Goal: Task Accomplishment & Management: Manage account settings

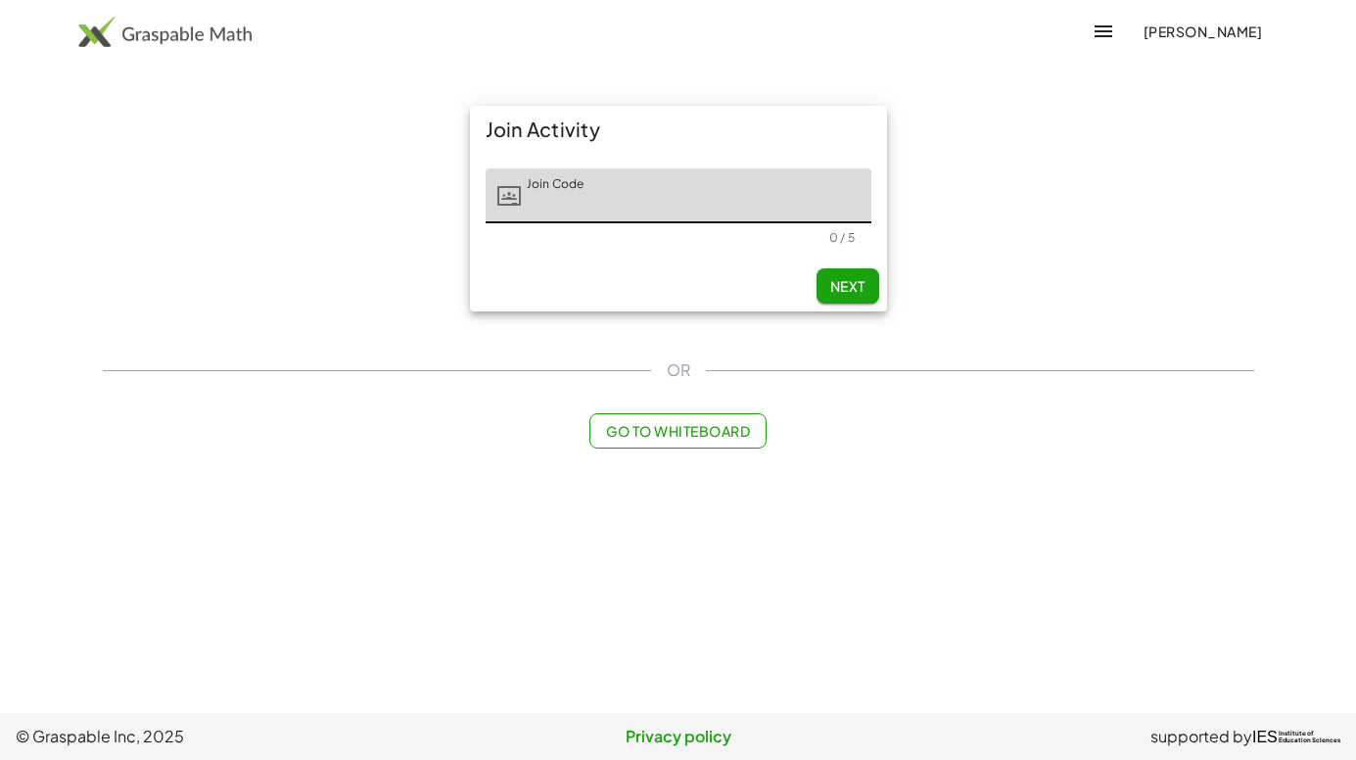
click at [714, 432] on span "Go to Whiteboard" at bounding box center [678, 431] width 144 height 18
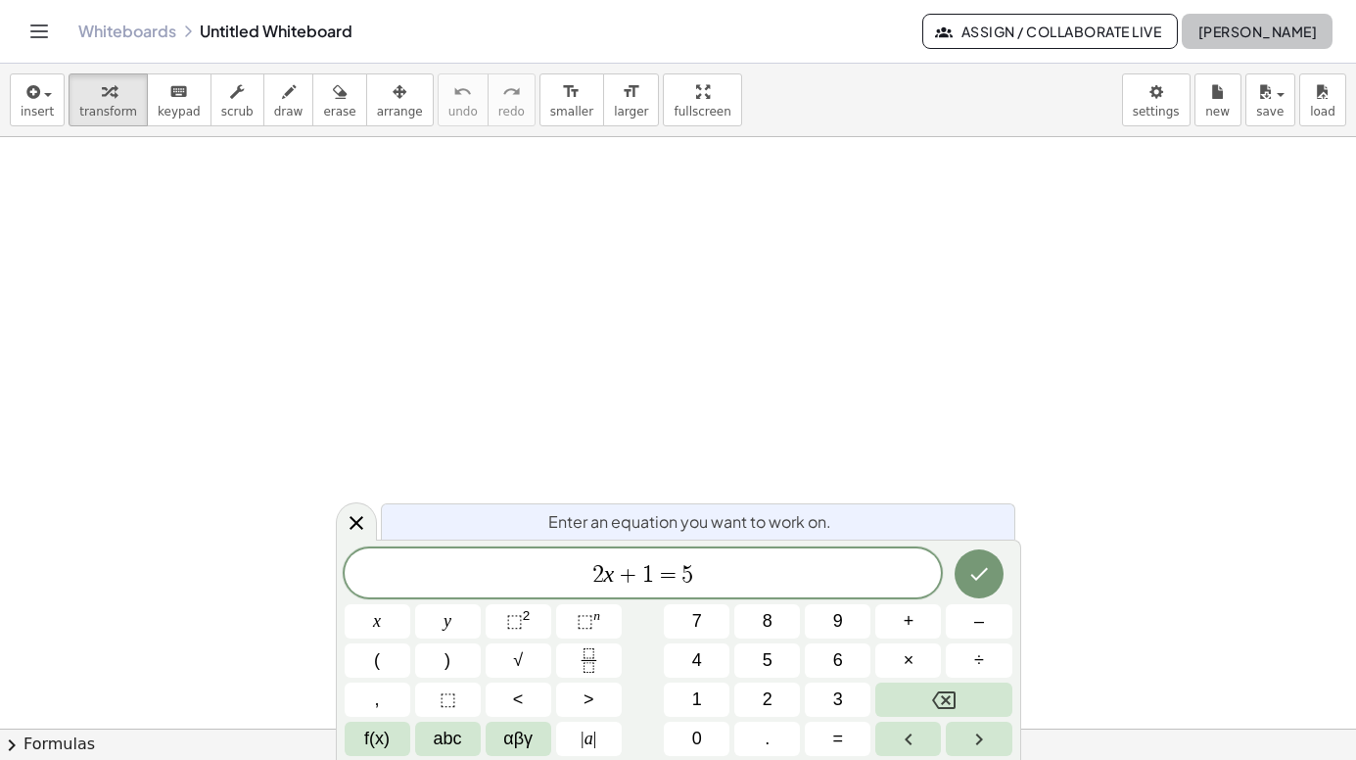
click at [1254, 31] on span "[PERSON_NAME]" at bounding box center [1257, 32] width 119 height 18
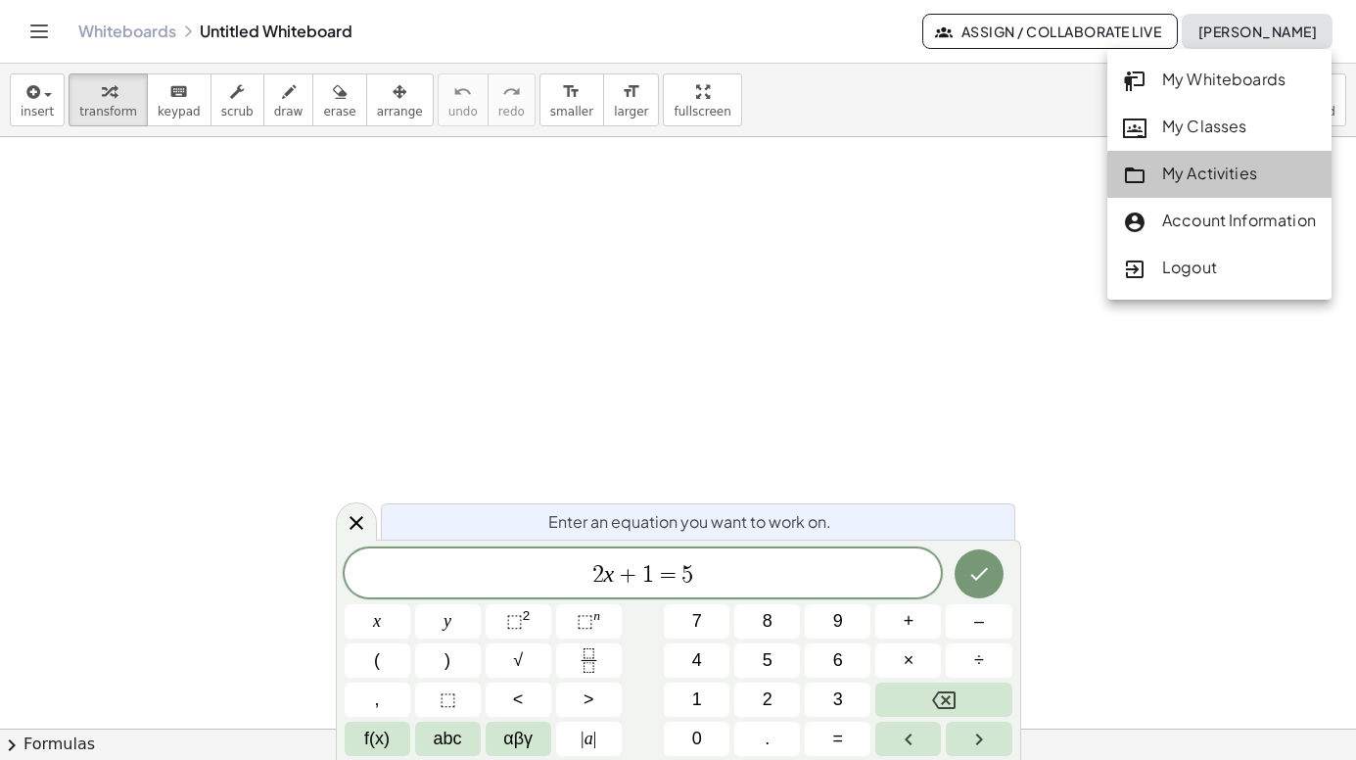
click at [1212, 162] on div "My Activities" at bounding box center [1219, 174] width 193 height 25
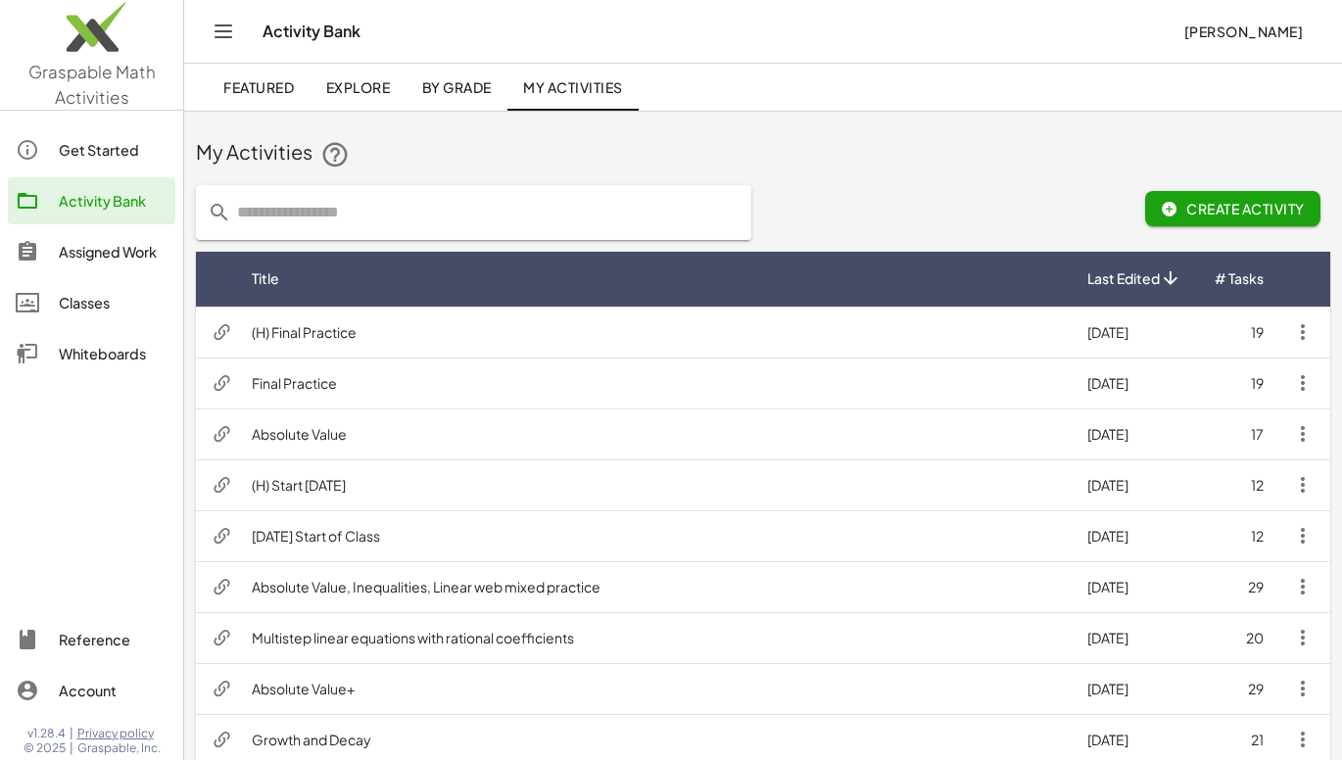
click at [87, 145] on div "Get Started" at bounding box center [113, 150] width 109 height 24
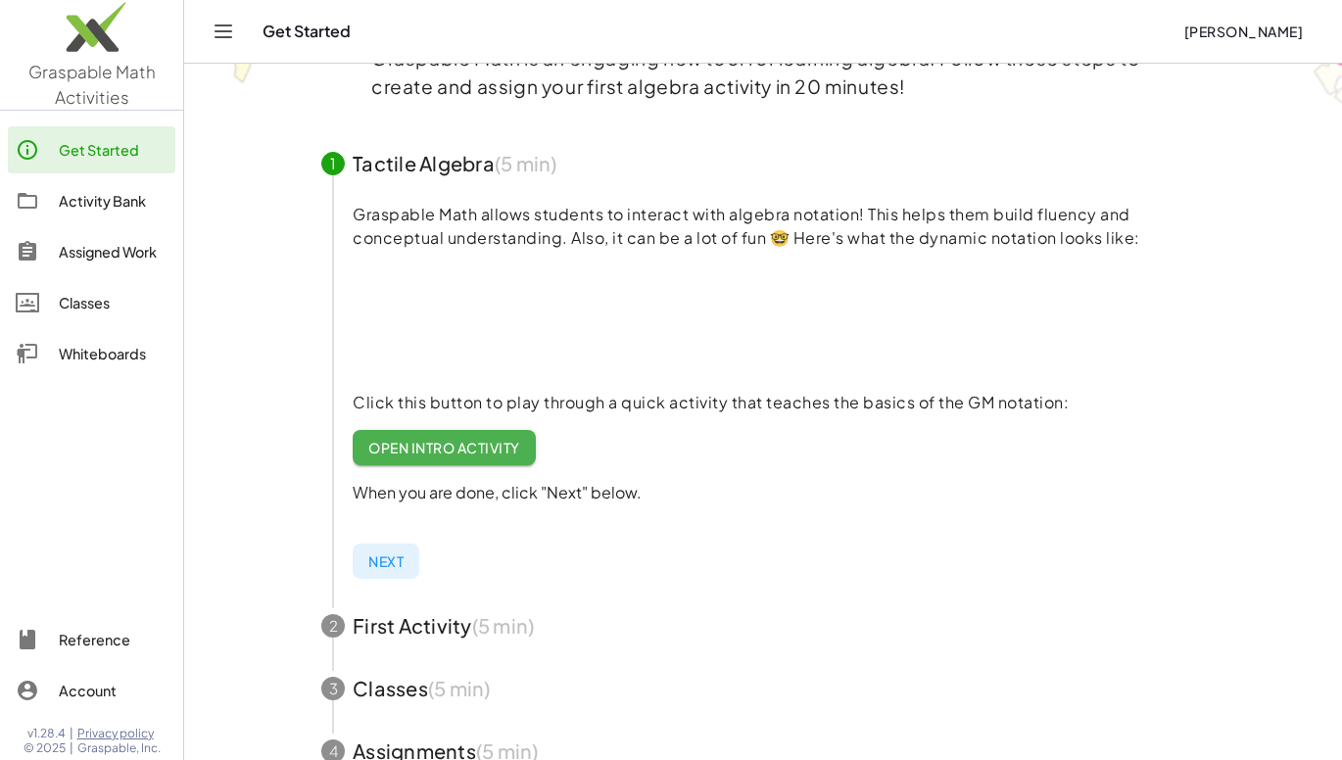
scroll to position [196, 0]
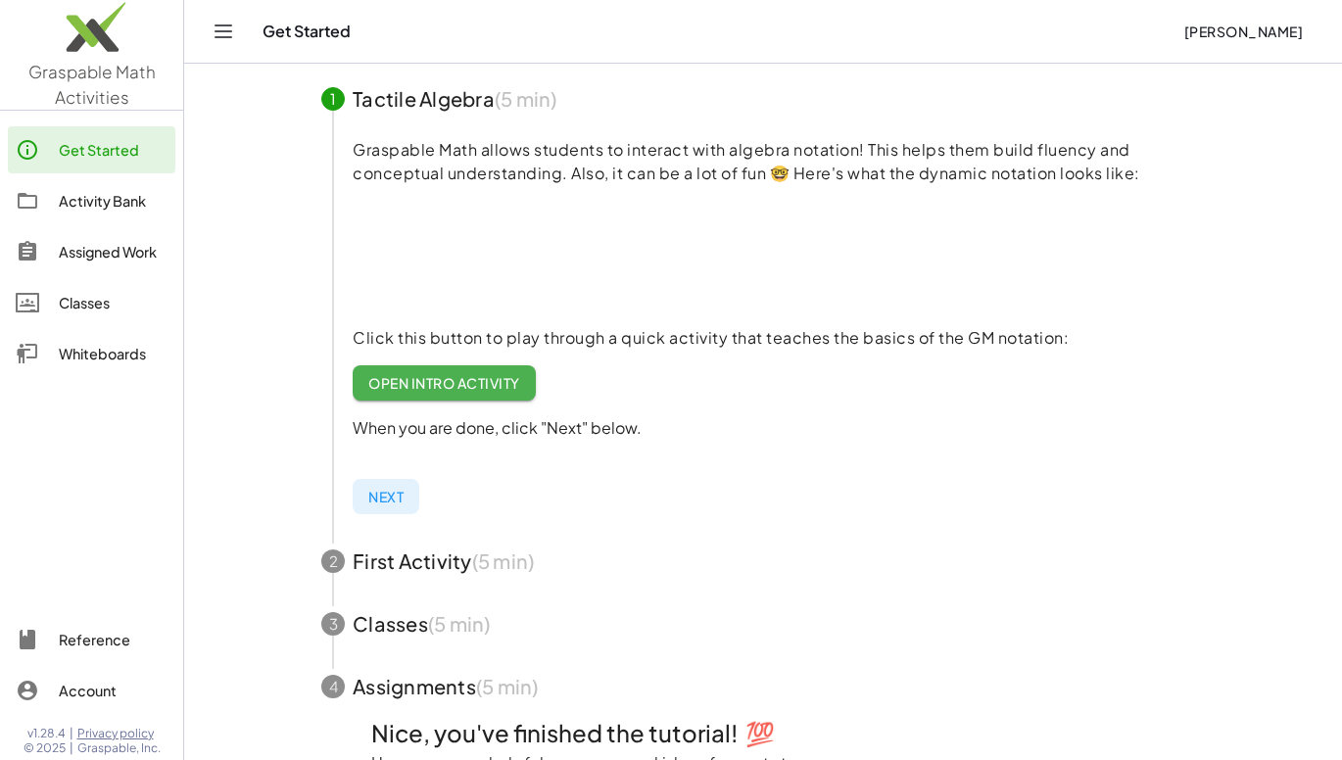
click at [456, 386] on span "Open Intro Activity" at bounding box center [444, 383] width 152 height 18
click at [85, 206] on div "Activity Bank" at bounding box center [113, 201] width 109 height 24
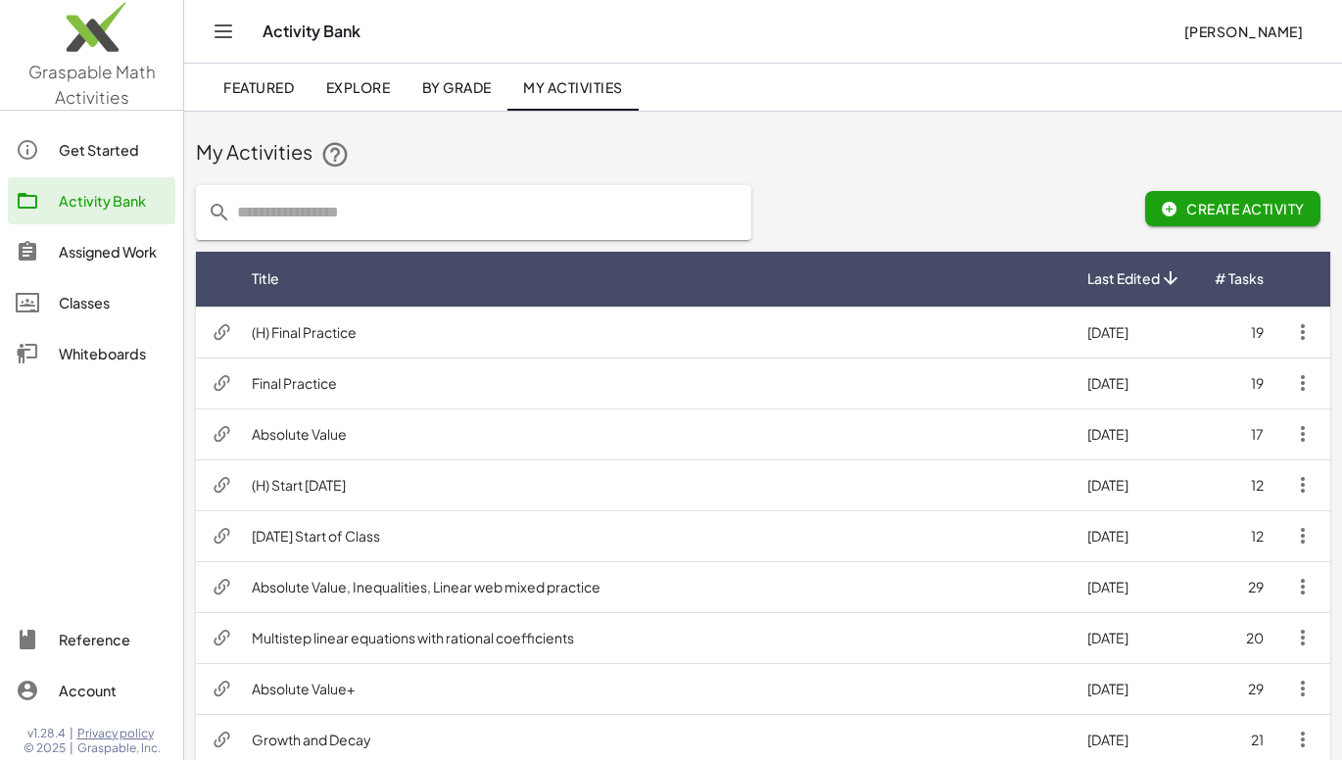
click at [446, 94] on span "By Grade" at bounding box center [456, 87] width 70 height 18
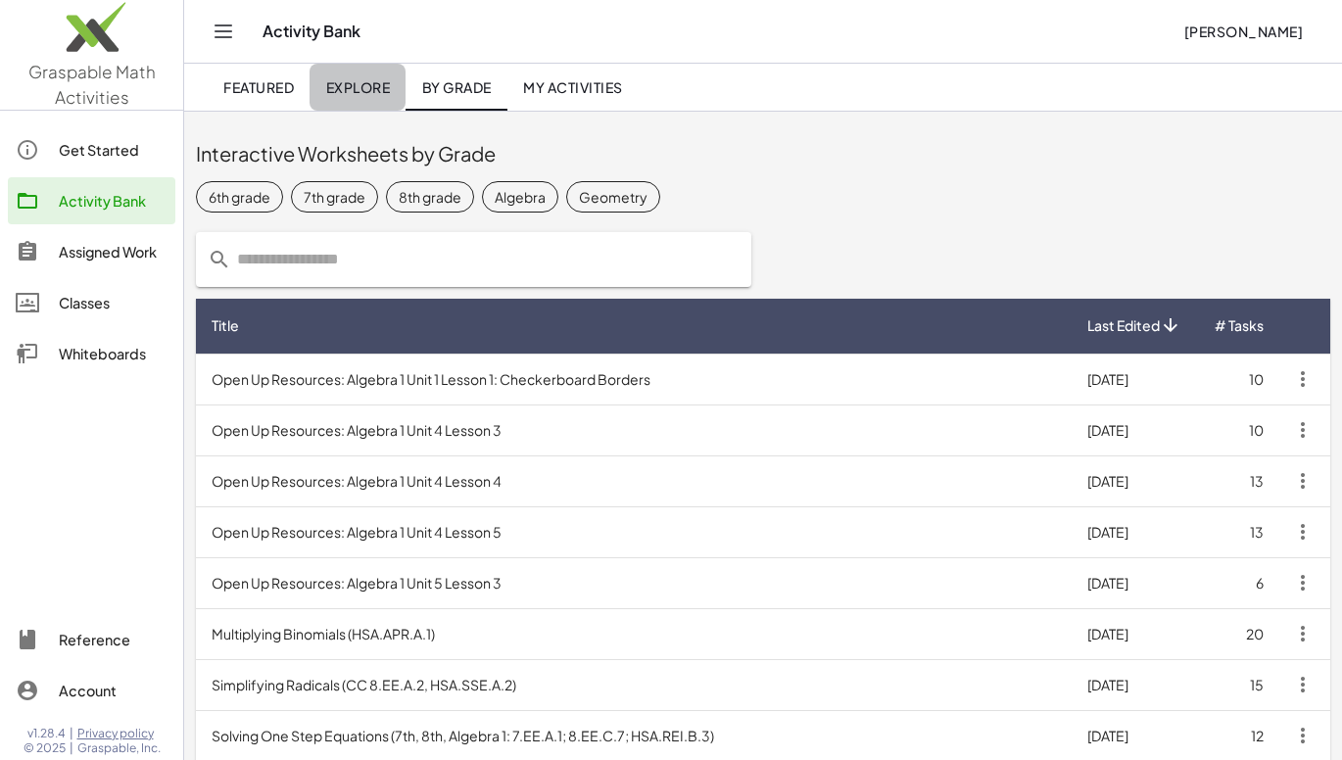
click at [360, 90] on span "Explore" at bounding box center [357, 87] width 65 height 18
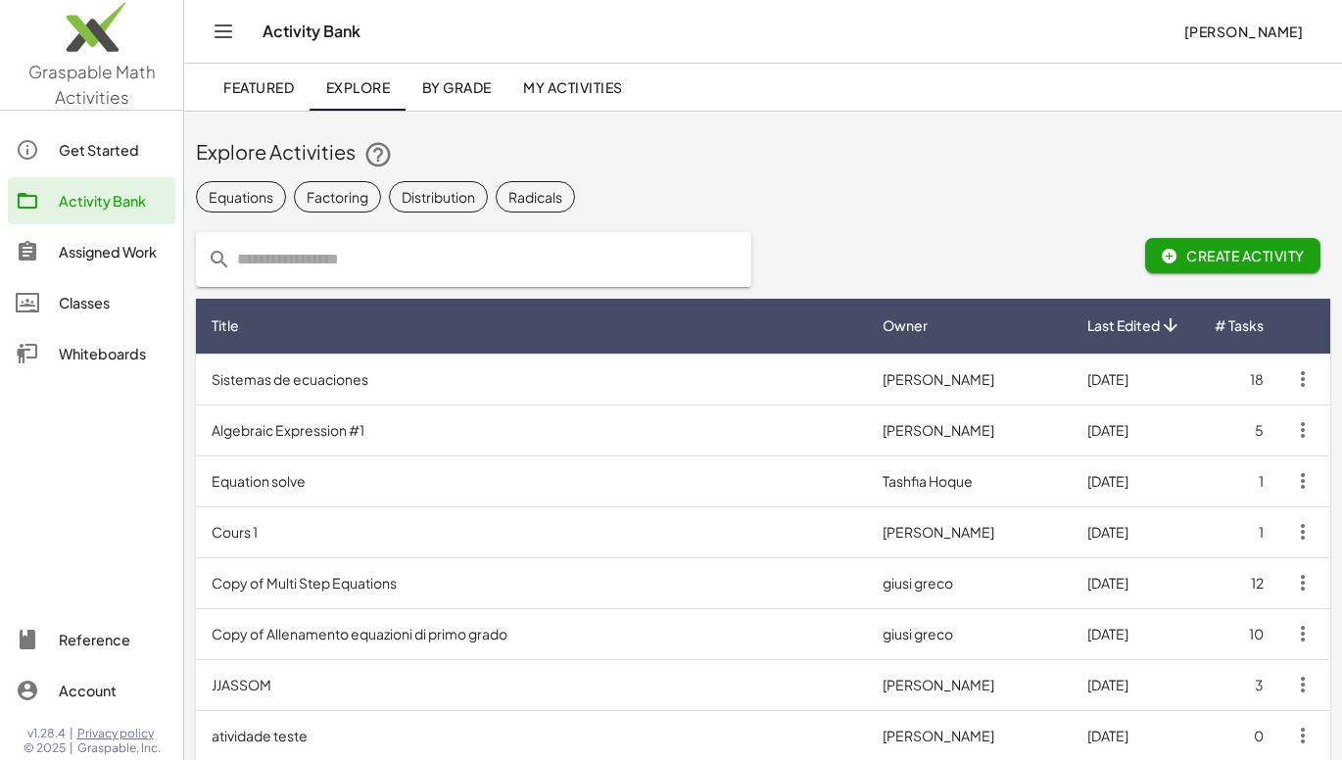
click at [321, 258] on input "text" at bounding box center [485, 259] width 508 height 55
type input "*****"
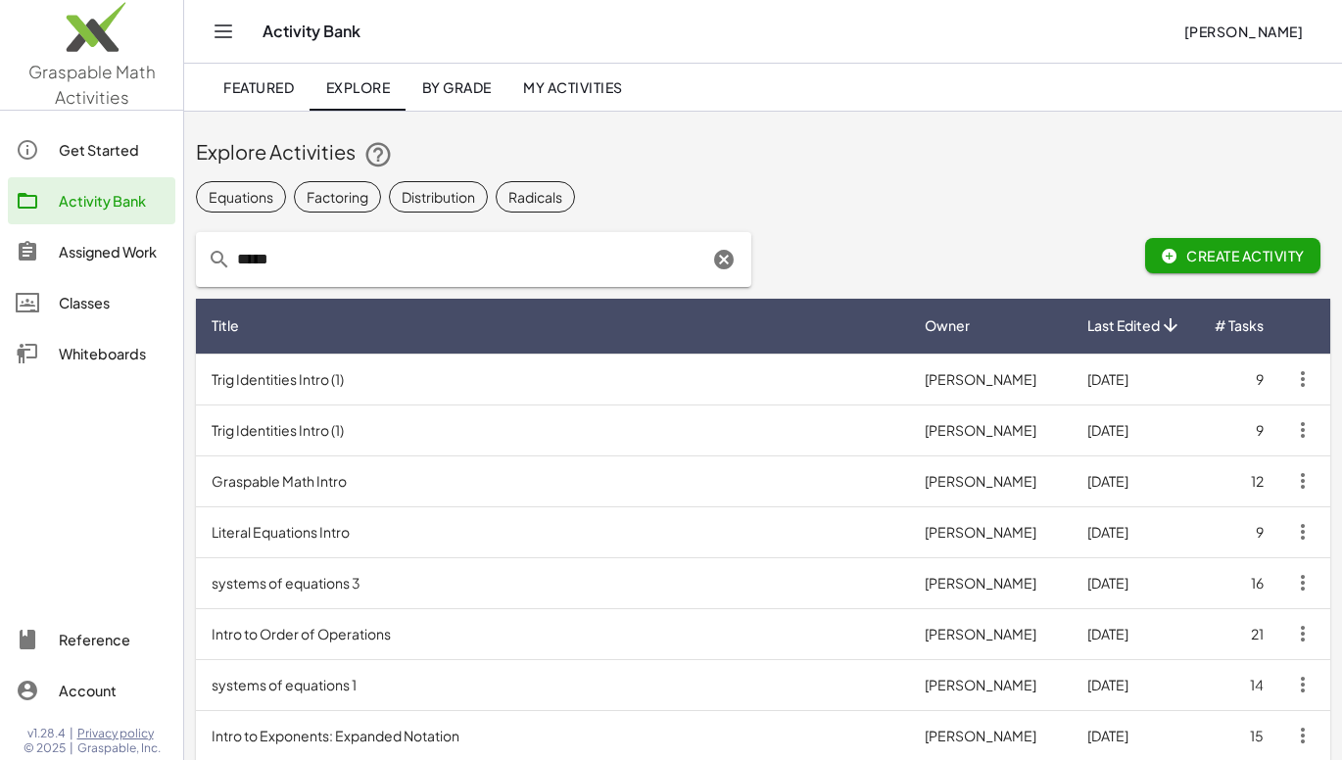
click at [267, 199] on div "Equations" at bounding box center [241, 197] width 65 height 21
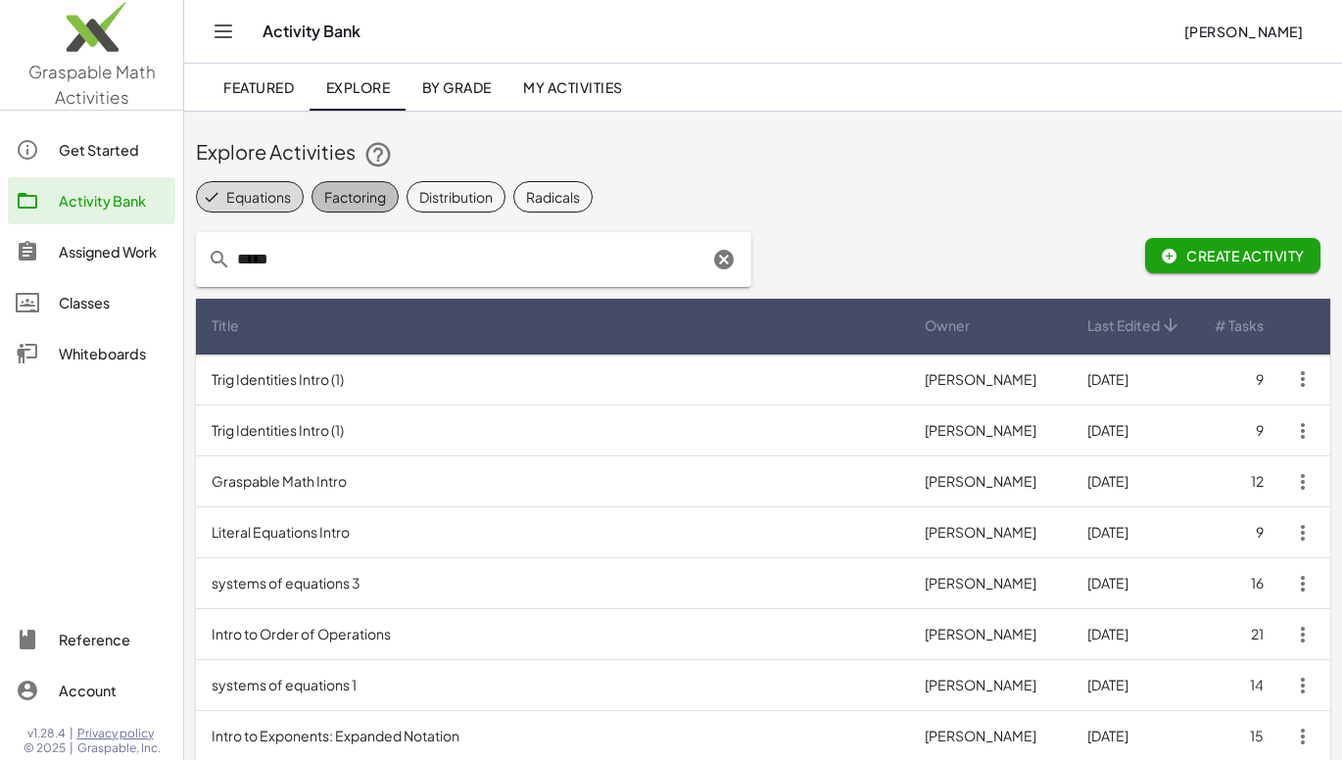
click at [356, 197] on div "Factoring" at bounding box center [355, 197] width 62 height 21
click at [273, 96] on link "Featured" at bounding box center [259, 87] width 102 height 47
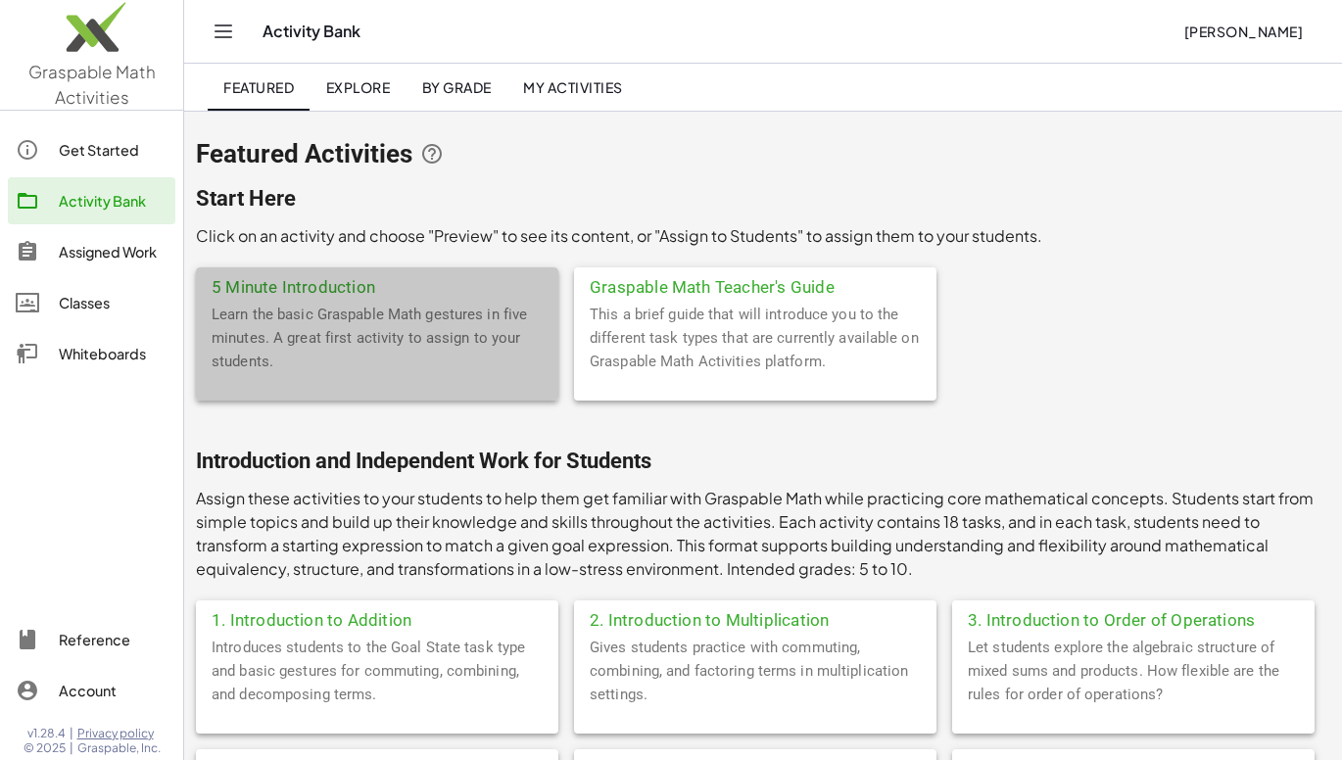
click at [283, 285] on div "5 Minute Introduction" at bounding box center [377, 284] width 362 height 35
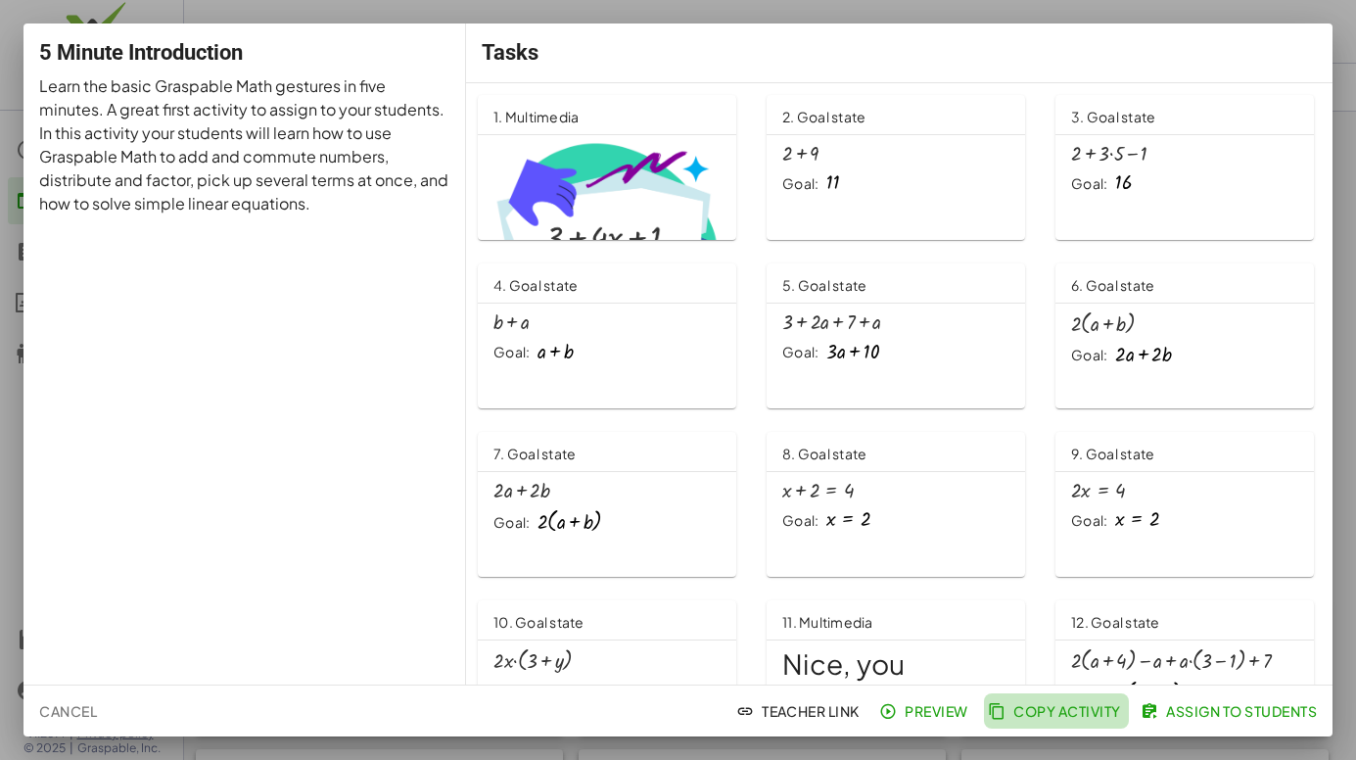
click at [1048, 712] on span "Copy Activity" at bounding box center [1056, 711] width 129 height 18
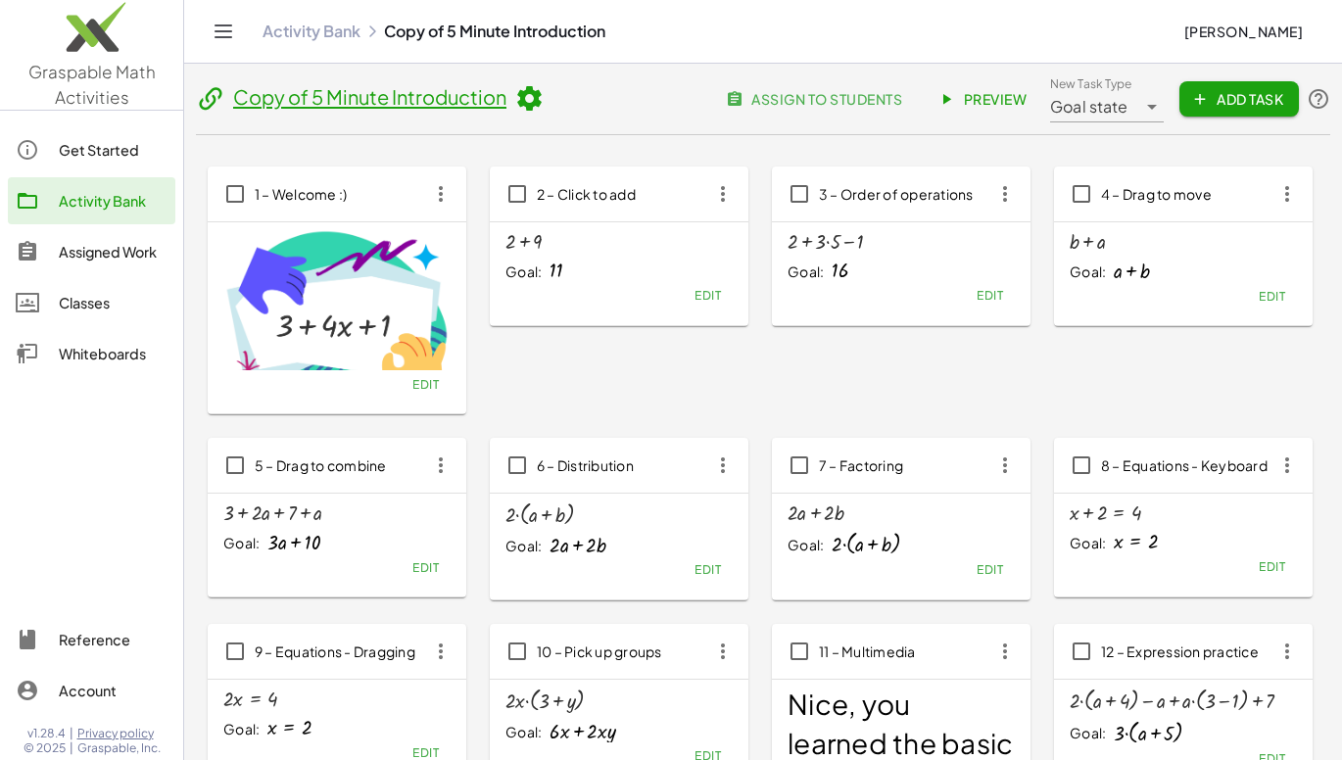
click at [529, 96] on icon at bounding box center [528, 98] width 29 height 29
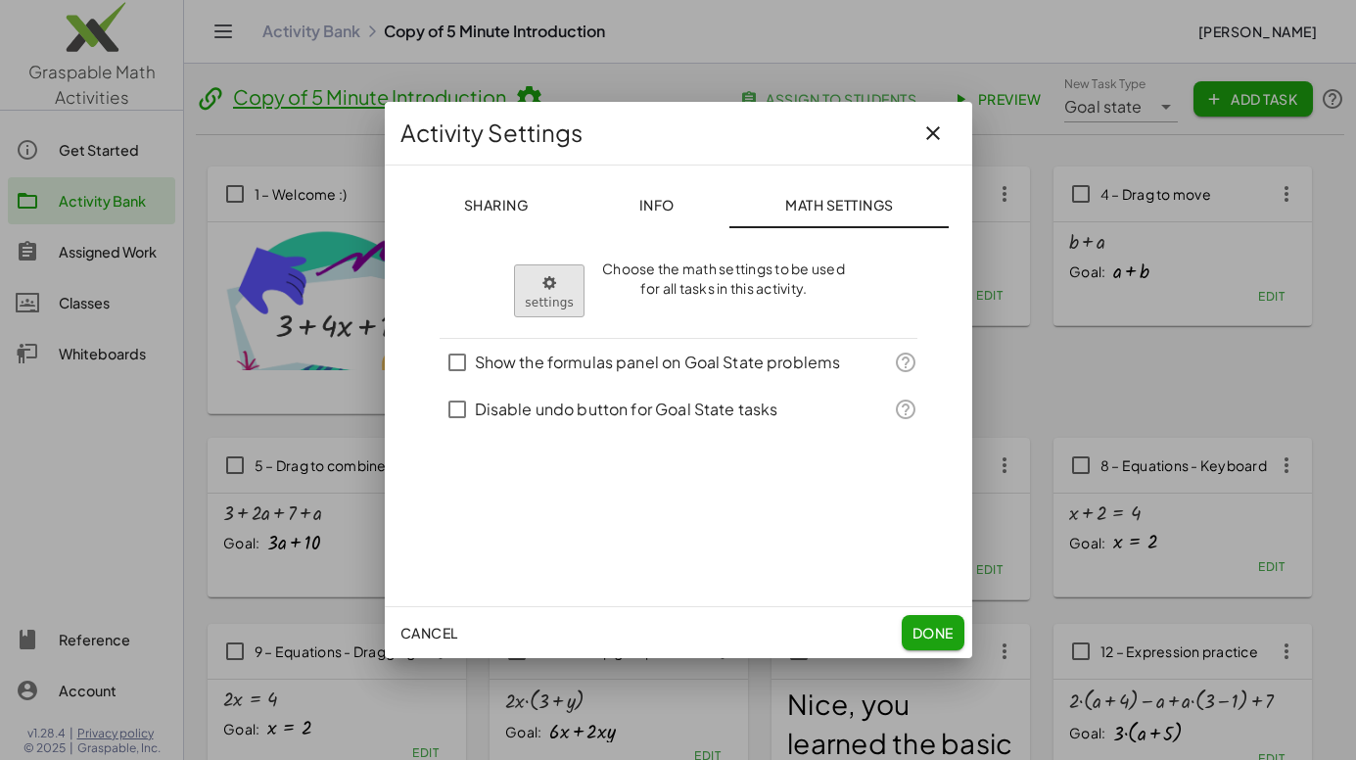
click at [539, 288] on body "Graspable Math Activities Get Started Activity Bank Assigned Work Classes White…" at bounding box center [678, 666] width 1356 height 1333
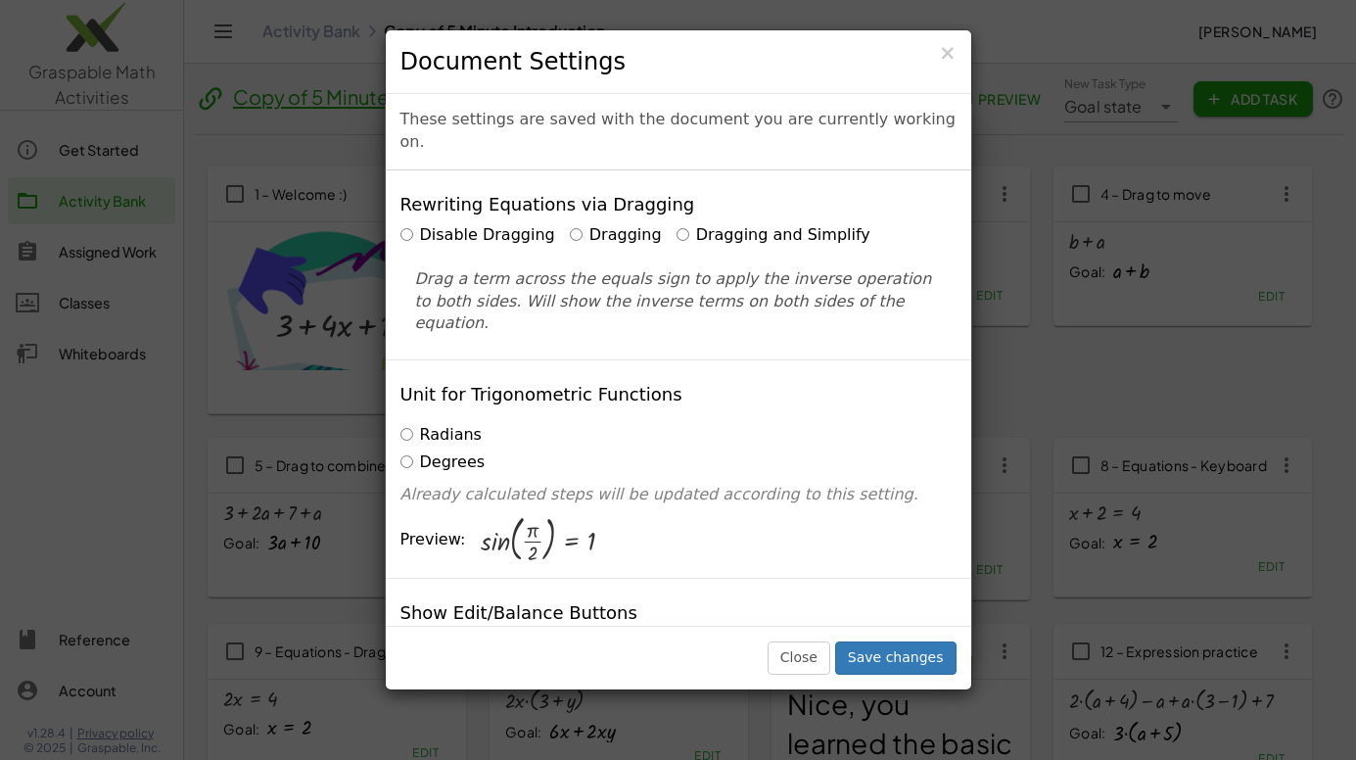
click at [491, 224] on label "Disable Dragging" at bounding box center [478, 235] width 155 height 23
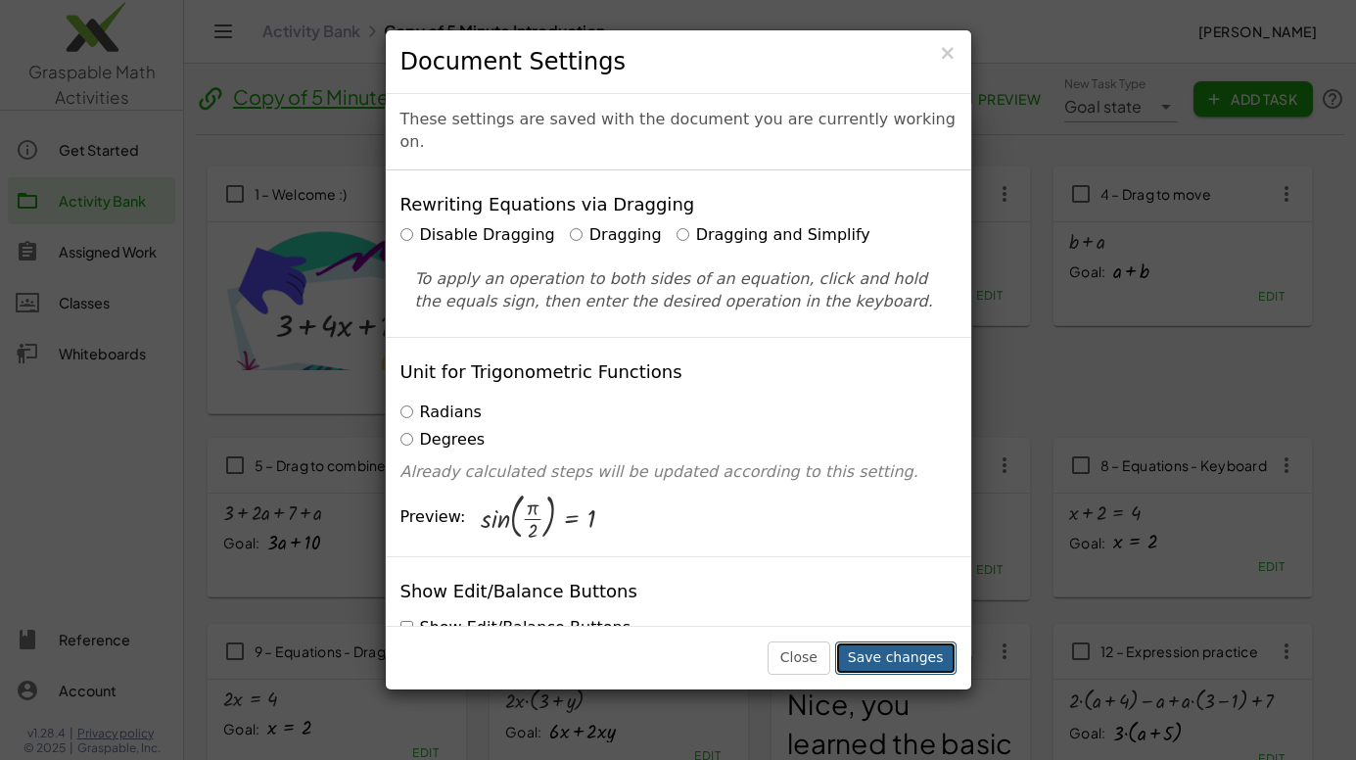
click at [895, 654] on button "Save changes" at bounding box center [895, 657] width 121 height 33
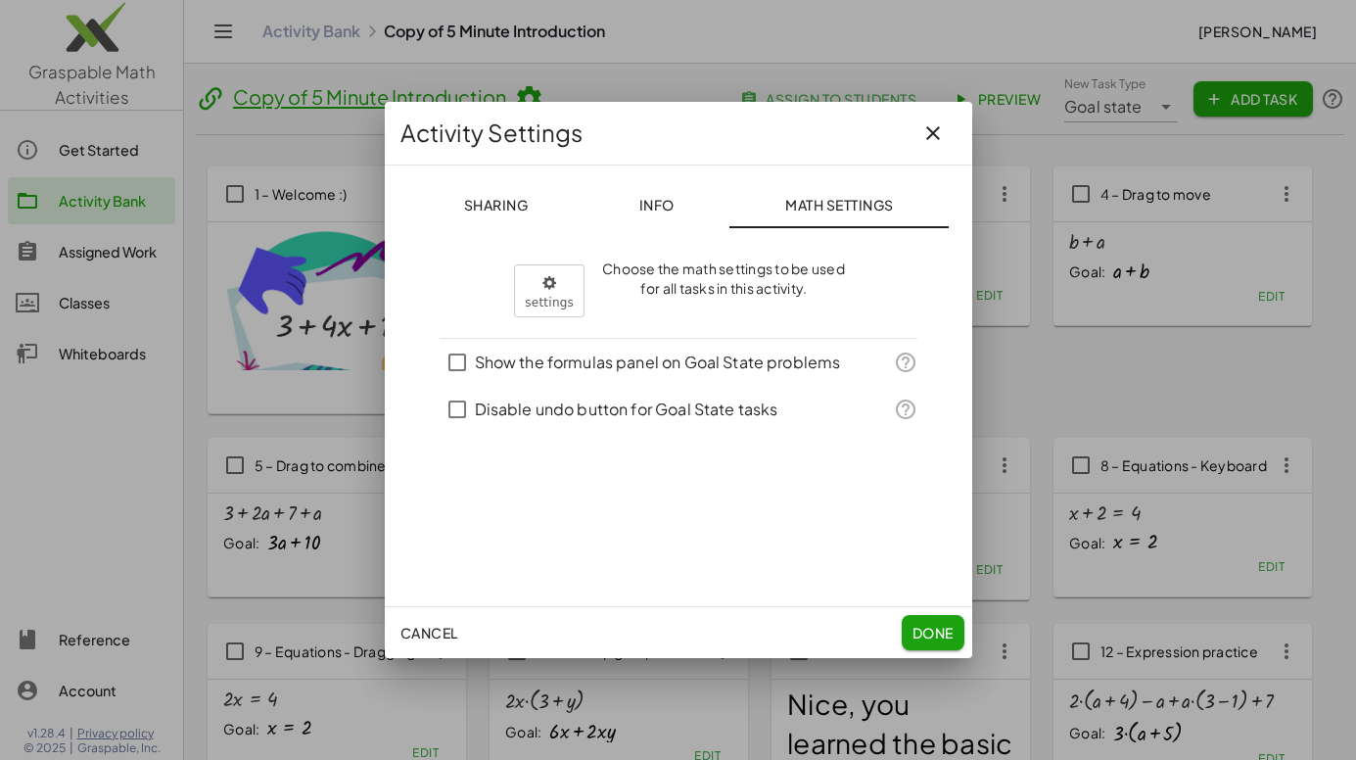
click at [505, 204] on span "Sharing" at bounding box center [495, 205] width 65 height 18
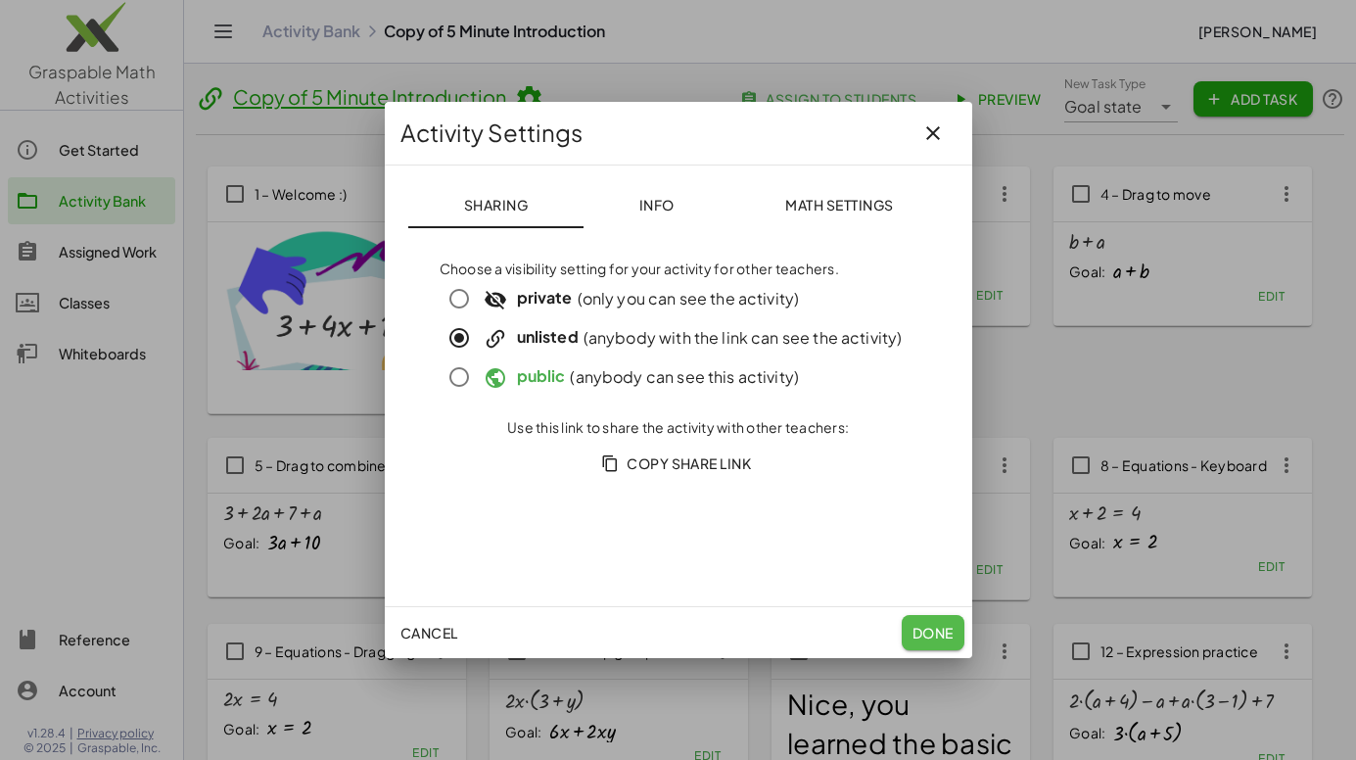
click at [935, 625] on span "Done" at bounding box center [932, 633] width 41 height 18
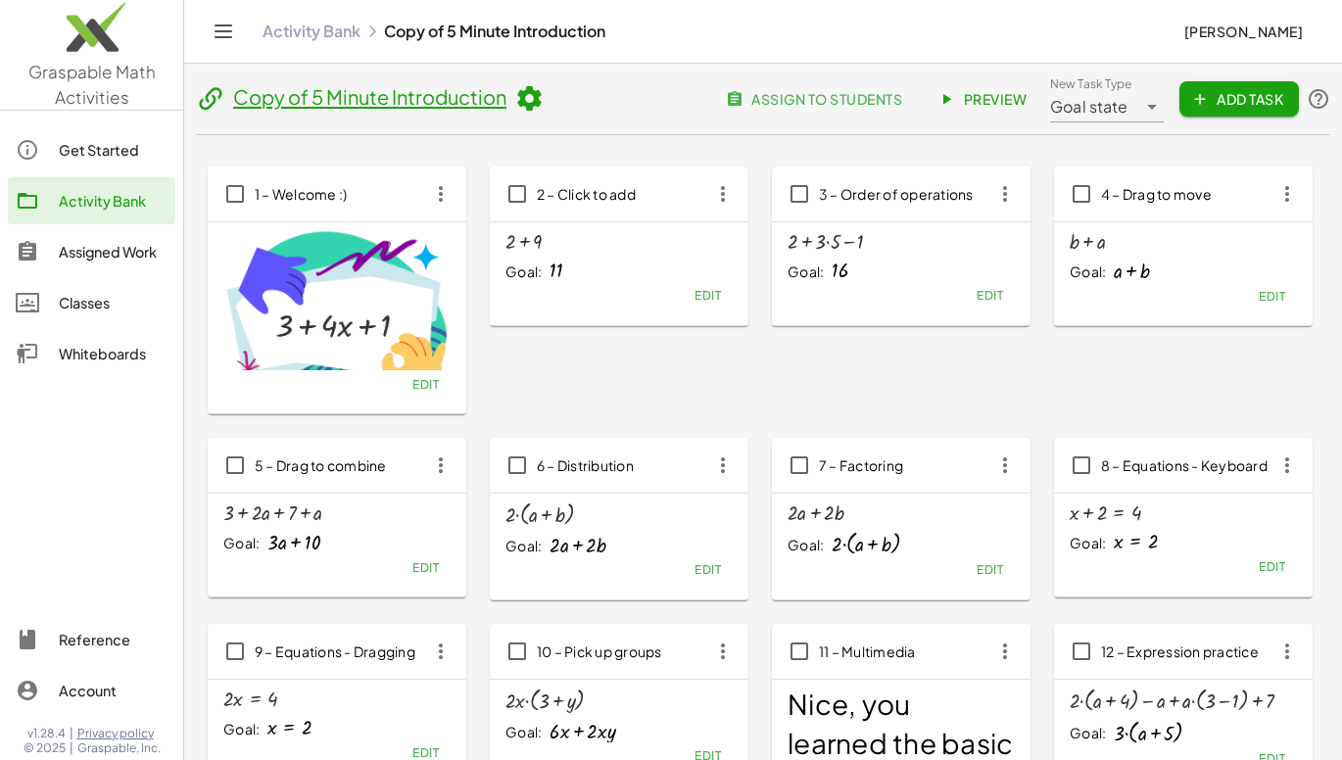
click at [362, 96] on link "Copy of 5 Minute Introduction" at bounding box center [369, 96] width 273 height 24
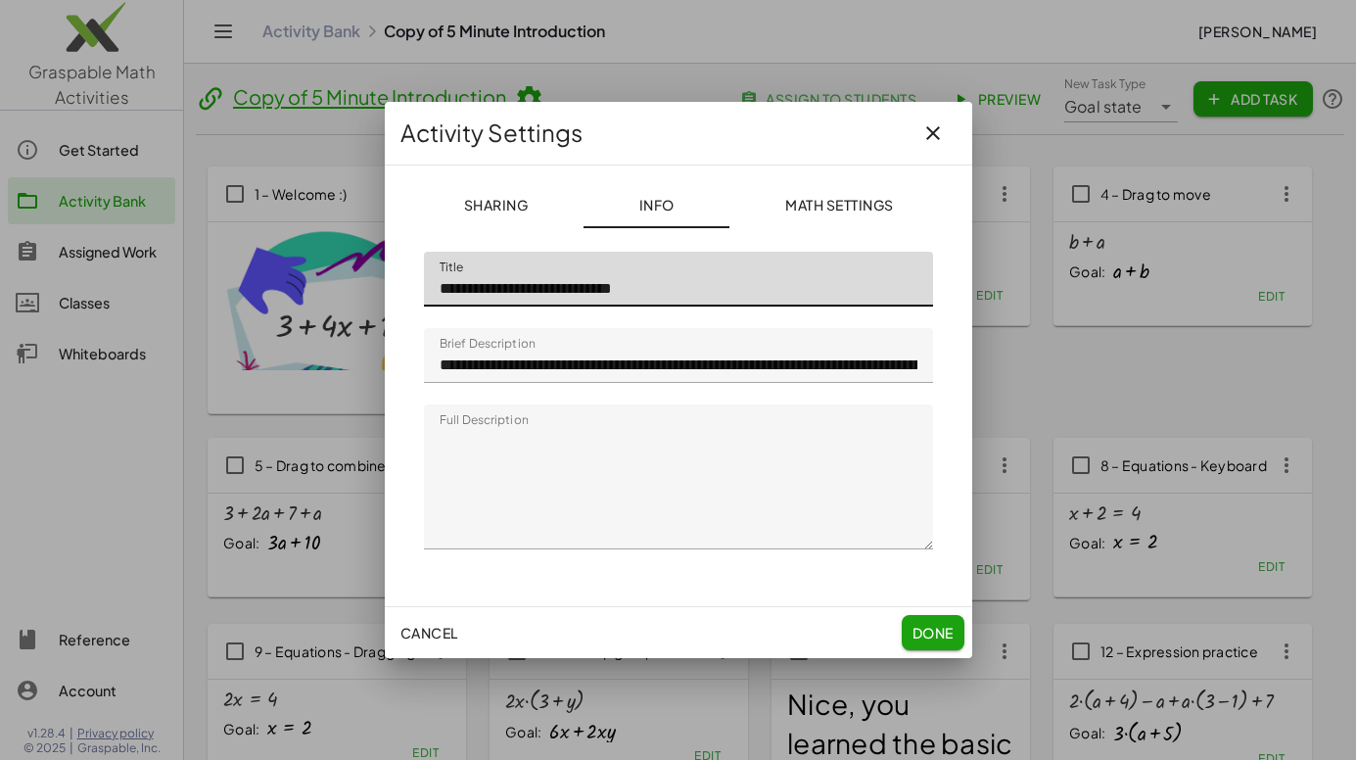
drag, startPoint x: 499, startPoint y: 289, endPoint x: 305, endPoint y: 271, distance: 194.7
click at [305, 271] on div "**********" at bounding box center [678, 380] width 1356 height 760
type input "**********"
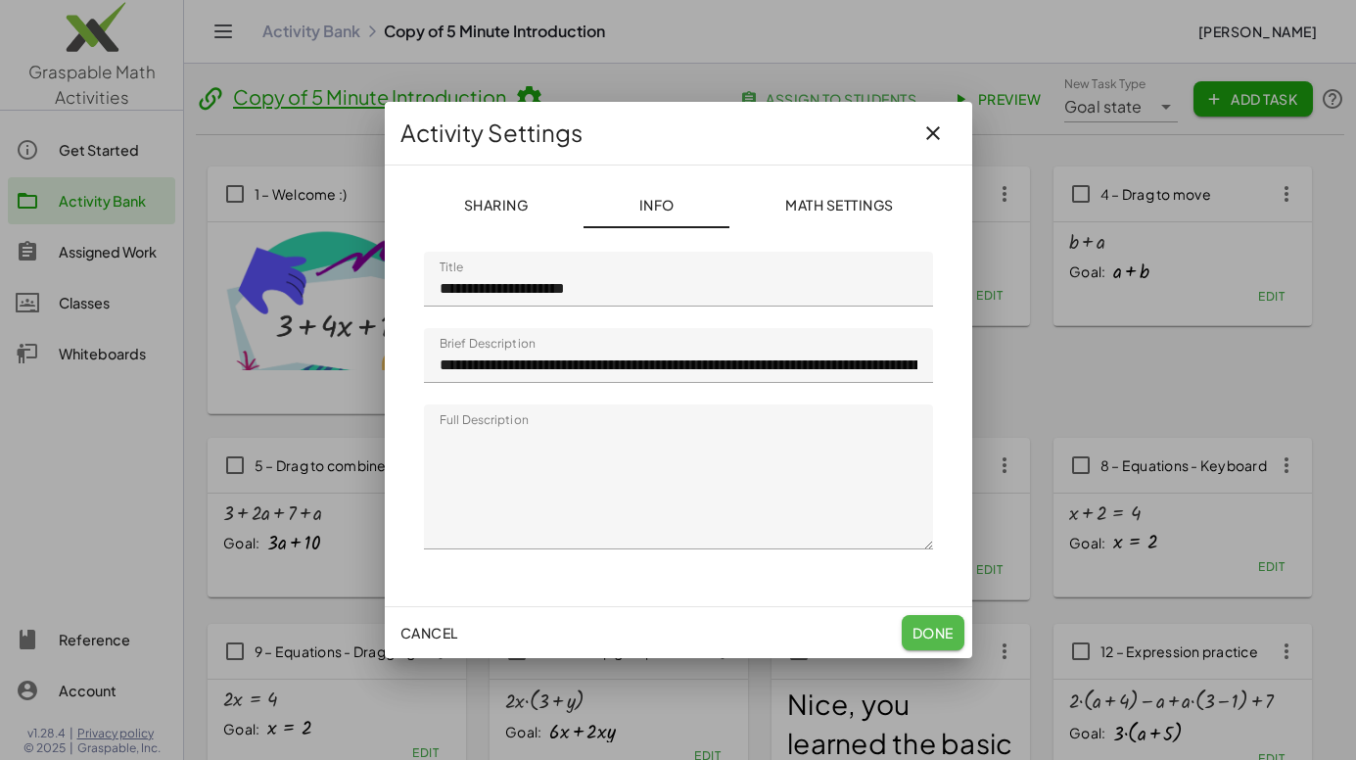
click at [927, 626] on span "Done" at bounding box center [932, 633] width 41 height 18
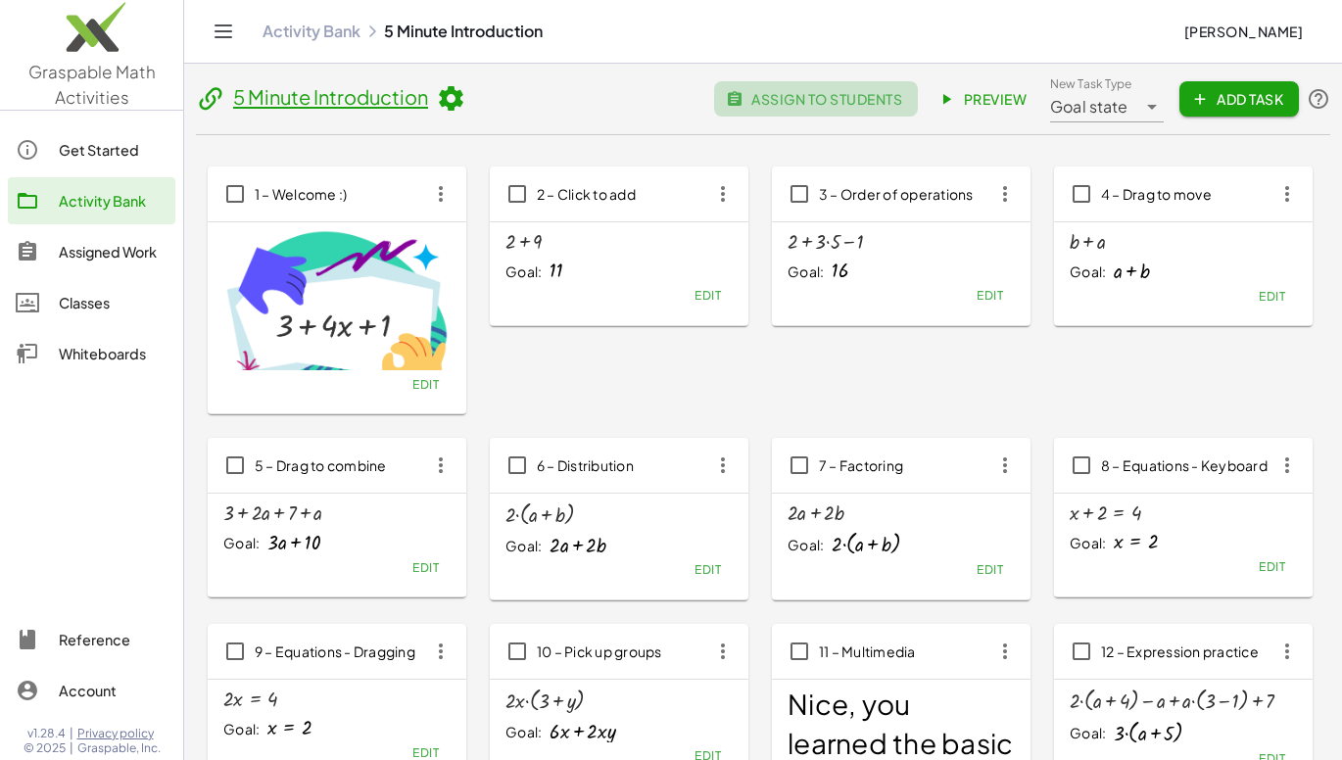
click at [802, 104] on span "assign to students" at bounding box center [816, 99] width 172 height 18
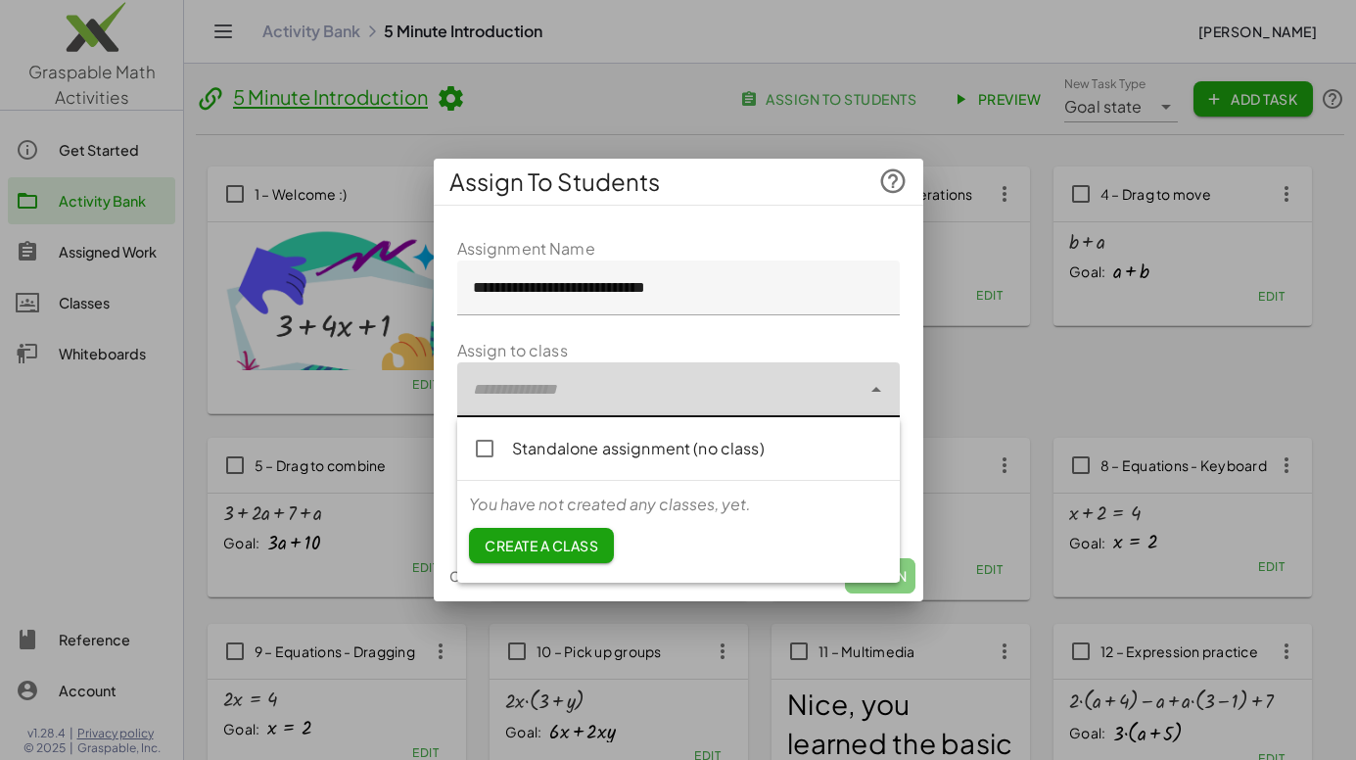
click at [523, 392] on div at bounding box center [659, 389] width 404 height 55
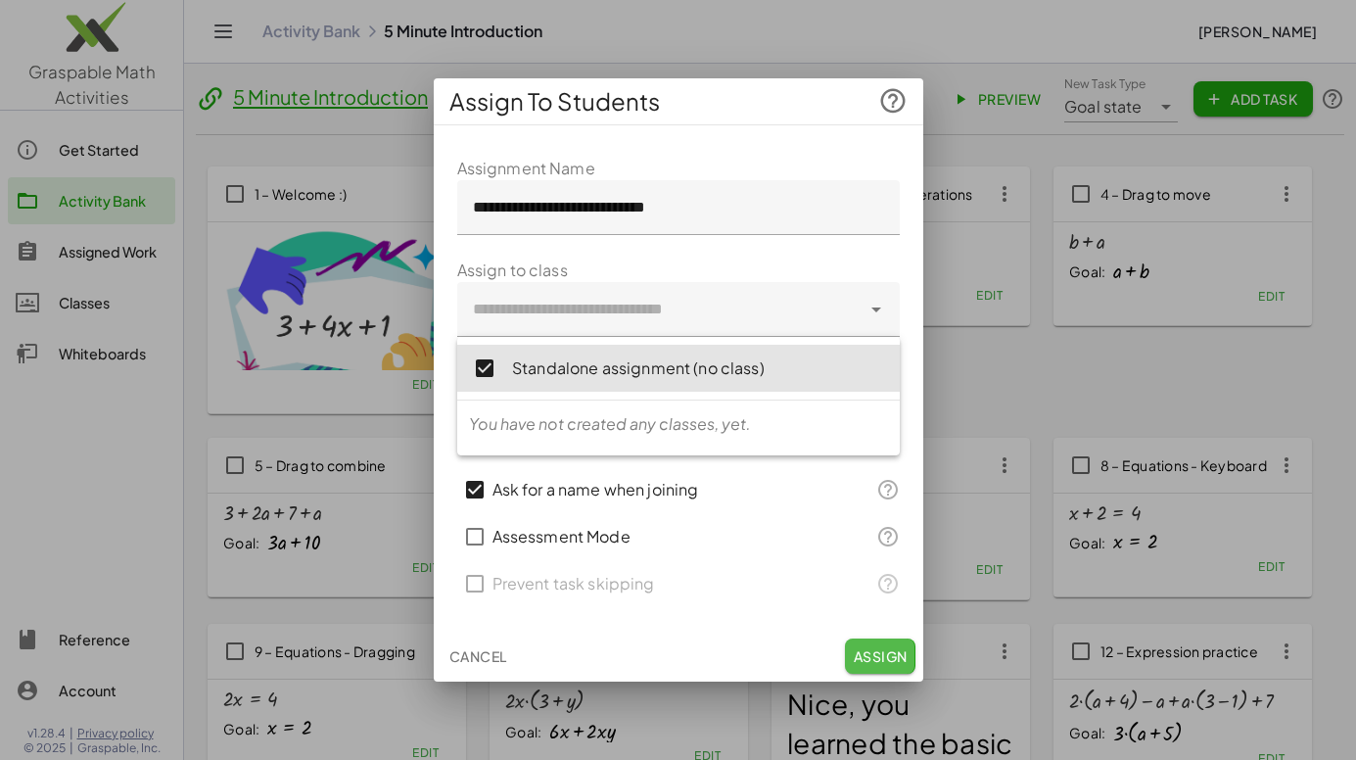
click at [865, 654] on span "Assign" at bounding box center [880, 656] width 54 height 18
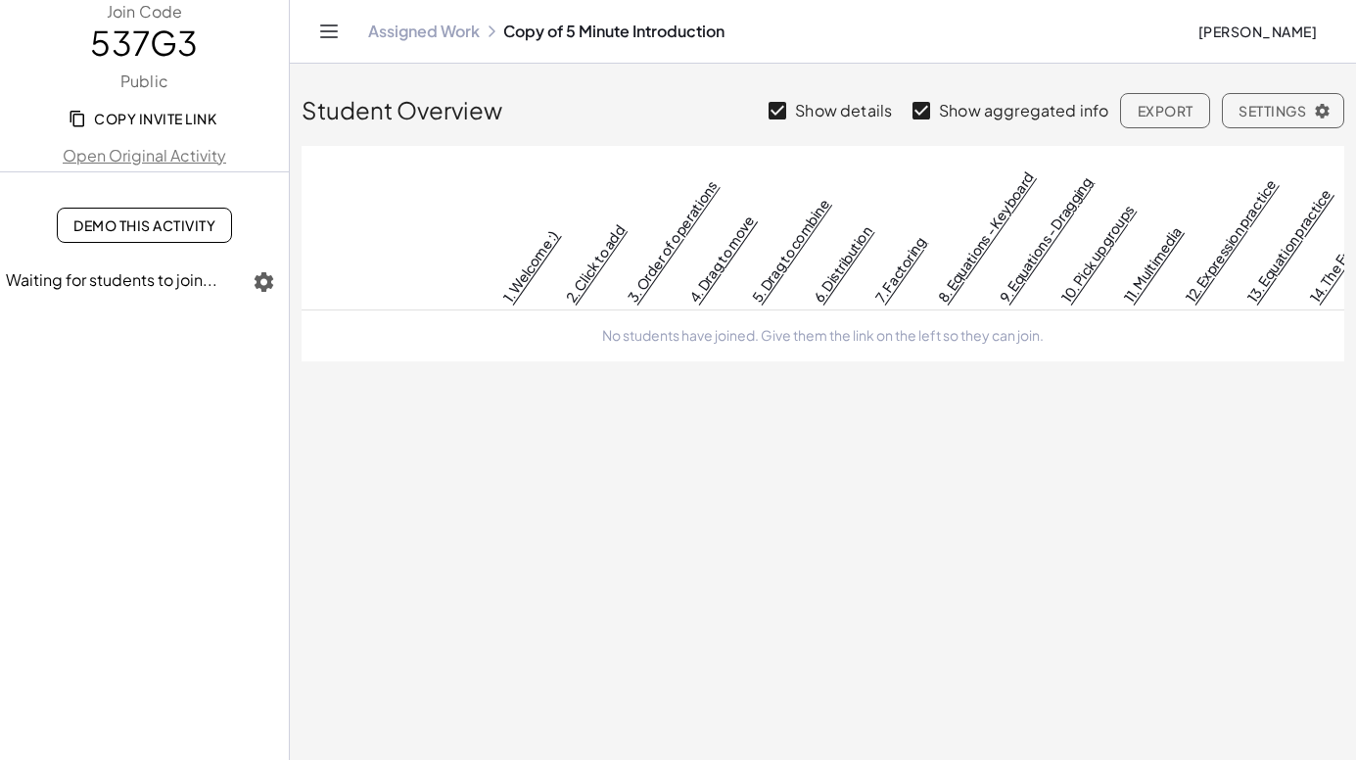
click at [139, 116] on span "Copy Invite Link" at bounding box center [144, 119] width 144 height 18
click at [128, 223] on span "Demo This Activity" at bounding box center [144, 225] width 142 height 18
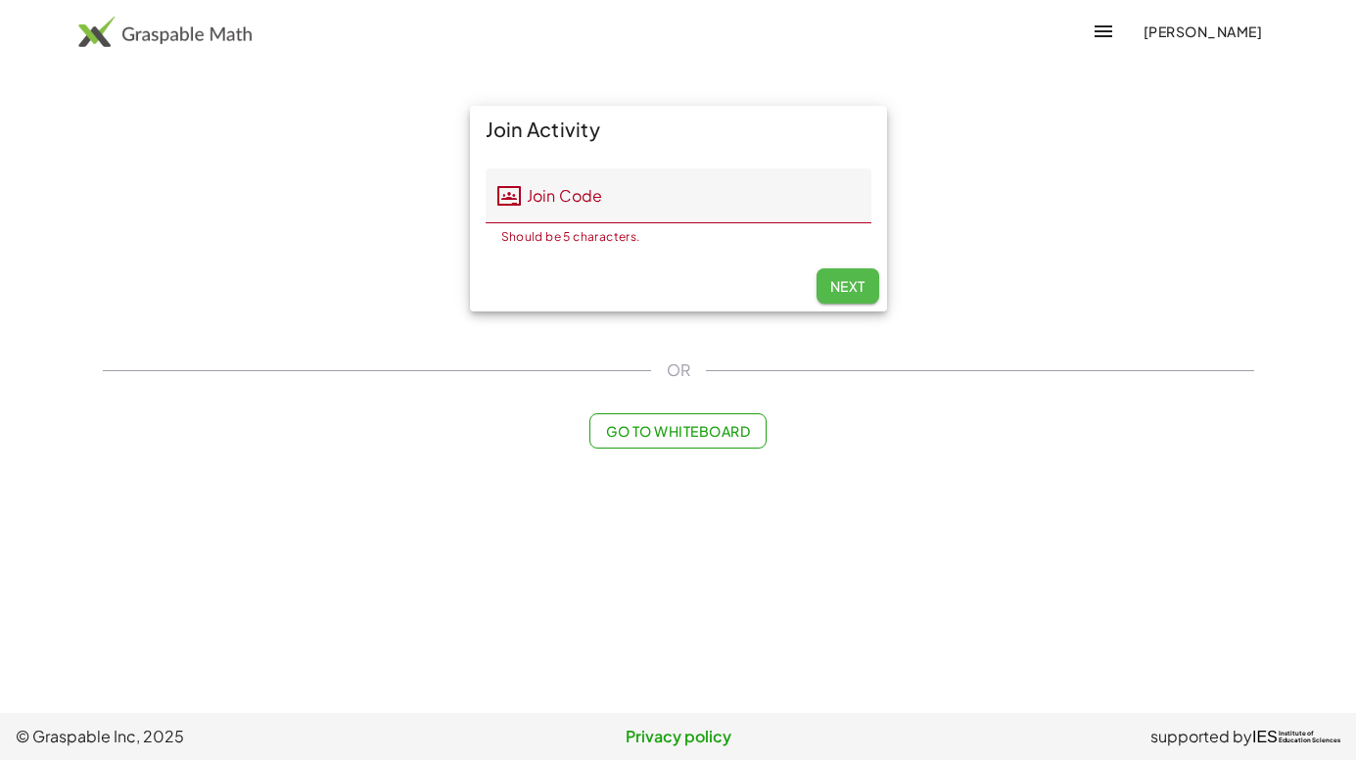
click at [860, 291] on span "Next" at bounding box center [847, 286] width 35 height 18
click at [283, 57] on div "[PERSON_NAME]" at bounding box center [678, 31] width 1356 height 63
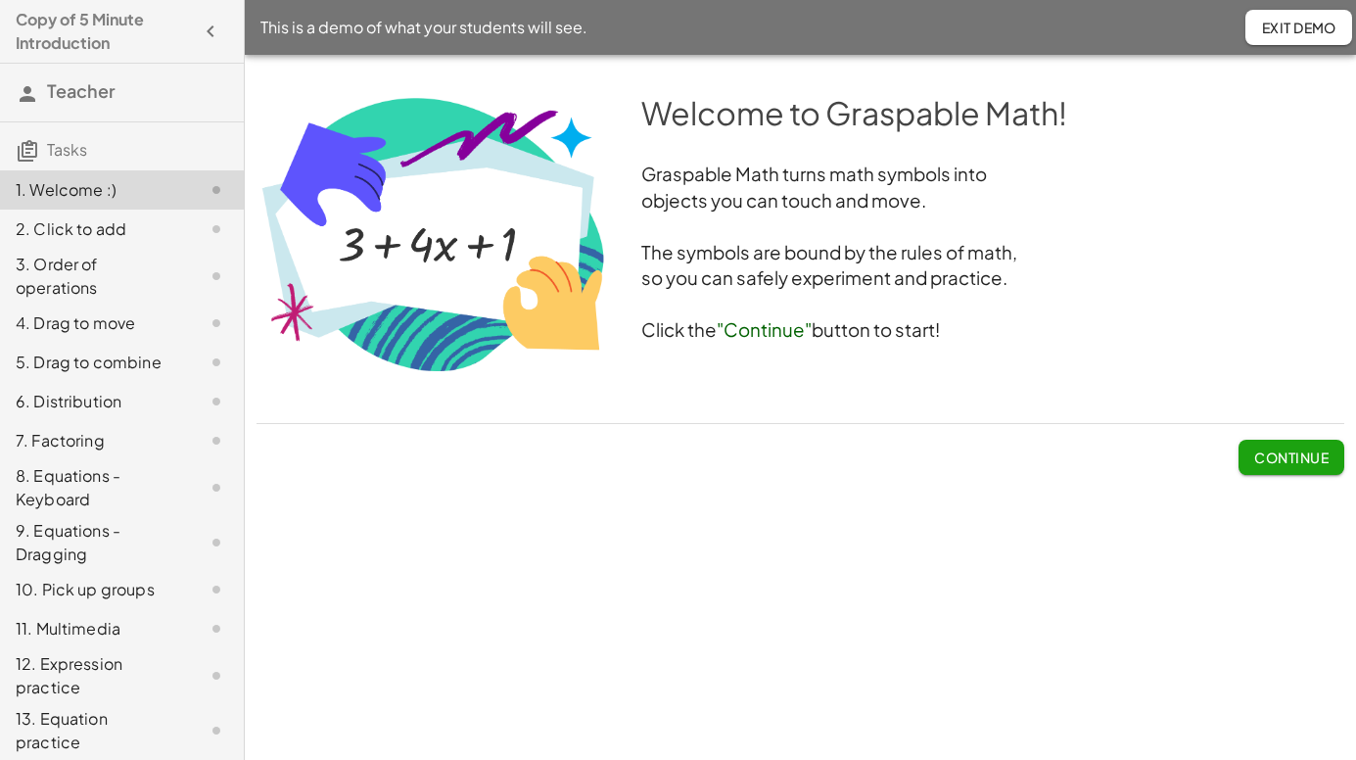
click at [1282, 452] on span "Continue" at bounding box center [1292, 458] width 74 height 18
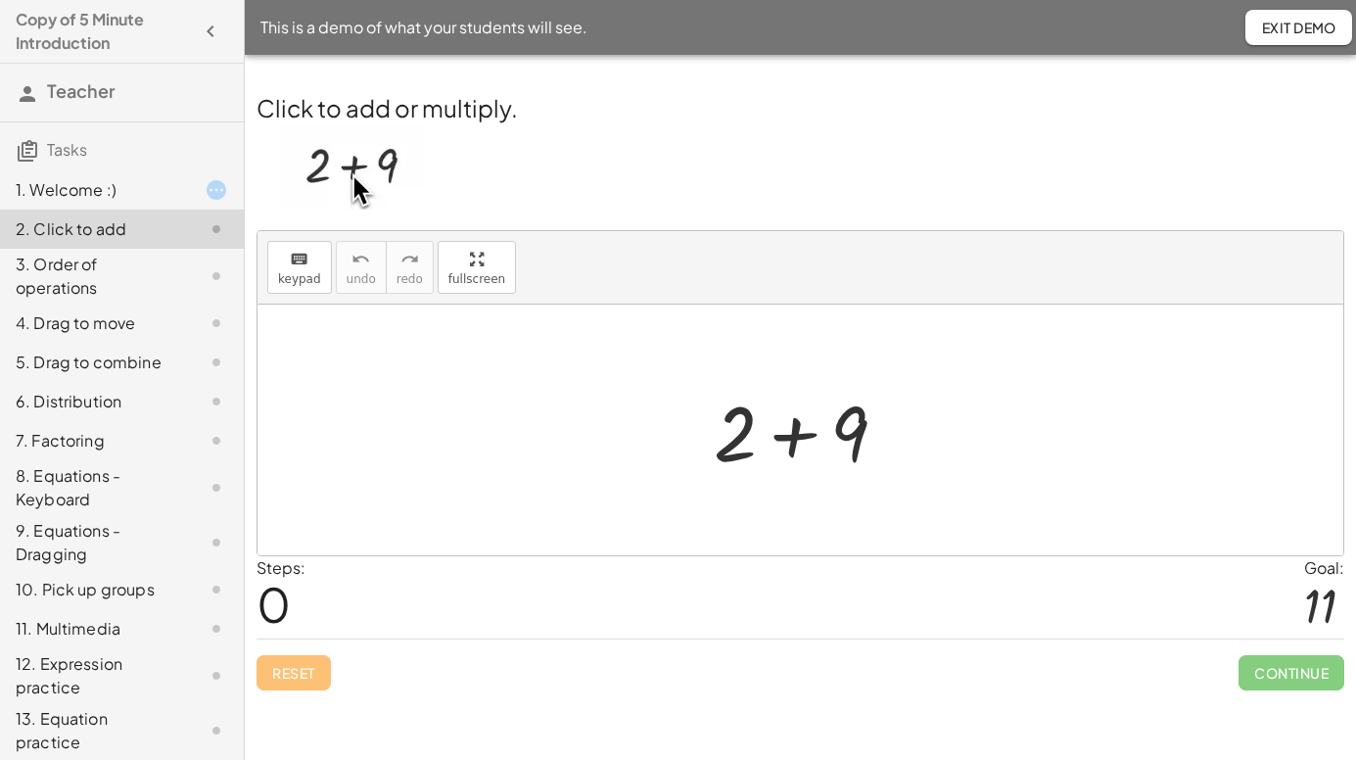
click at [798, 436] on div at bounding box center [808, 430] width 209 height 101
click at [795, 437] on div at bounding box center [808, 430] width 209 height 101
click at [797, 440] on div at bounding box center [808, 430] width 209 height 101
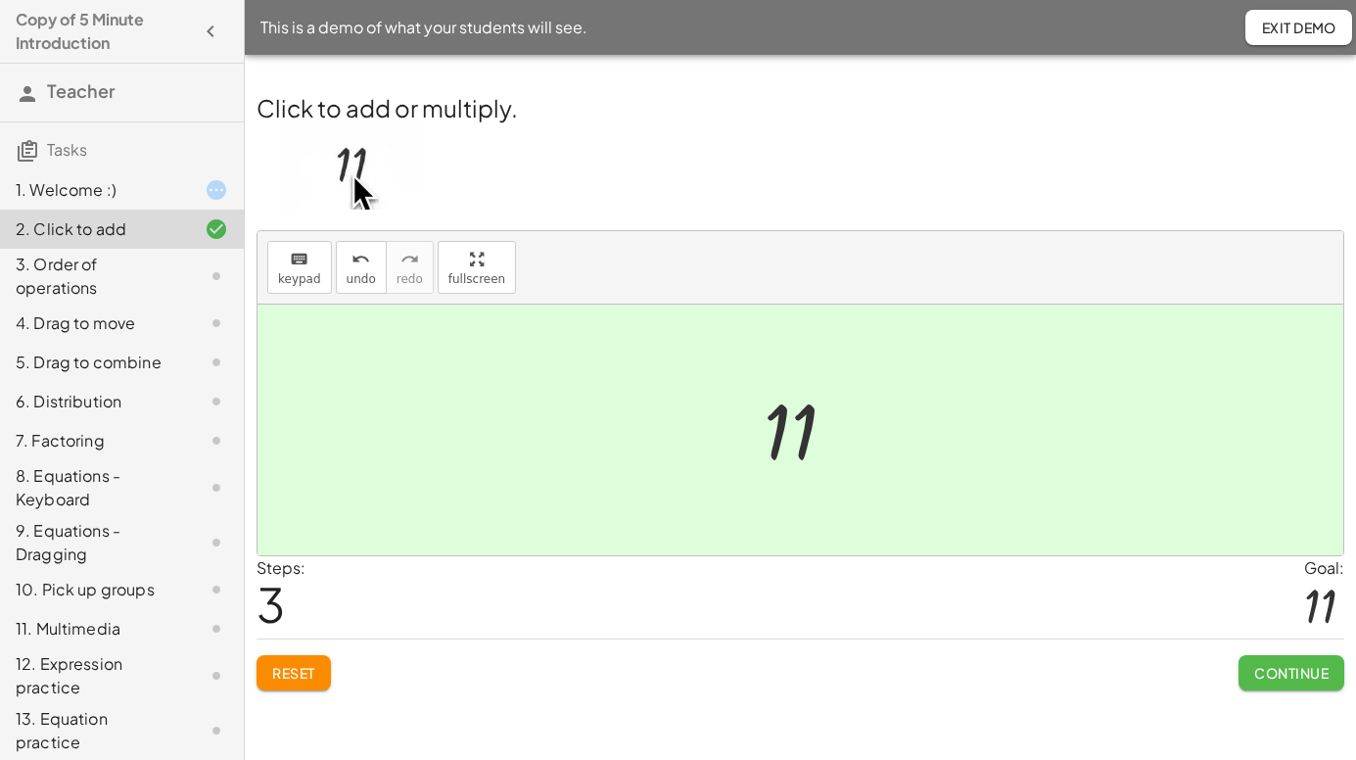
click at [1282, 670] on span "Continue" at bounding box center [1292, 673] width 74 height 18
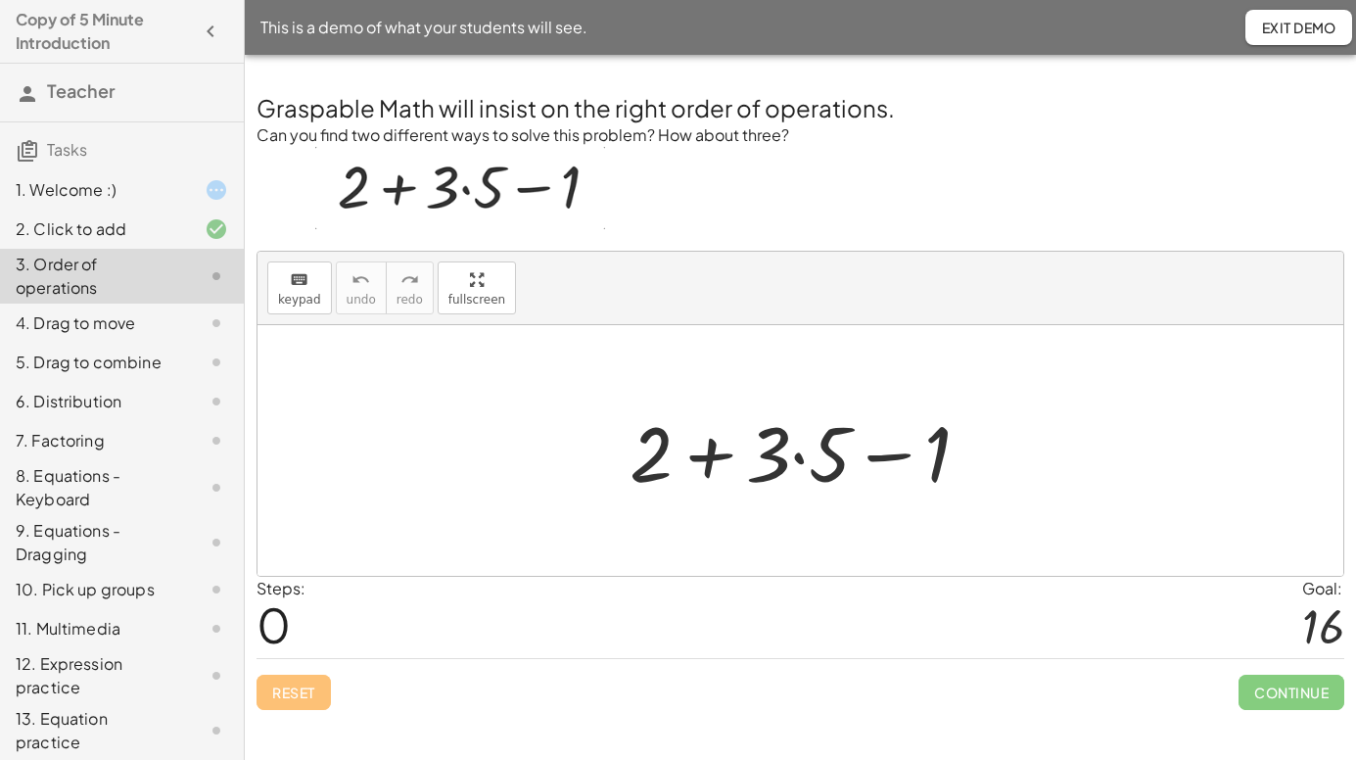
click at [714, 458] on div at bounding box center [808, 451] width 376 height 101
click at [714, 459] on div at bounding box center [808, 451] width 376 height 101
click at [898, 462] on div at bounding box center [808, 451] width 376 height 101
click at [897, 457] on div at bounding box center [808, 451] width 376 height 101
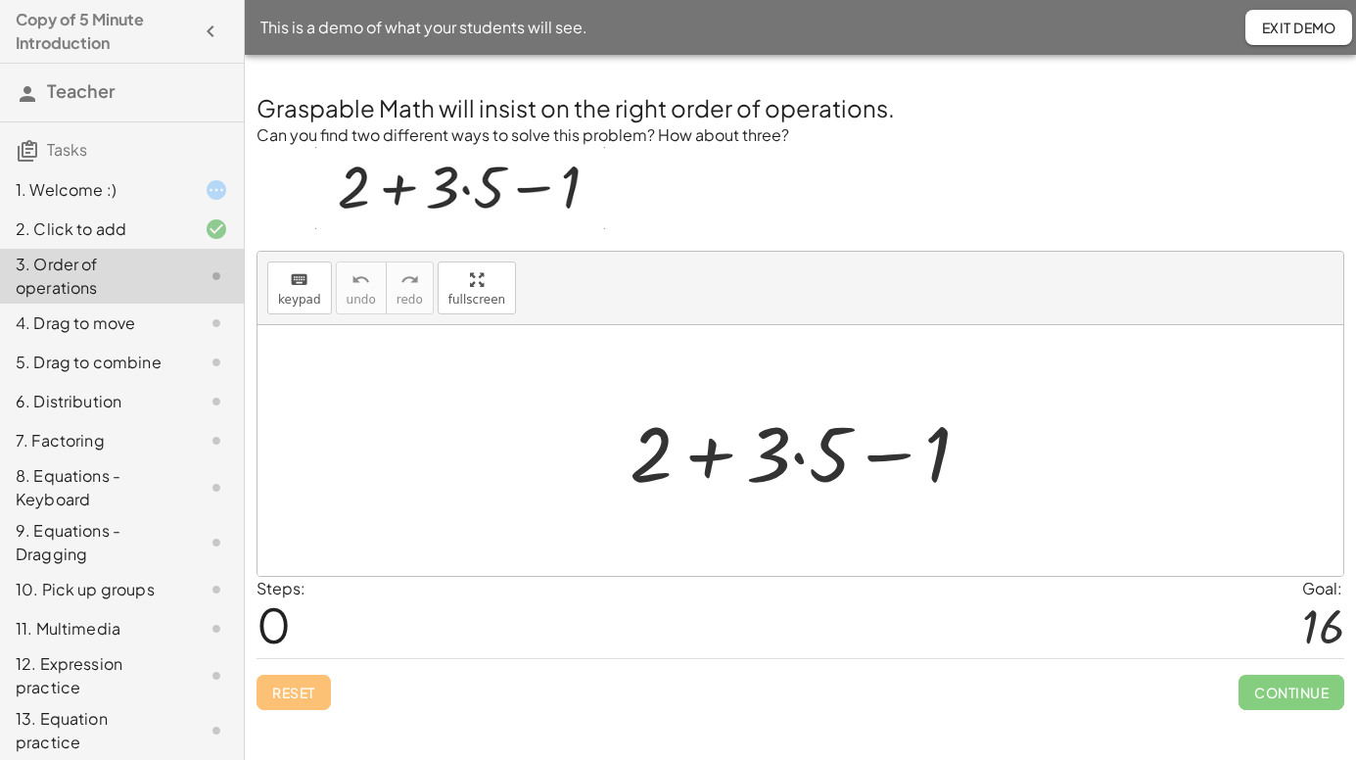
click at [897, 457] on div at bounding box center [808, 451] width 376 height 101
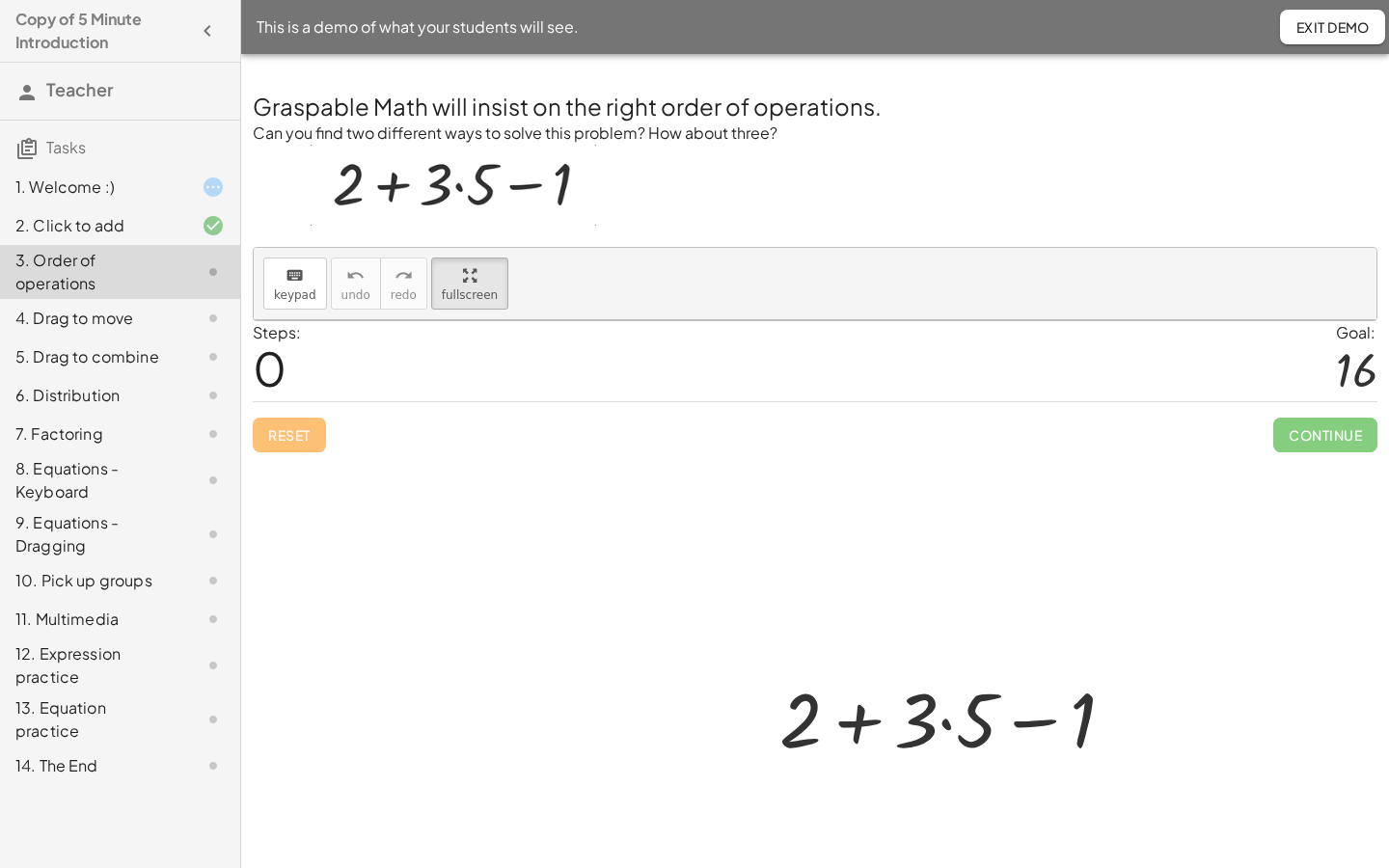
drag, startPoint x: 442, startPoint y: 277, endPoint x: 492, endPoint y: 347, distance: 86.0
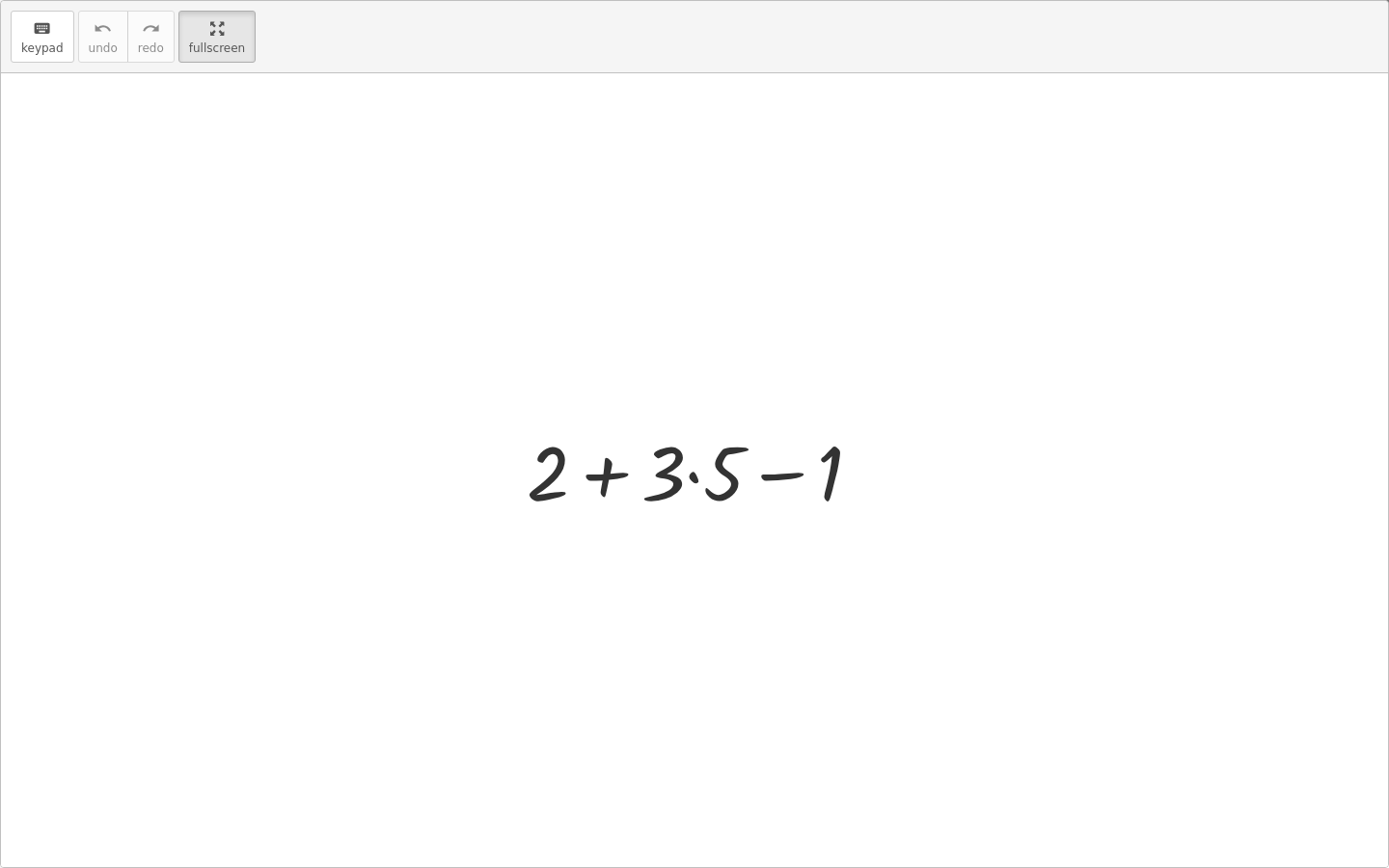
click at [492, 347] on div "keyboard keypad undo undo redo redo fullscreen + 2 + · 3 · 5 − 1 ×" at bounding box center [694, 434] width 1387 height 866
click at [771, 475] on div at bounding box center [702, 470] width 370 height 100
click at [603, 476] on div at bounding box center [702, 470] width 370 height 100
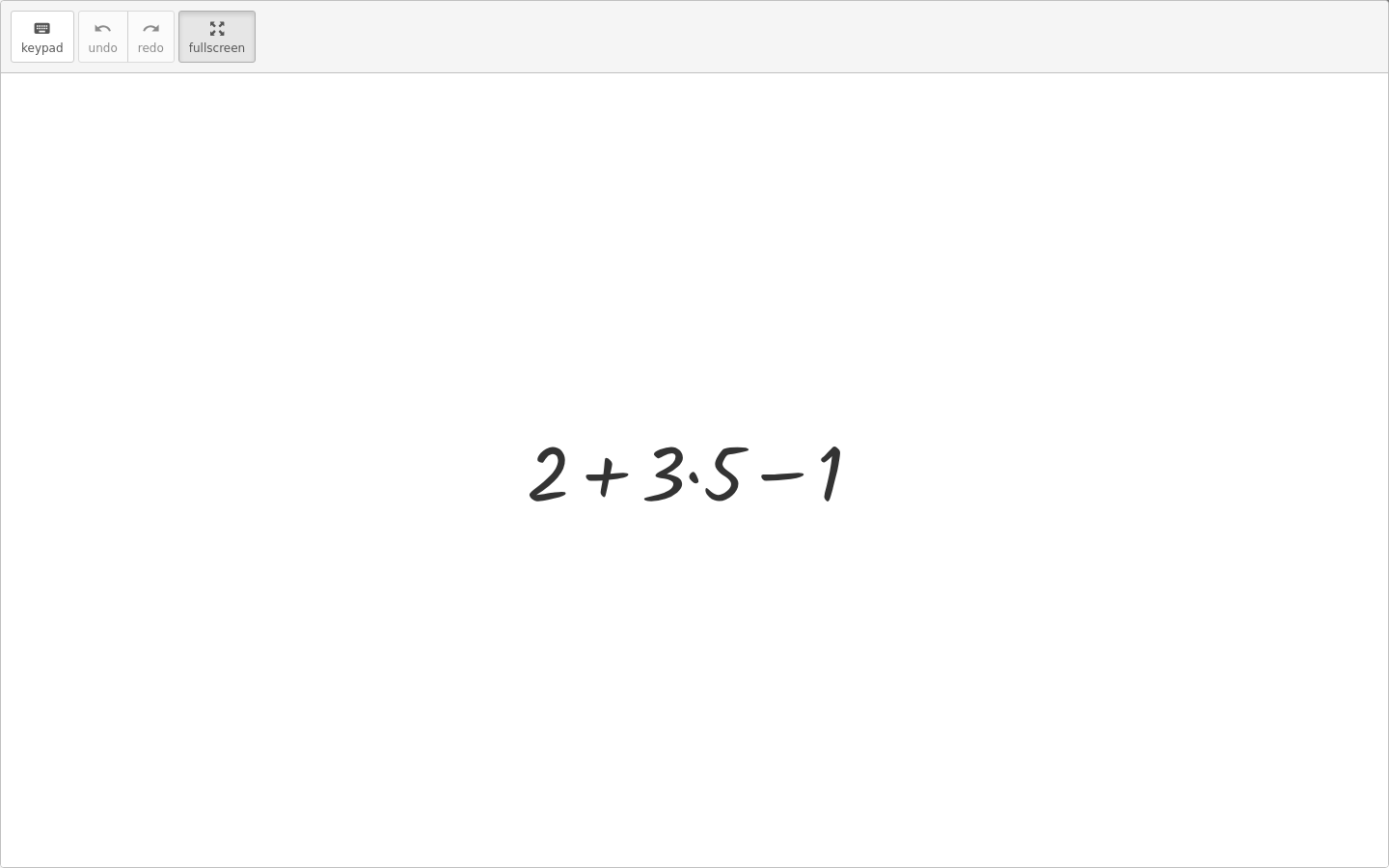
click at [603, 476] on div at bounding box center [702, 470] width 370 height 100
click at [771, 483] on div at bounding box center [702, 470] width 370 height 100
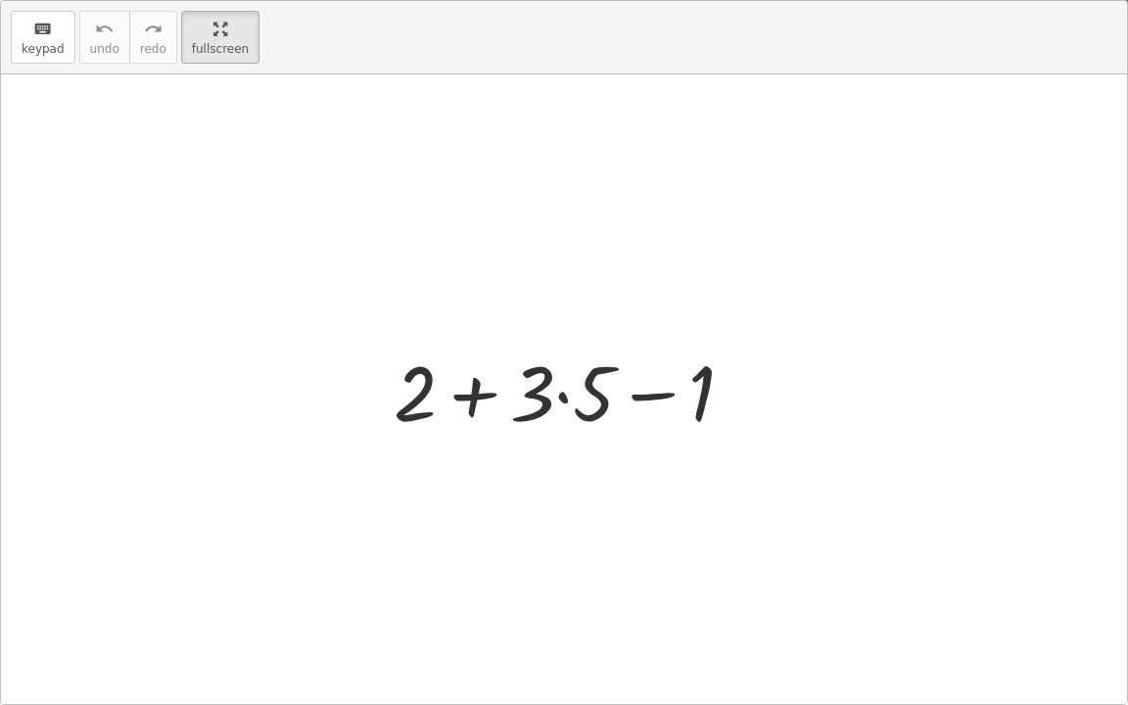
click at [364, 208] on div at bounding box center [564, 389] width 1126 height 630
click at [565, 396] on div at bounding box center [572, 390] width 376 height 101
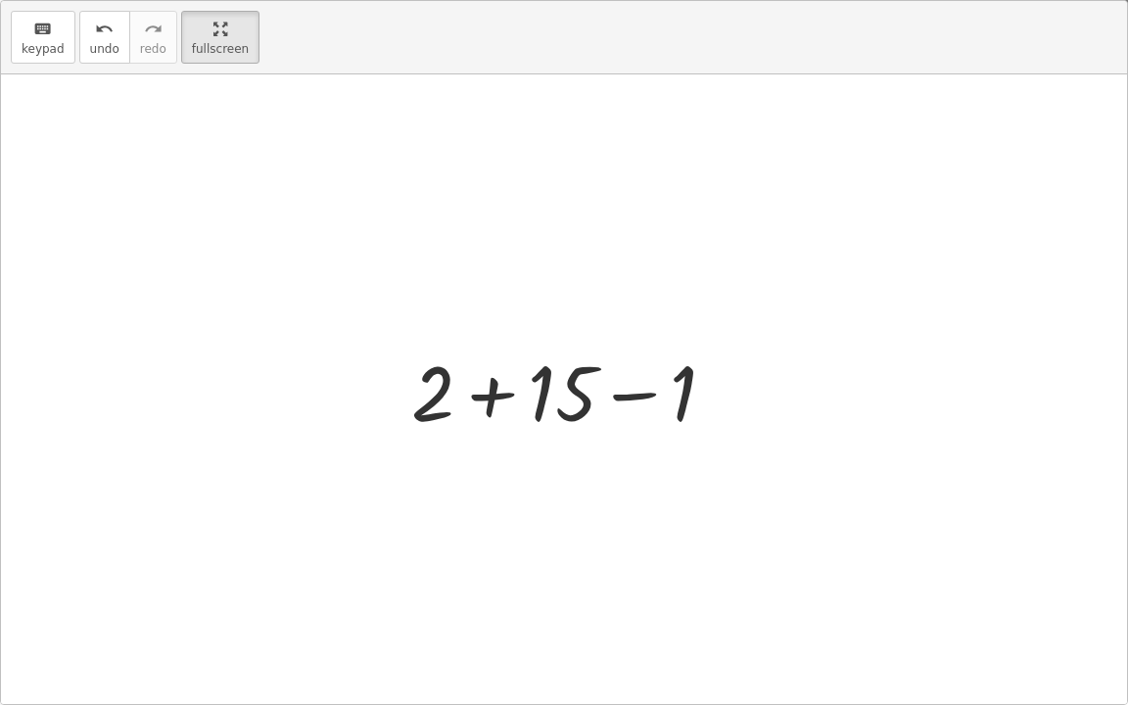
click at [490, 401] on div at bounding box center [572, 390] width 340 height 101
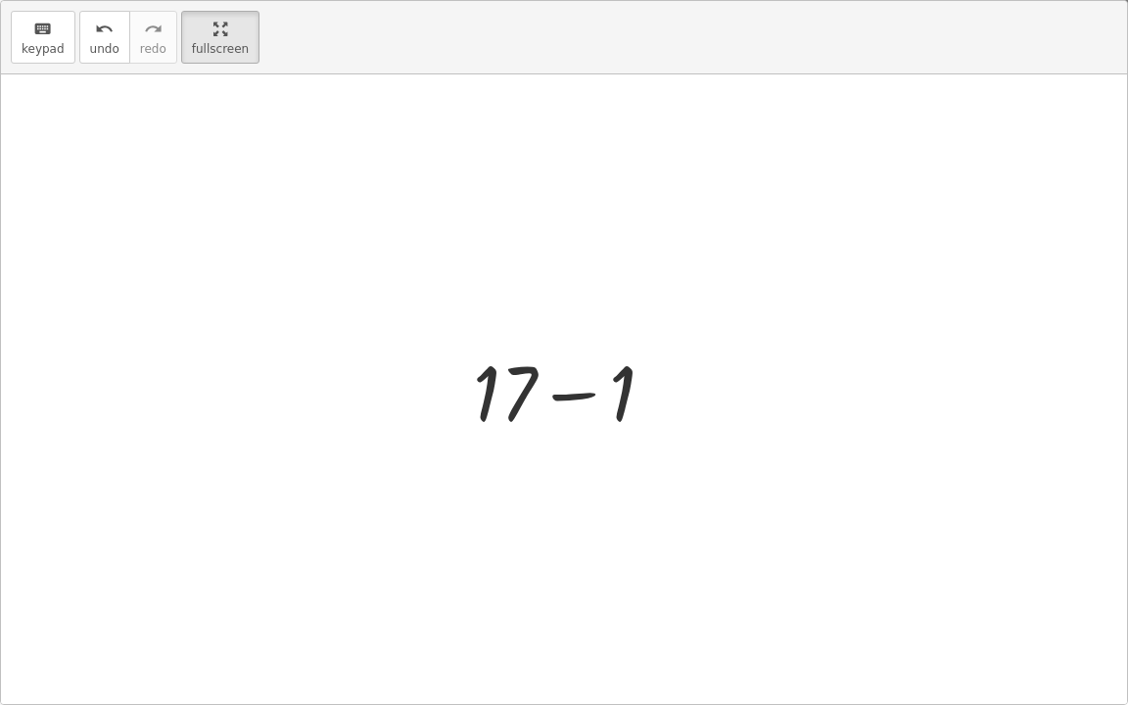
click at [572, 403] on div at bounding box center [571, 390] width 217 height 101
click at [112, 30] on button "undo undo" at bounding box center [104, 37] width 51 height 53
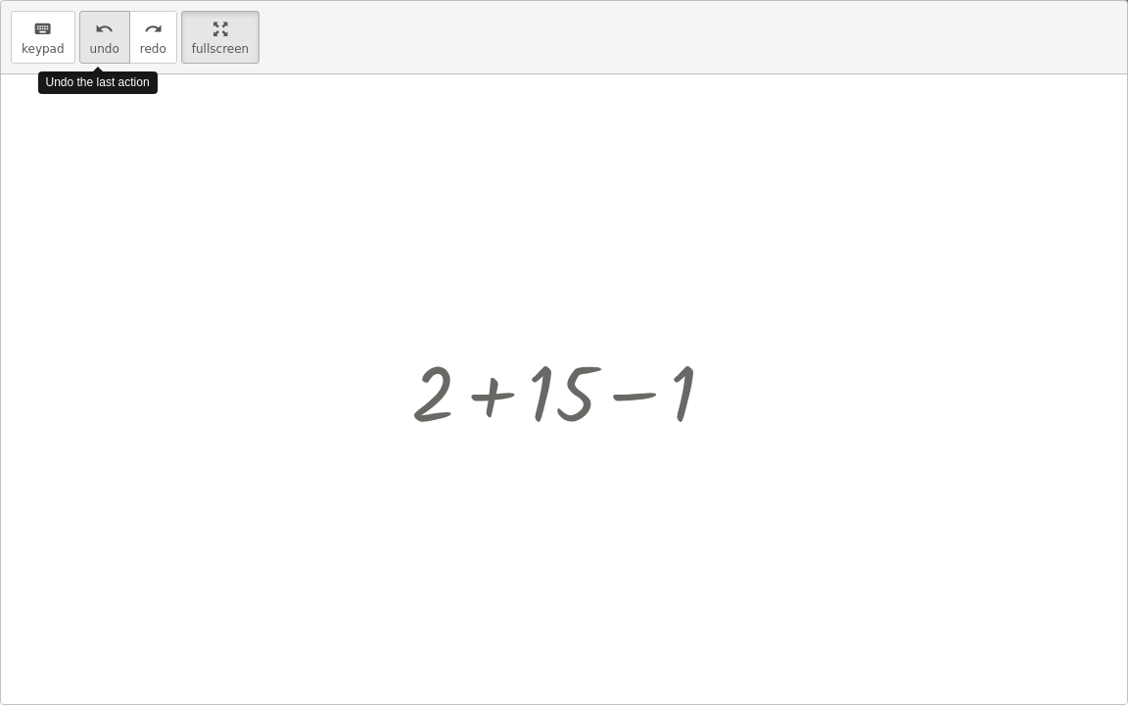
click at [112, 30] on button "undo undo" at bounding box center [104, 37] width 51 height 53
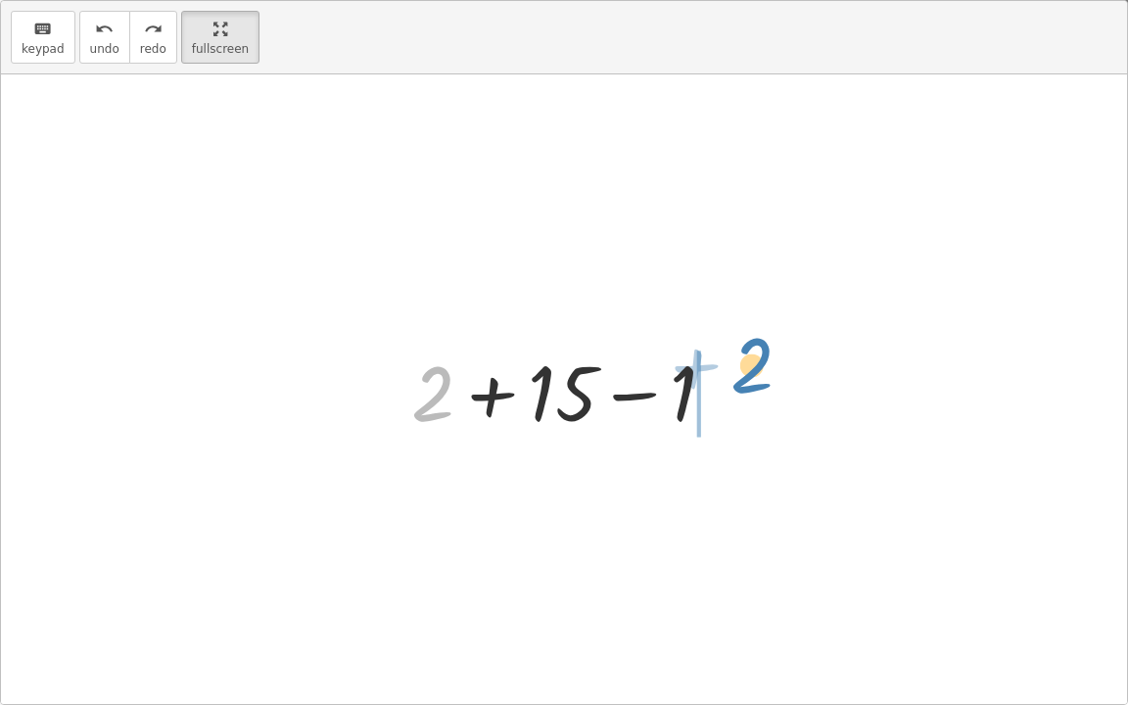
drag, startPoint x: 437, startPoint y: 372, endPoint x: 756, endPoint y: 344, distance: 320.5
click at [756, 344] on div "+ 2 + · 3 · 5 − 1 + 2 + 2 + 15 − 1" at bounding box center [564, 389] width 1126 height 630
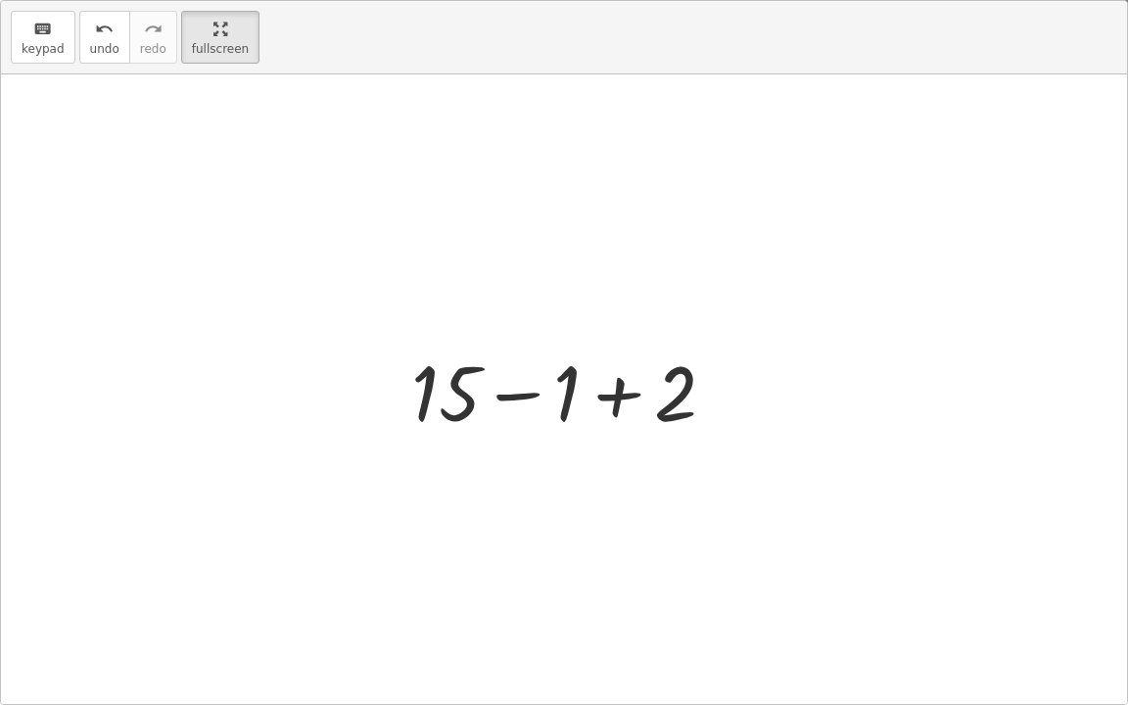
click at [616, 387] on div at bounding box center [572, 390] width 340 height 101
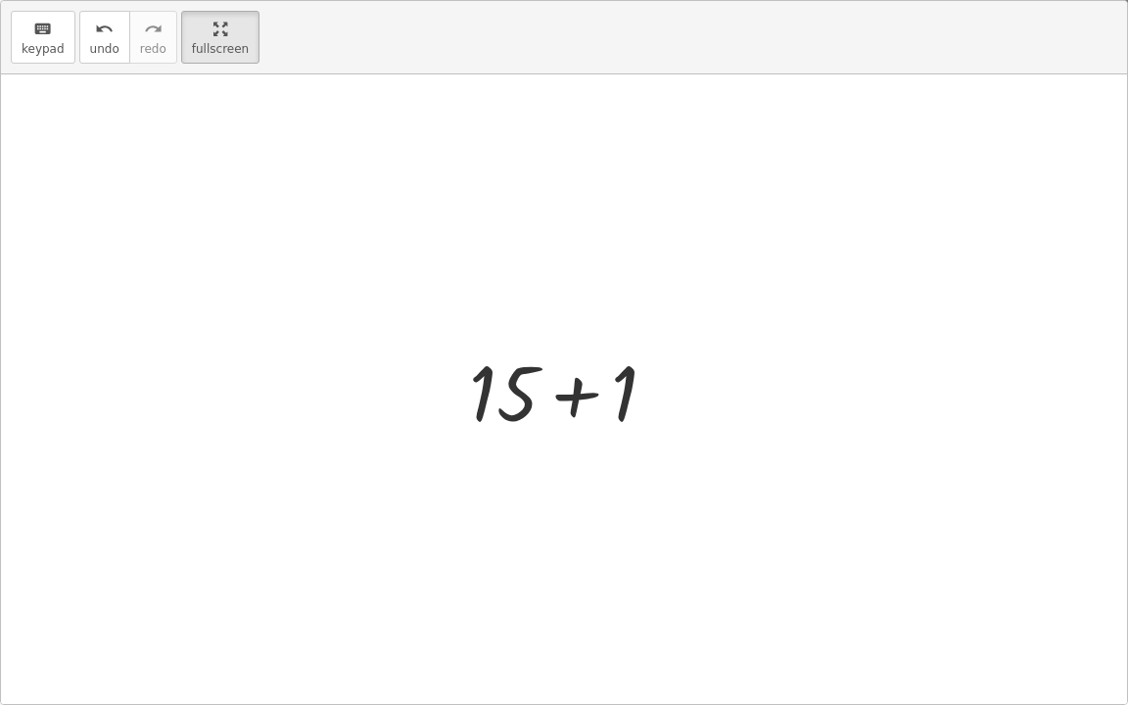
click at [578, 396] on div at bounding box center [570, 390] width 223 height 101
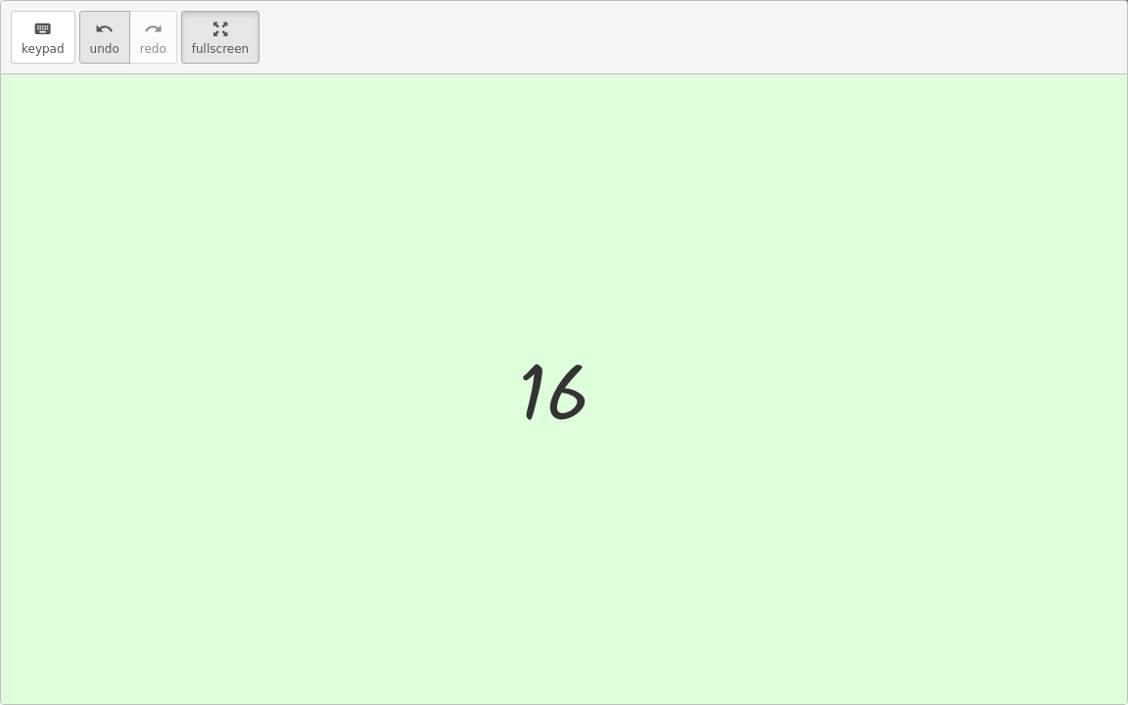
click at [90, 48] on span "undo" at bounding box center [104, 49] width 29 height 14
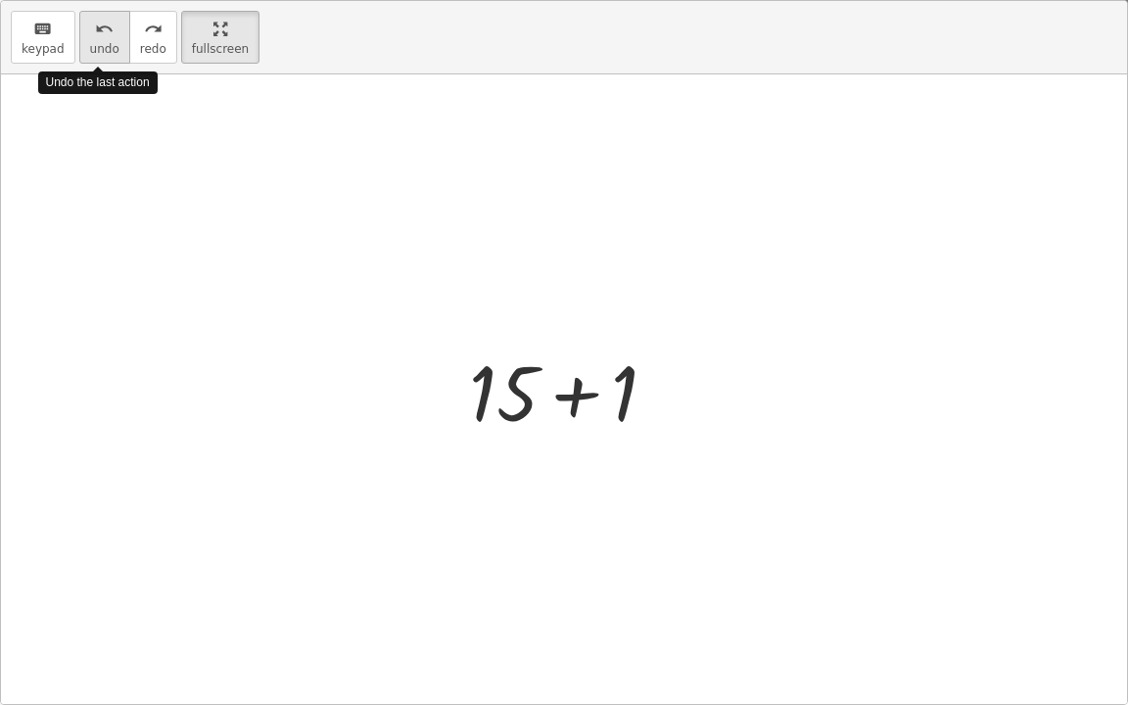
click at [90, 48] on span "undo" at bounding box center [104, 49] width 29 height 14
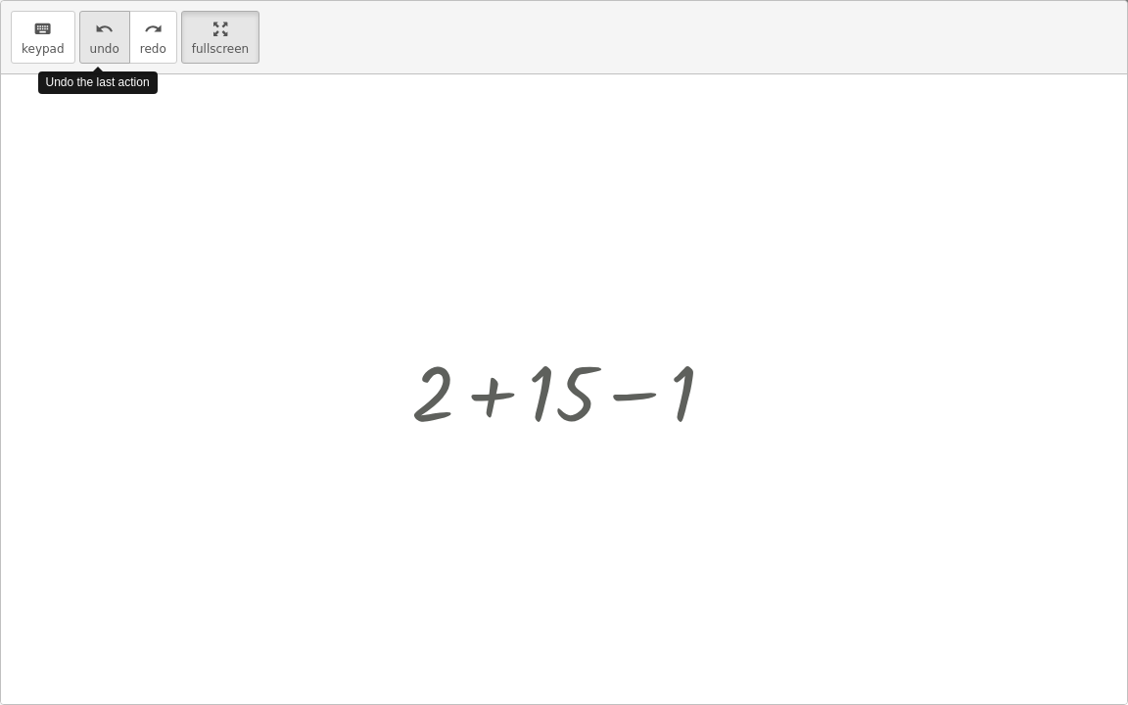
click at [90, 48] on span "undo" at bounding box center [104, 49] width 29 height 14
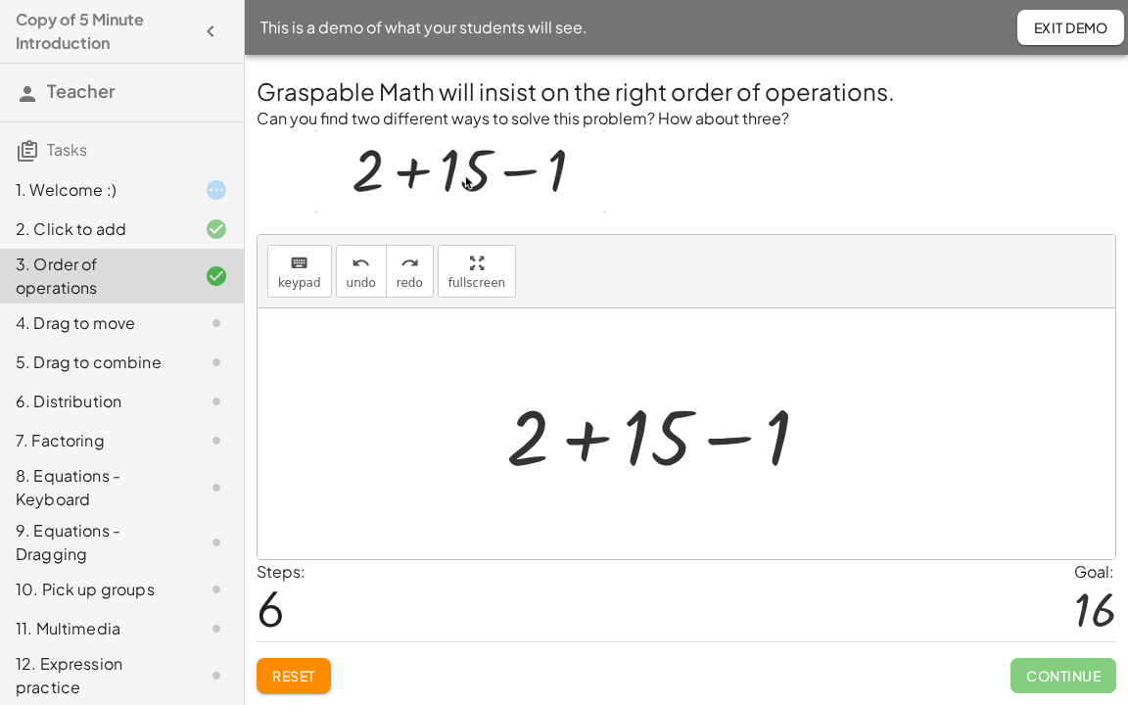
click at [172, 0] on html "Copy of 5 Minute Introduction Teacher Tasks 1. Welcome :) 2. Click to add 3. Or…" at bounding box center [564, 352] width 1128 height 705
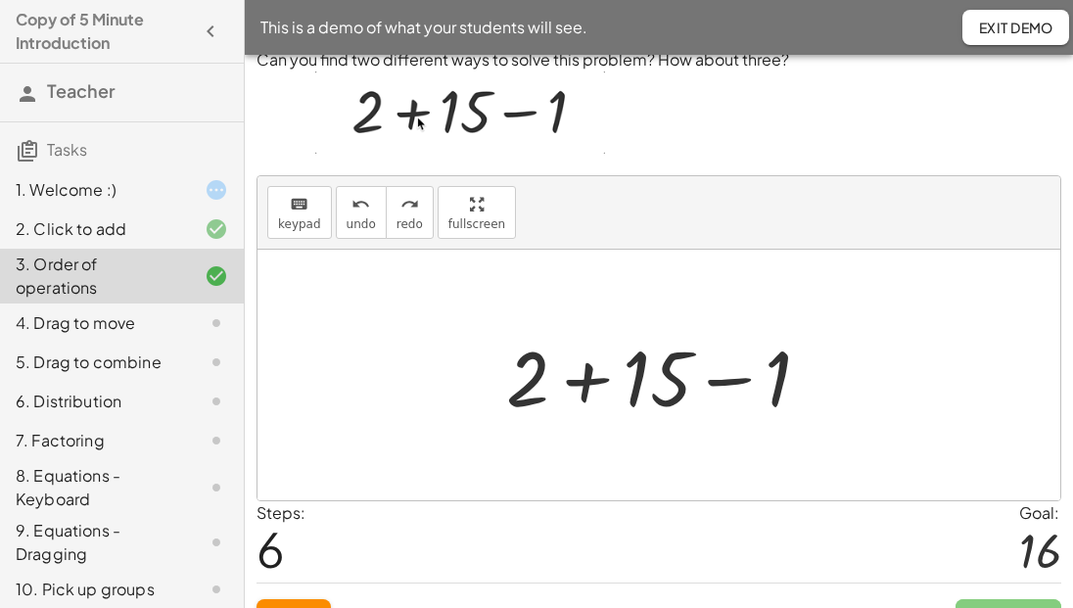
scroll to position [78, 0]
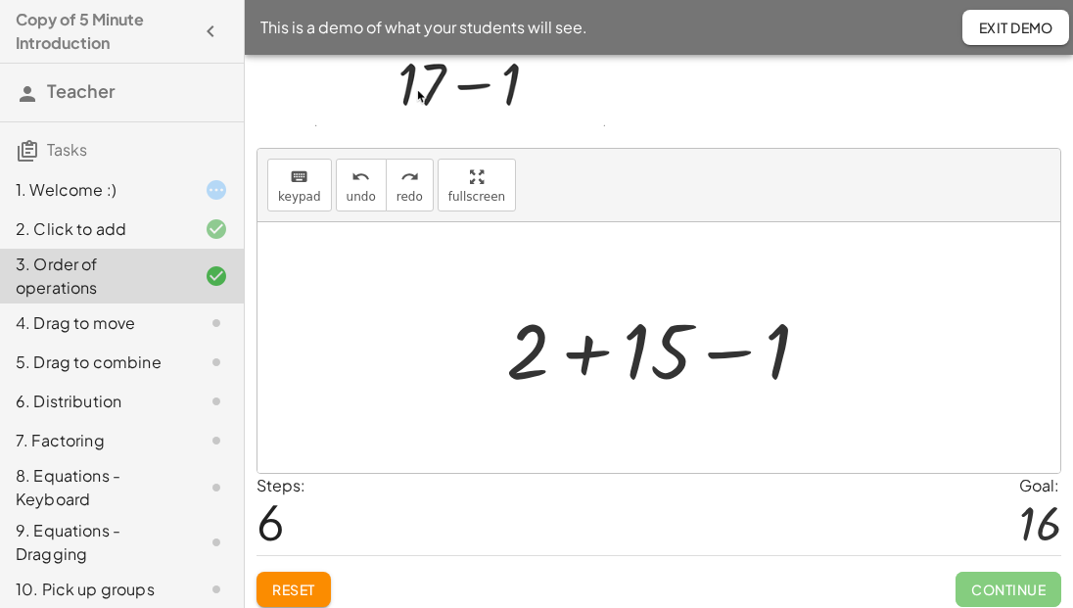
click at [85, 402] on div "6. Distribution" at bounding box center [95, 402] width 158 height 24
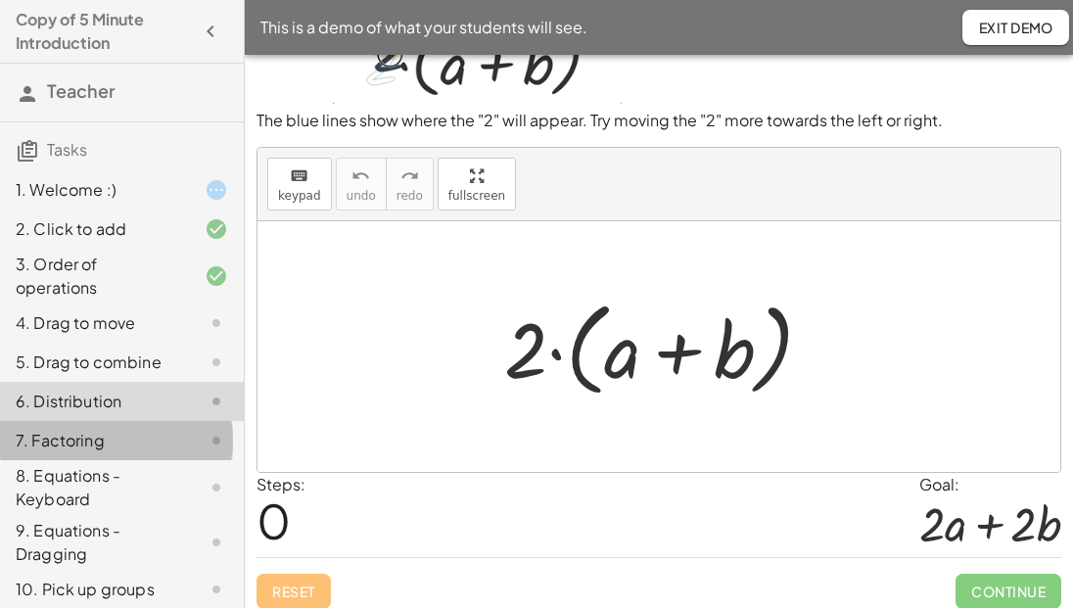
click at [84, 443] on div "7. Factoring" at bounding box center [95, 441] width 158 height 24
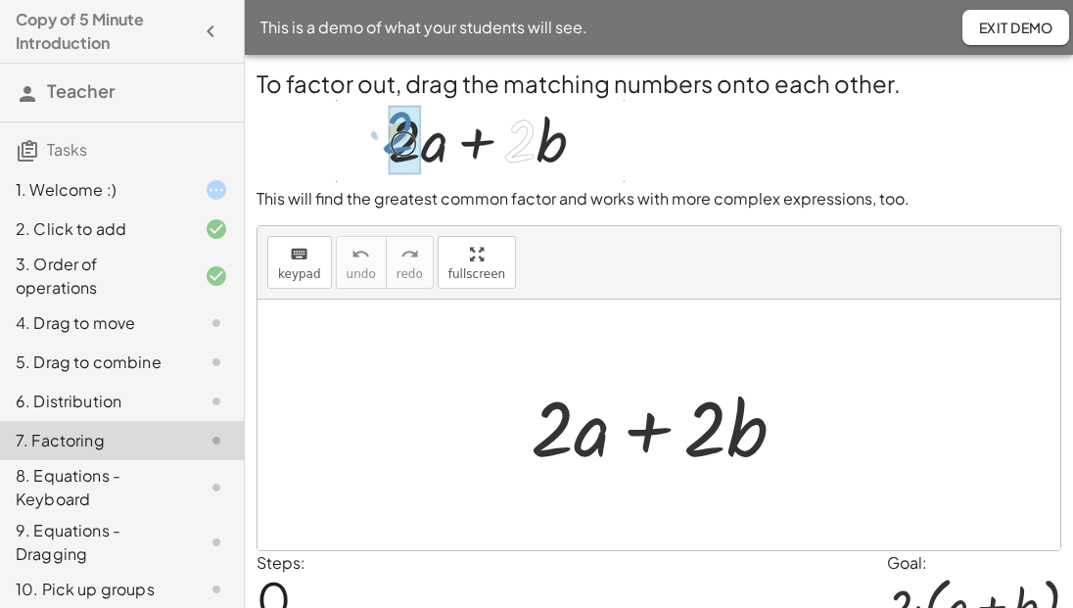
click at [74, 482] on div "8. Equations - Keyboard" at bounding box center [95, 487] width 158 height 47
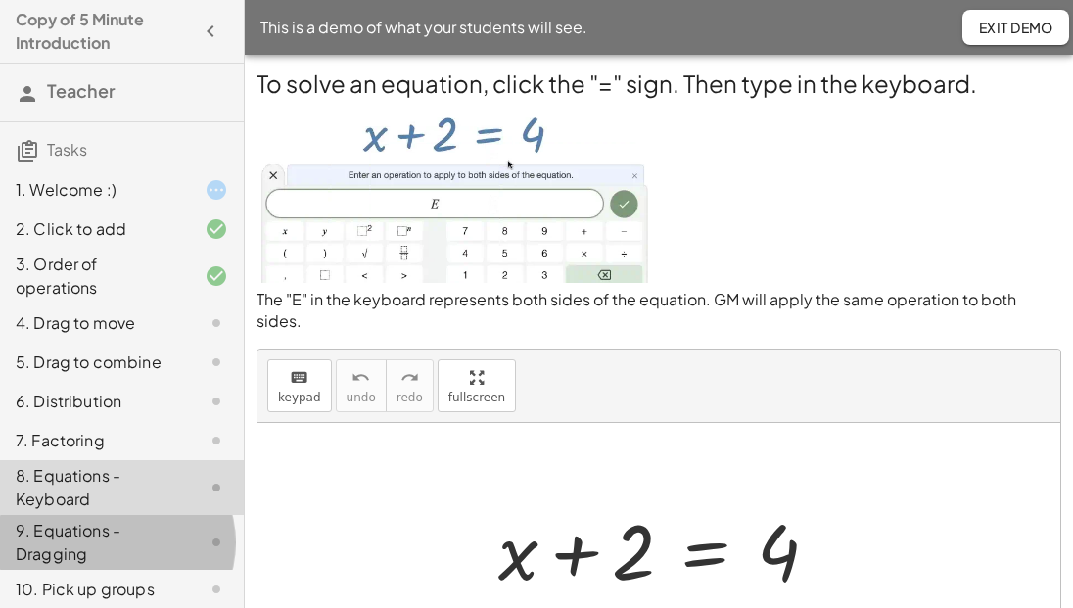
click at [84, 526] on div "9. Equations - Dragging" at bounding box center [95, 542] width 158 height 47
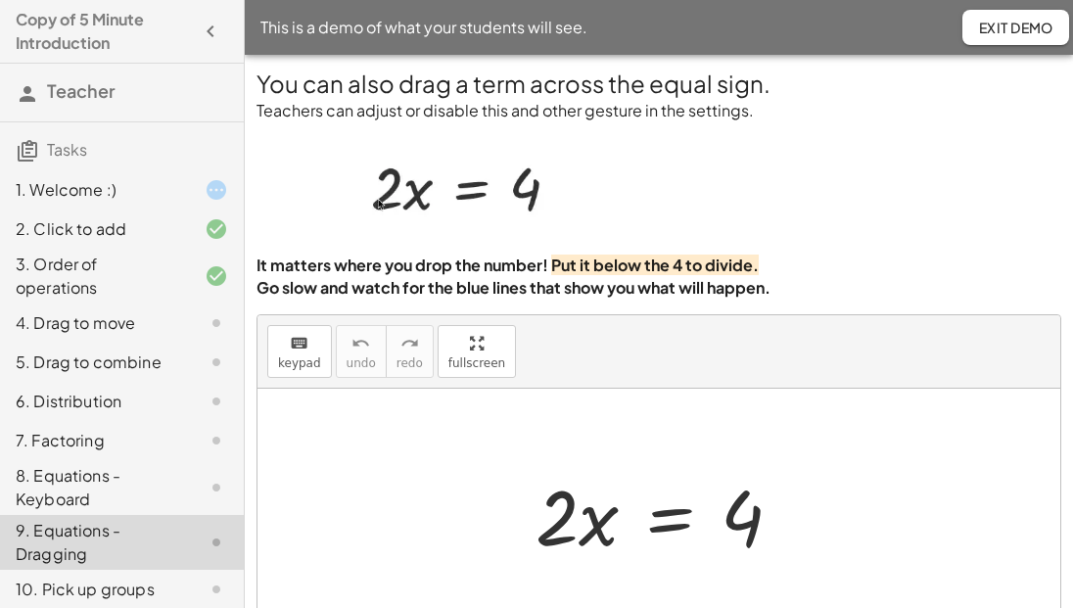
scroll to position [157, 0]
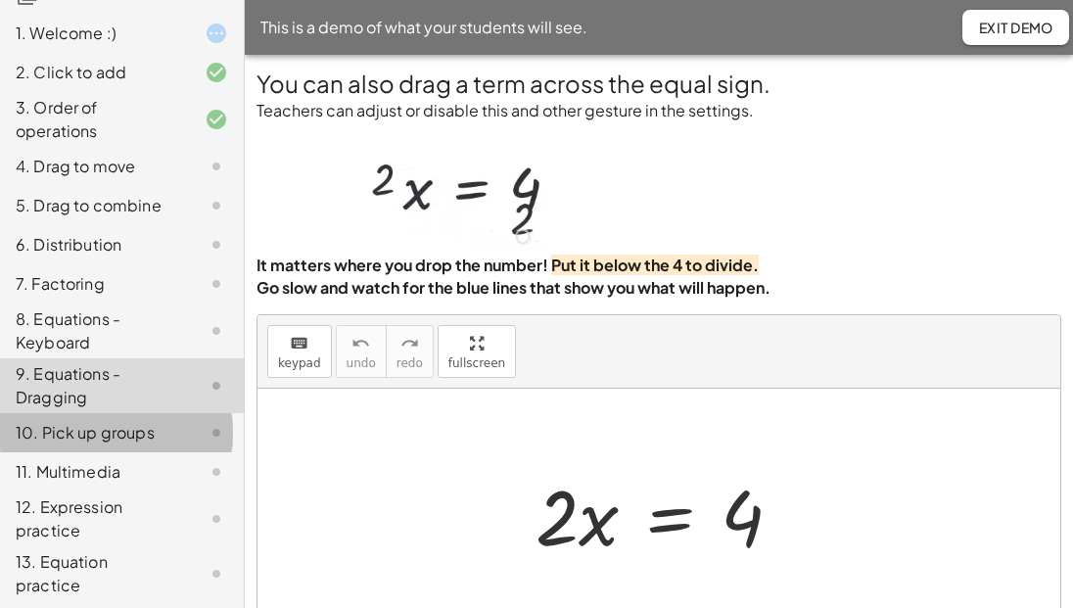
click at [104, 432] on div "10. Pick up groups" at bounding box center [95, 433] width 158 height 24
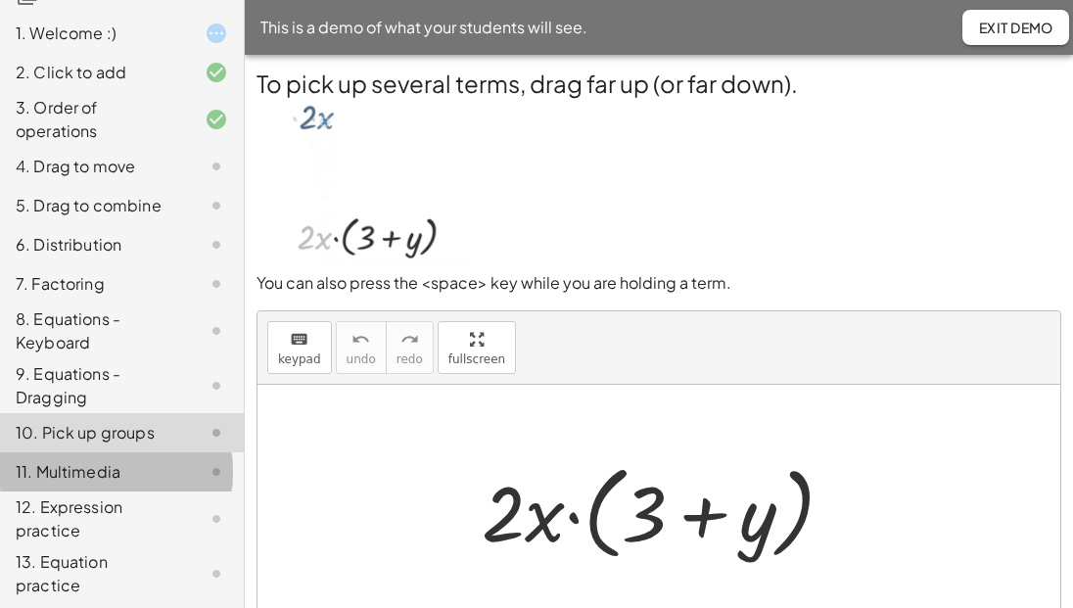
click at [51, 474] on div "11. Multimedia" at bounding box center [95, 472] width 158 height 24
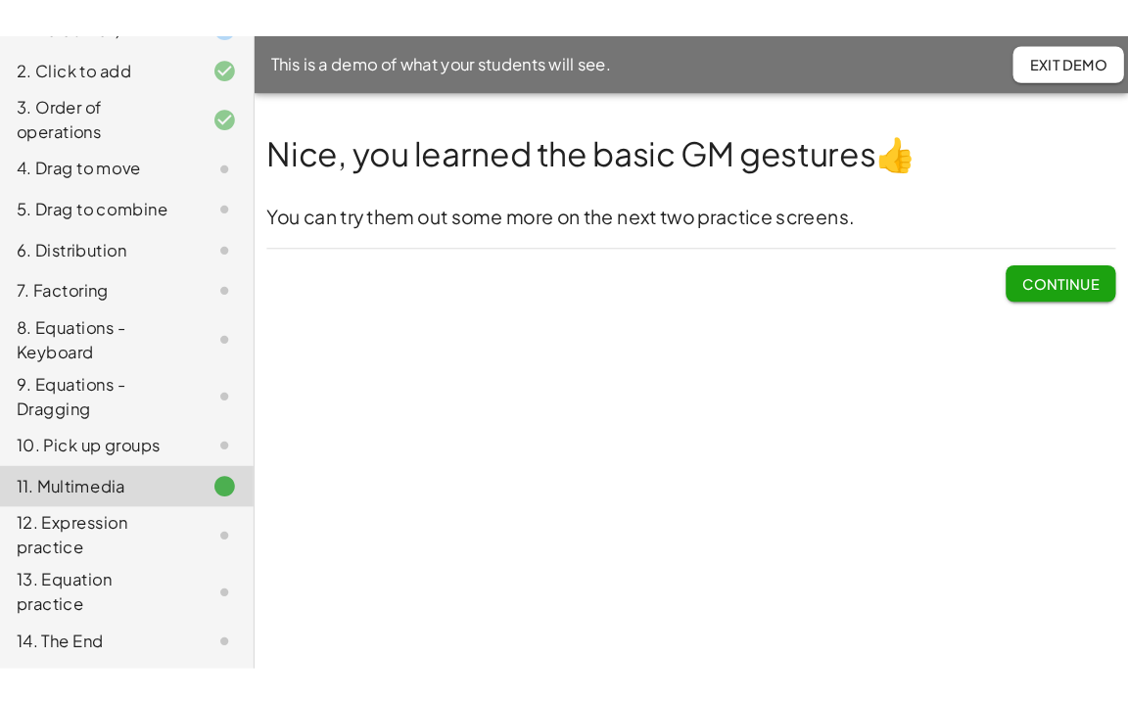
scroll to position [196, 0]
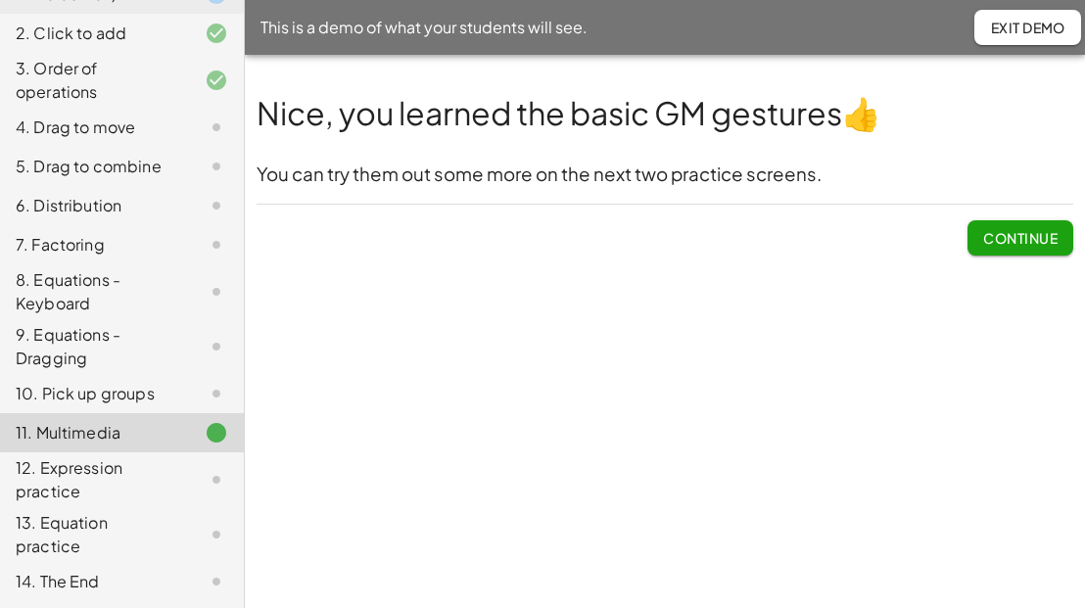
click at [95, 474] on div "12. Expression practice" at bounding box center [95, 479] width 158 height 47
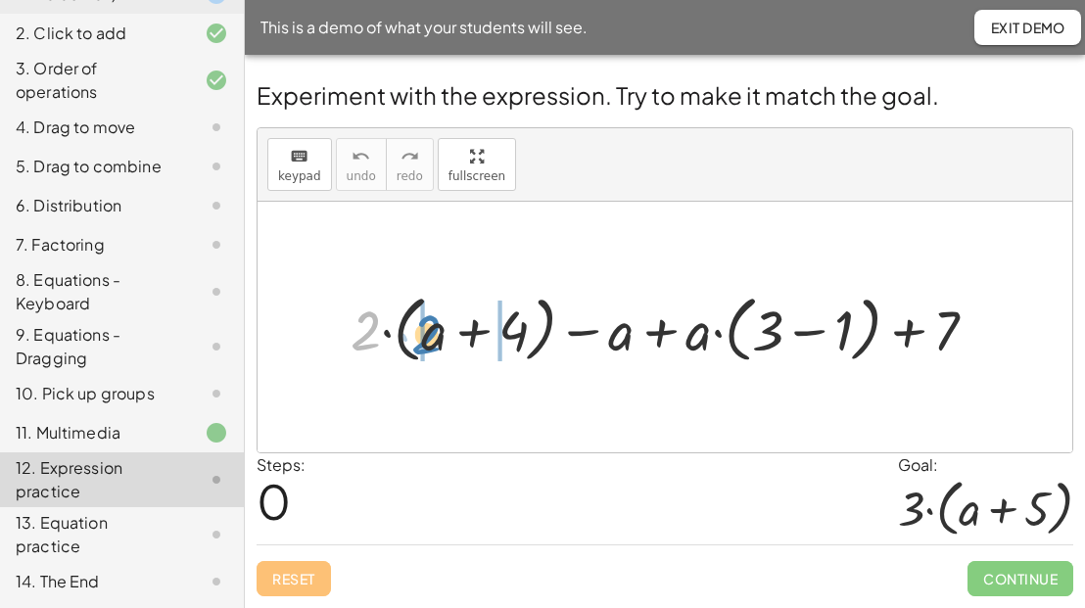
drag, startPoint x: 361, startPoint y: 337, endPoint x: 422, endPoint y: 341, distance: 60.8
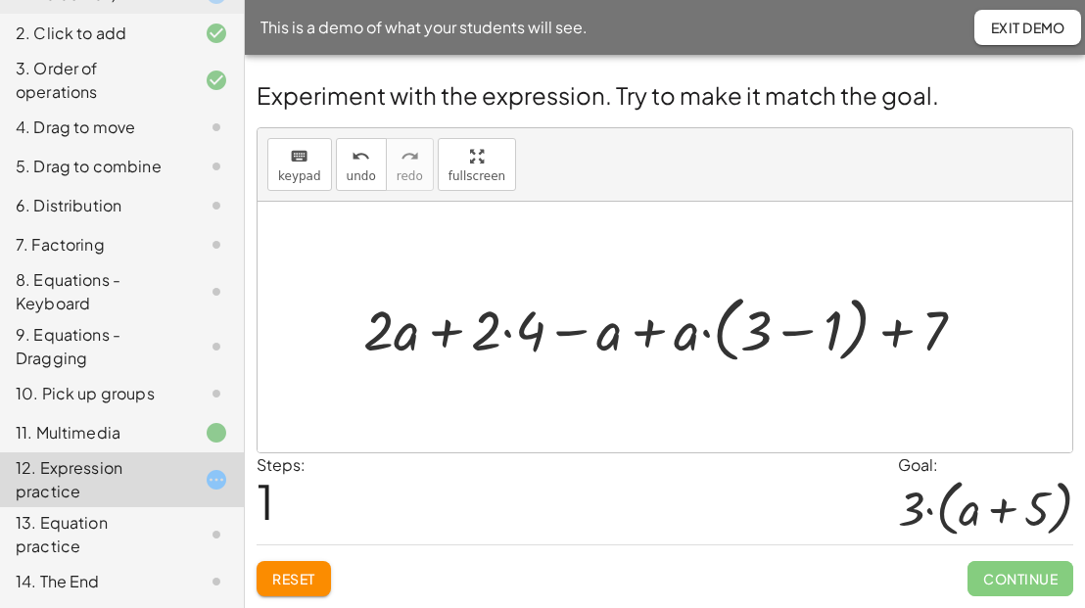
click at [502, 339] on div at bounding box center [673, 327] width 638 height 82
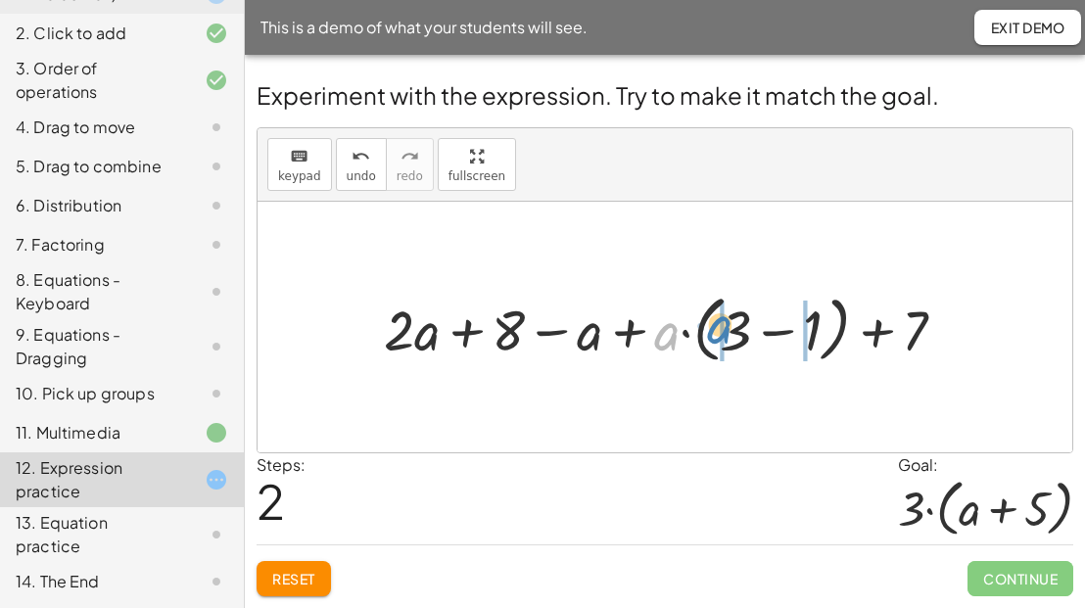
drag, startPoint x: 677, startPoint y: 336, endPoint x: 730, endPoint y: 331, distance: 53.1
click at [730, 331] on div at bounding box center [672, 327] width 597 height 82
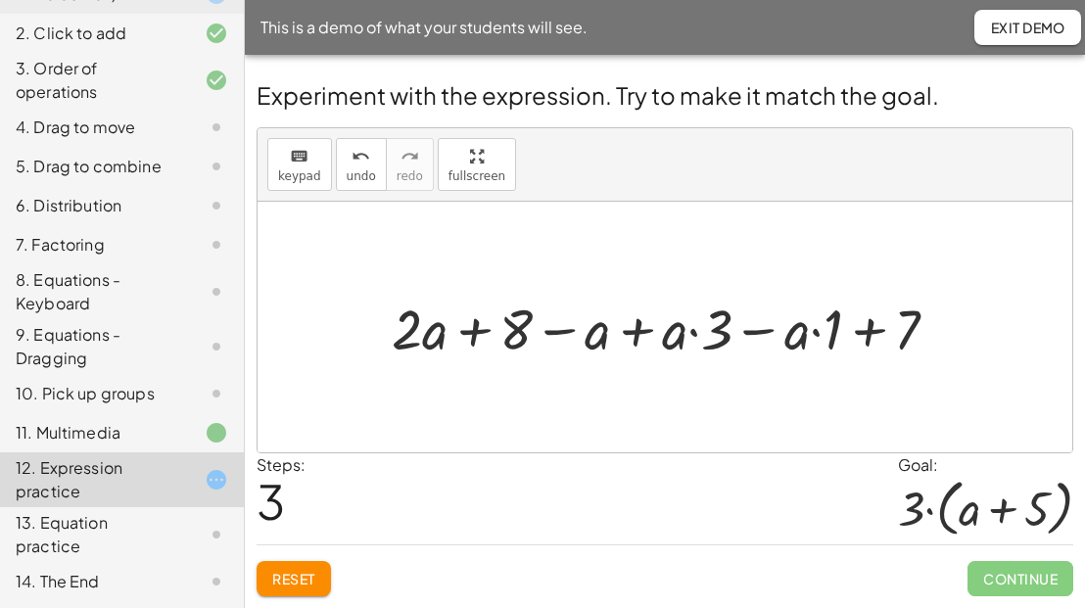
click at [691, 333] on div at bounding box center [673, 326] width 582 height 73
drag, startPoint x: 711, startPoint y: 341, endPoint x: 661, endPoint y: 349, distance: 50.6
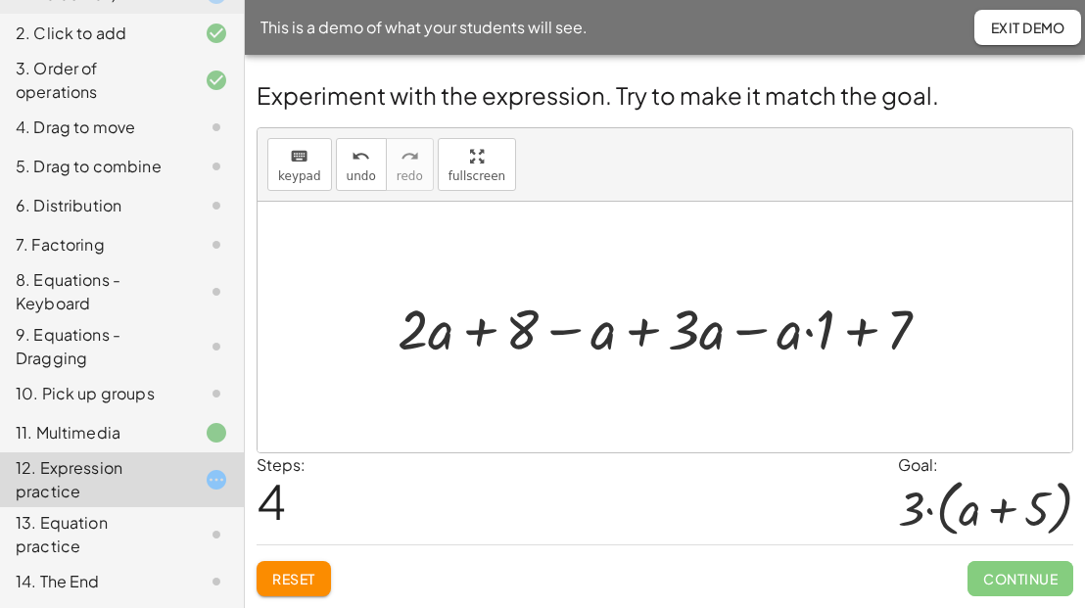
click at [643, 329] on div at bounding box center [672, 326] width 568 height 73
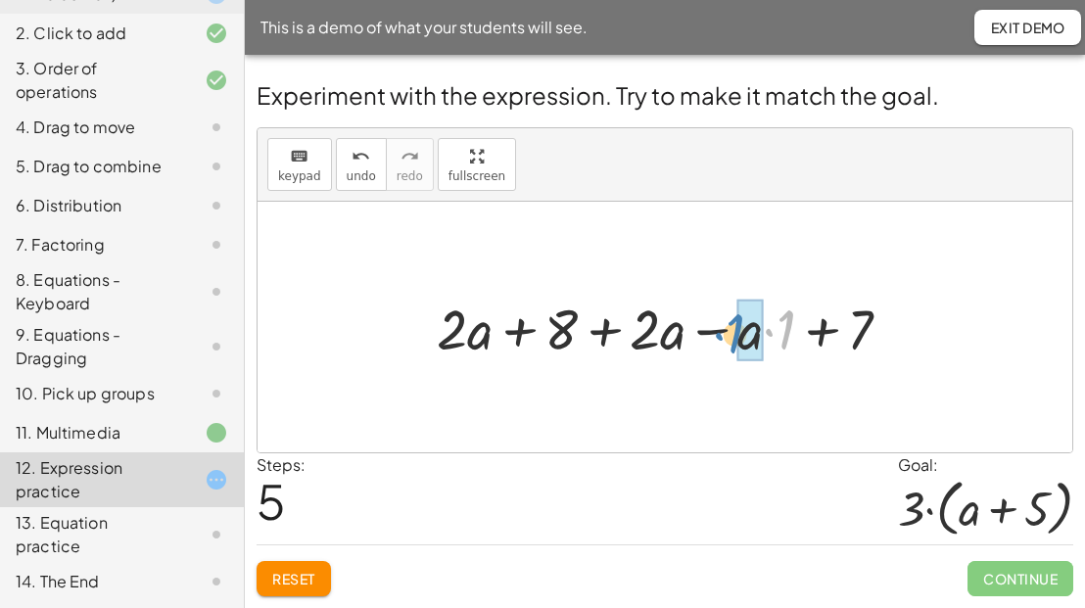
drag, startPoint x: 780, startPoint y: 346, endPoint x: 729, endPoint y: 344, distance: 51.0
click at [729, 344] on div at bounding box center [672, 326] width 490 height 73
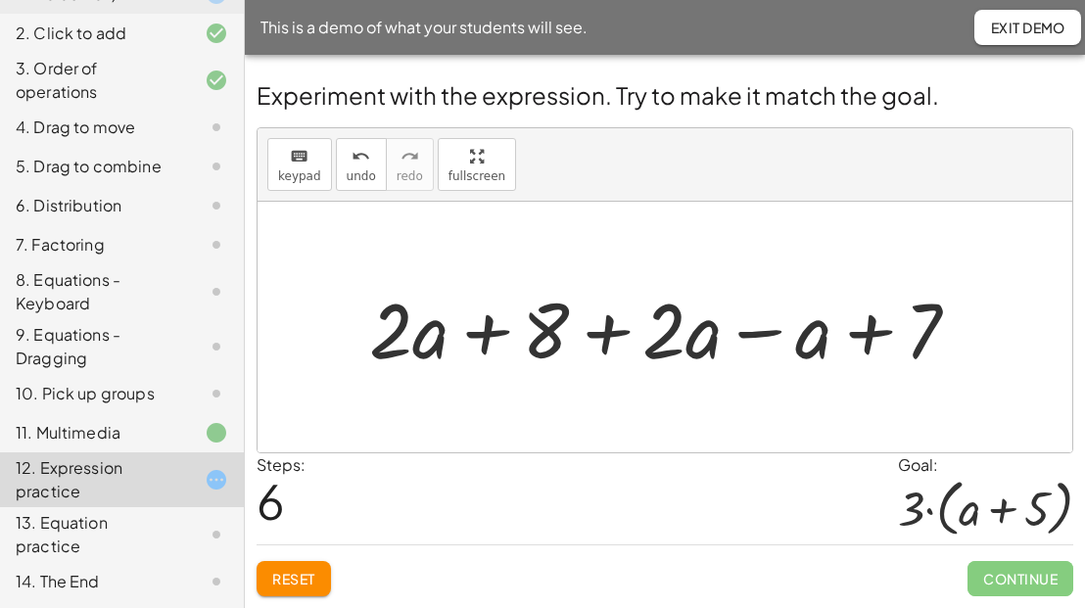
click at [754, 334] on div at bounding box center [672, 327] width 626 height 101
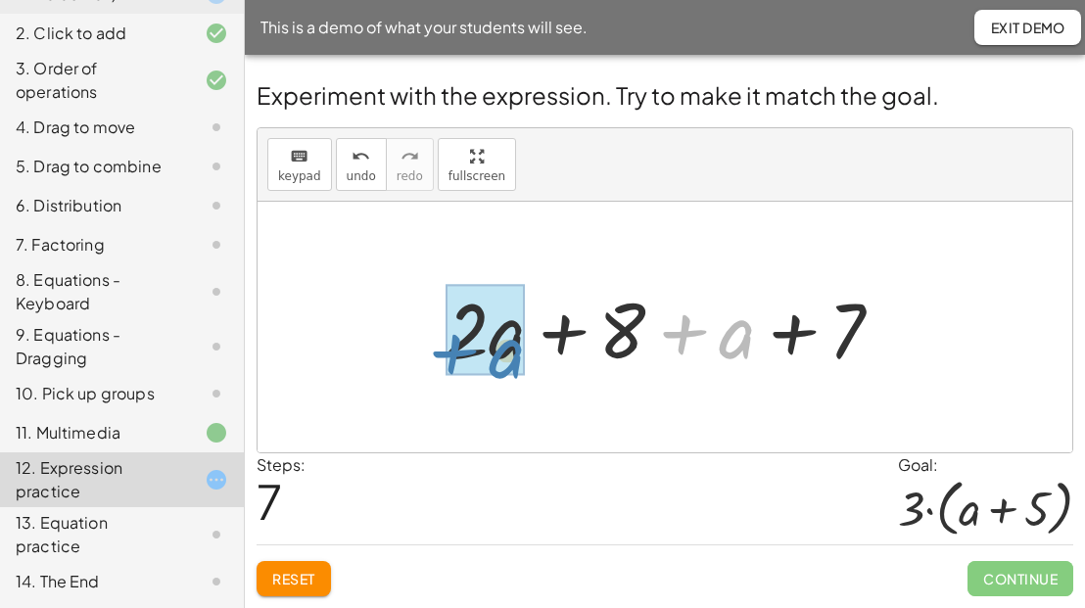
drag, startPoint x: 736, startPoint y: 349, endPoint x: 506, endPoint y: 368, distance: 231.0
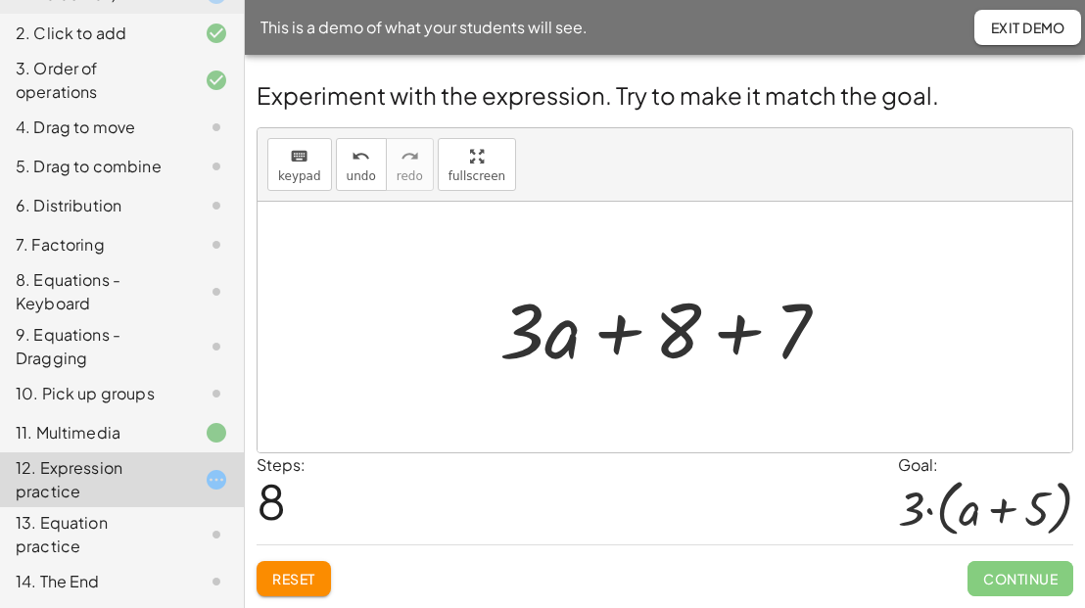
click at [738, 333] on div at bounding box center [672, 327] width 365 height 101
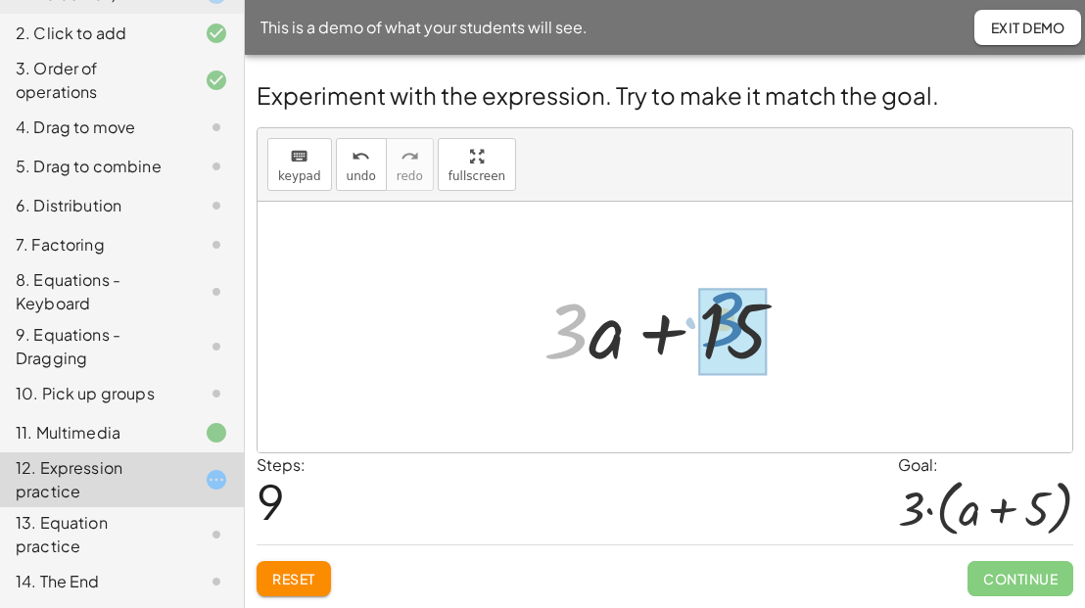
drag, startPoint x: 569, startPoint y: 324, endPoint x: 723, endPoint y: 313, distance: 154.1
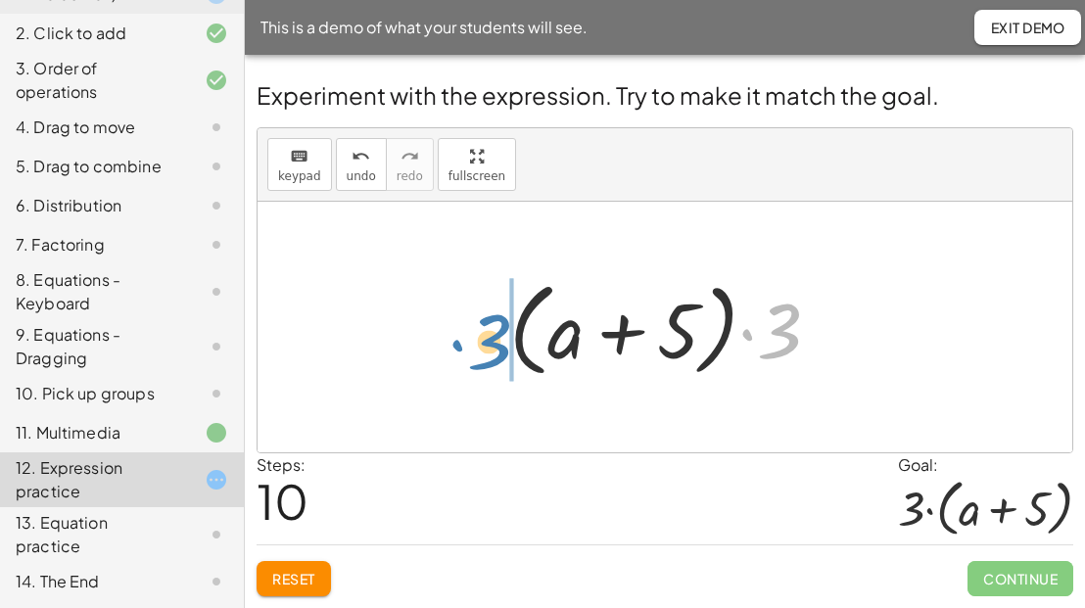
drag, startPoint x: 796, startPoint y: 333, endPoint x: 507, endPoint y: 356, distance: 289.9
click at [507, 356] on div at bounding box center [672, 327] width 347 height 113
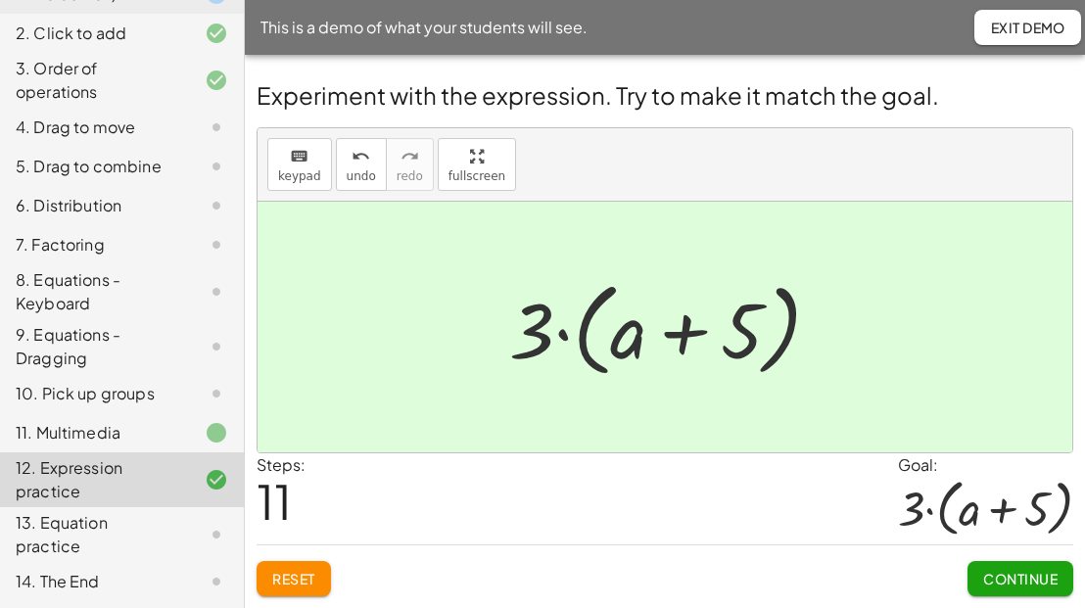
click at [309, 564] on button "Reset" at bounding box center [294, 578] width 74 height 35
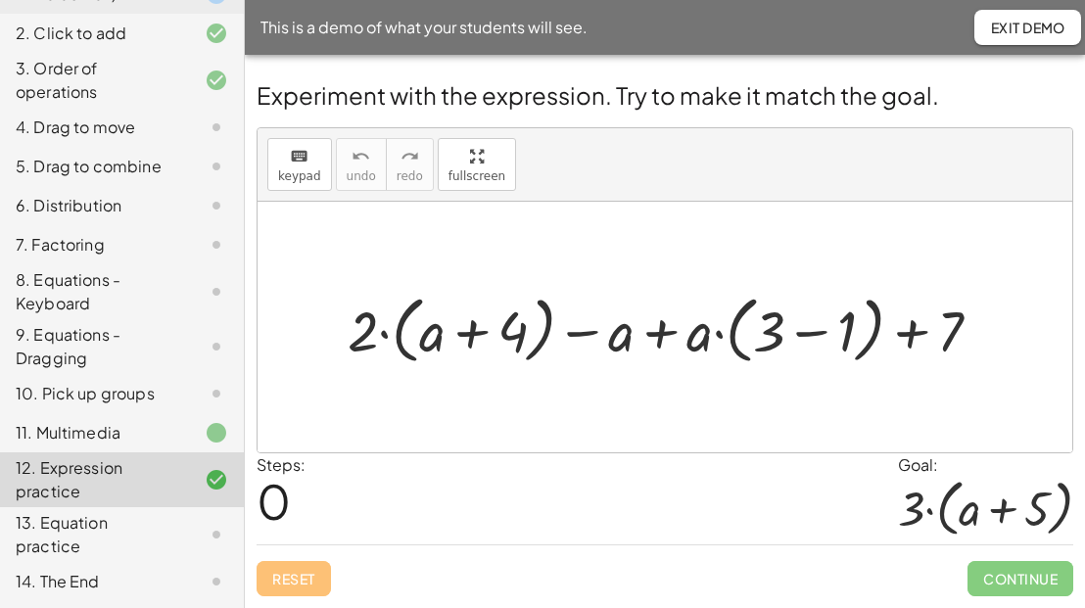
click at [77, 527] on div "13. Equation practice" at bounding box center [95, 534] width 158 height 47
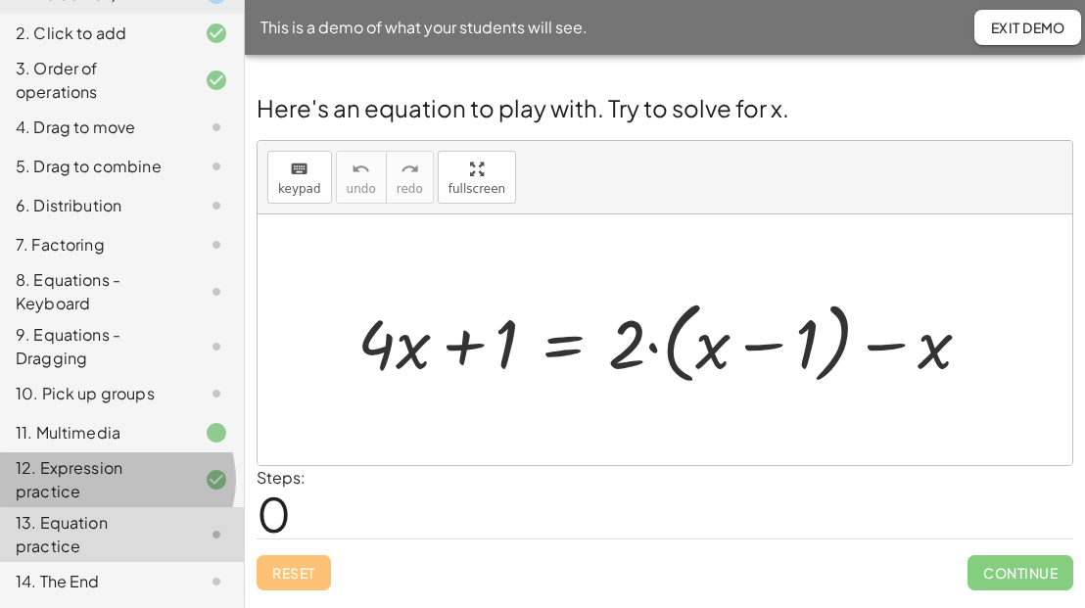
click at [67, 473] on div "12. Expression practice" at bounding box center [95, 479] width 158 height 47
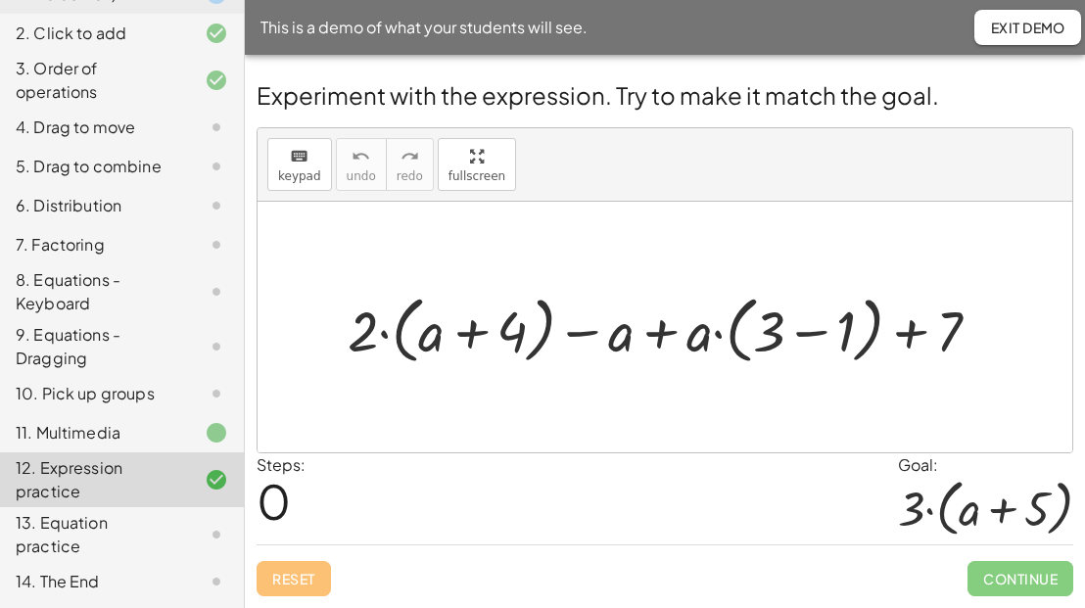
drag, startPoint x: 465, startPoint y: 168, endPoint x: 505, endPoint y: 224, distance: 68.8
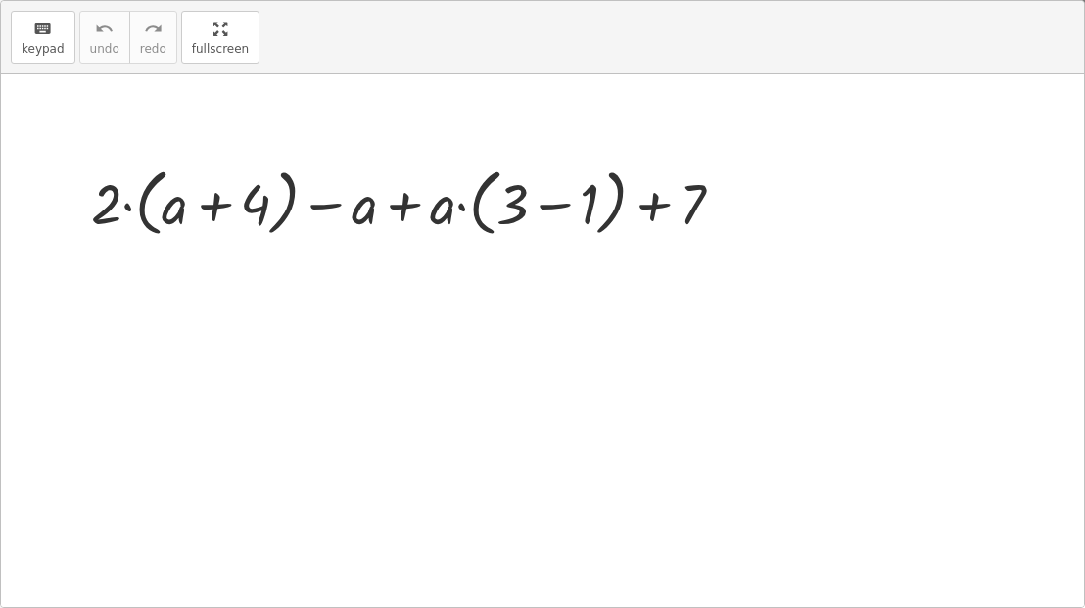
click at [505, 224] on div "keyboard keypad undo undo redo redo fullscreen + · 2 · ( + a + 4 ) − a + · a · …" at bounding box center [542, 304] width 1083 height 606
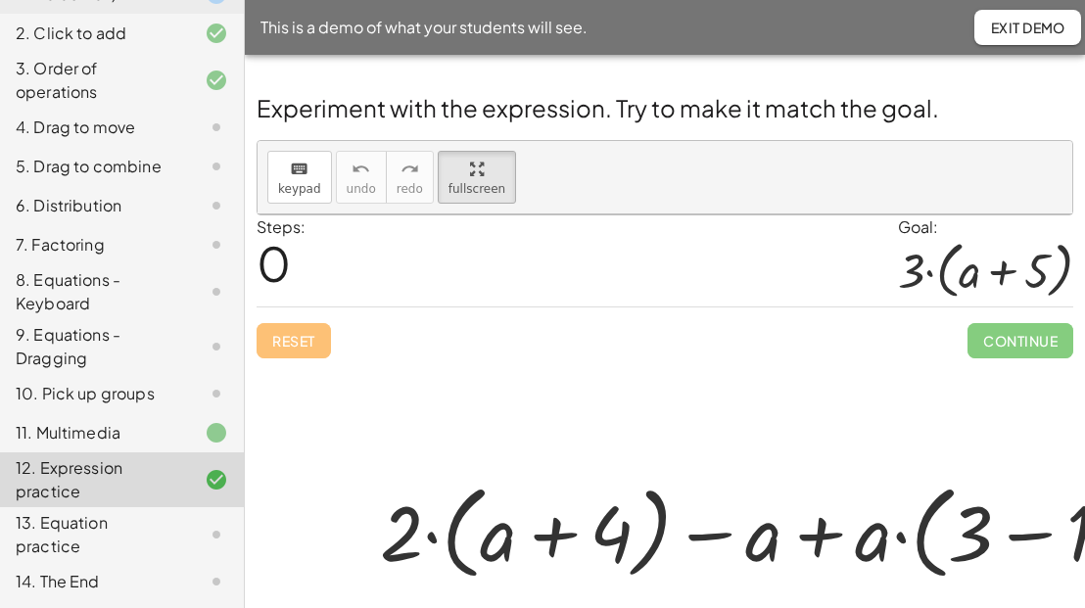
scroll to position [196, 0]
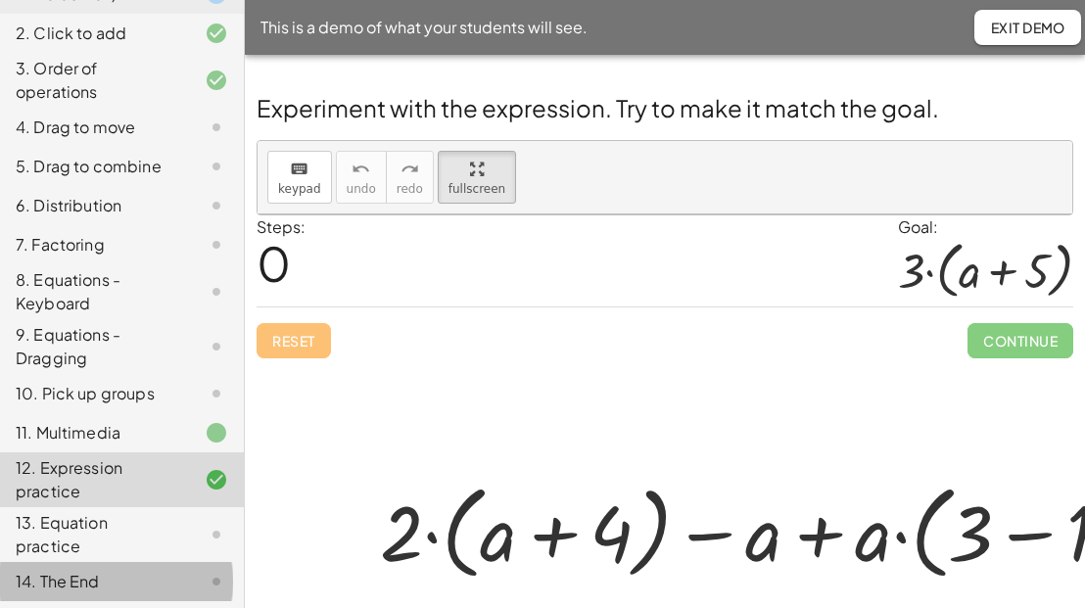
click at [64, 578] on div "14. The End" at bounding box center [95, 582] width 158 height 24
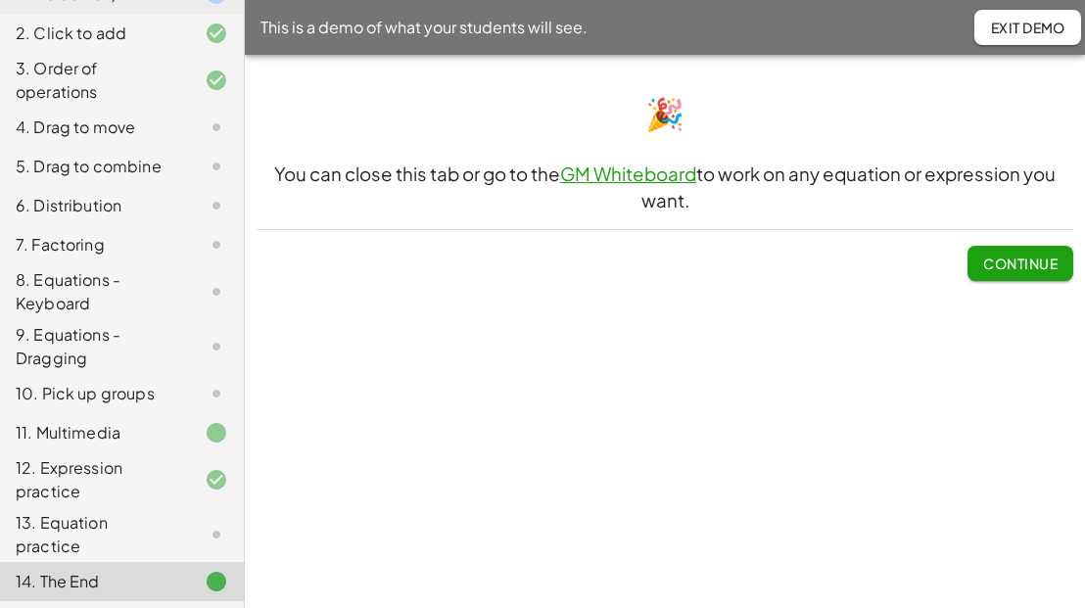
click at [86, 581] on div "14. The End" at bounding box center [95, 582] width 158 height 24
click at [1034, 35] on button "Exit Demo" at bounding box center [1027, 27] width 107 height 35
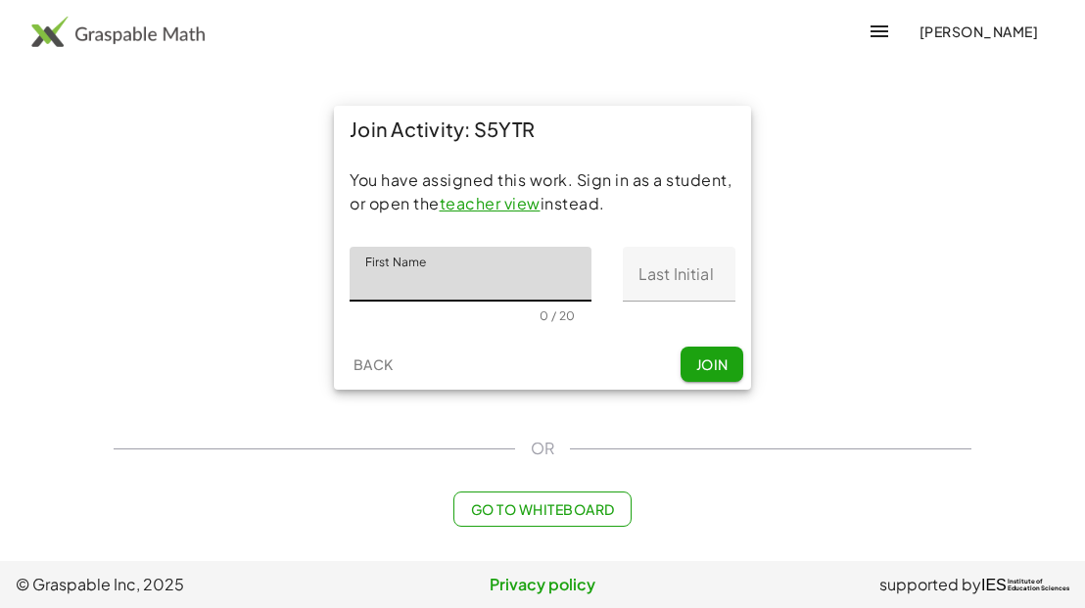
click at [386, 363] on span "Back" at bounding box center [373, 365] width 40 height 18
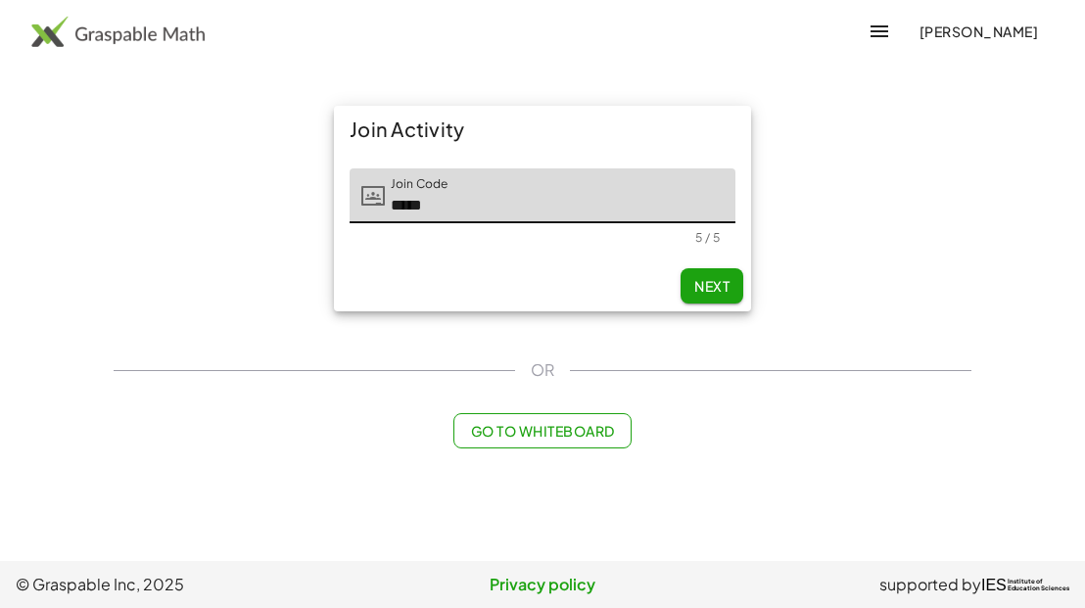
drag, startPoint x: 450, startPoint y: 207, endPoint x: 363, endPoint y: 200, distance: 86.5
click at [363, 200] on div "Join Code Join Code *****" at bounding box center [543, 195] width 386 height 55
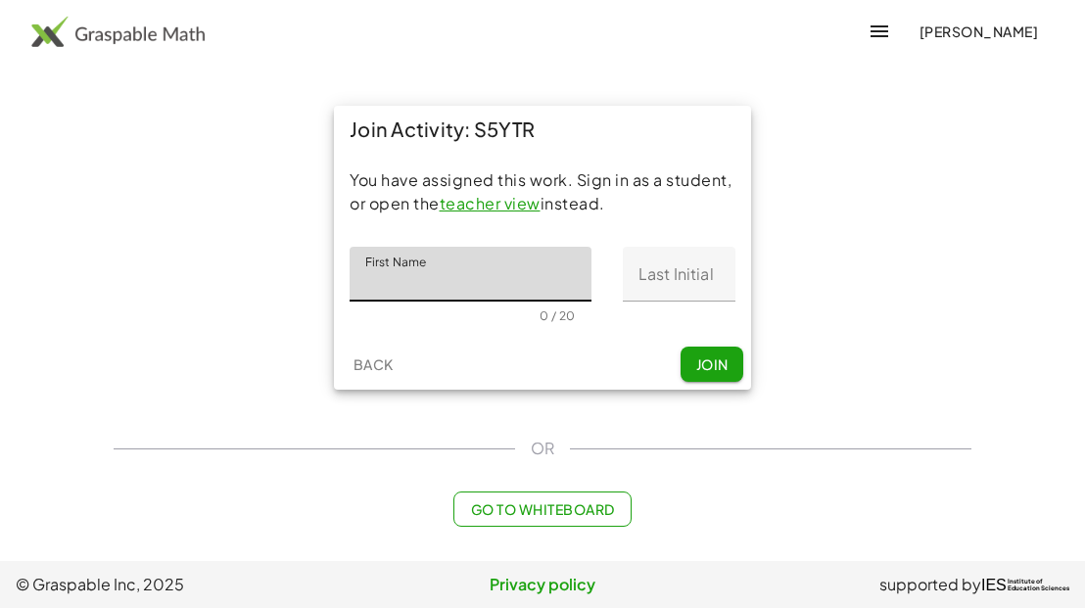
click at [885, 304] on div "Join Activity: S5YTR You have assigned this work. Sign in as a student, or open…" at bounding box center [542, 248] width 881 height 308
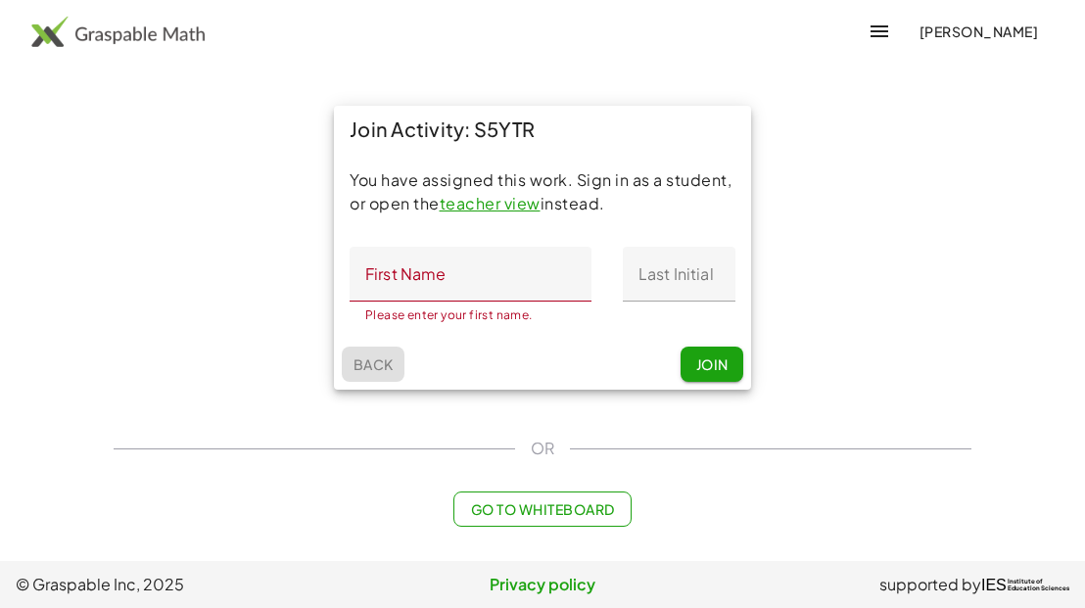
click at [360, 356] on span "Back" at bounding box center [373, 365] width 40 height 18
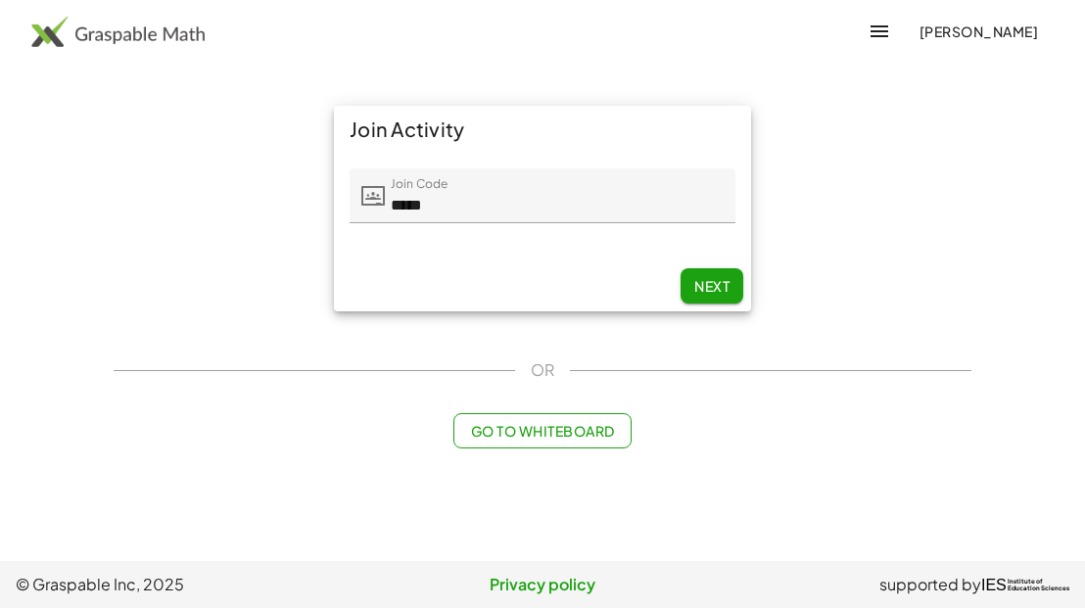
click at [1030, 184] on main "Join Activity Join Code Join Code ***** 5 / 5 Next OR Go to Whiteboard" at bounding box center [542, 280] width 1085 height 561
click at [56, 32] on img at bounding box center [117, 31] width 173 height 31
